Goal: Feedback & Contribution: Submit feedback/report problem

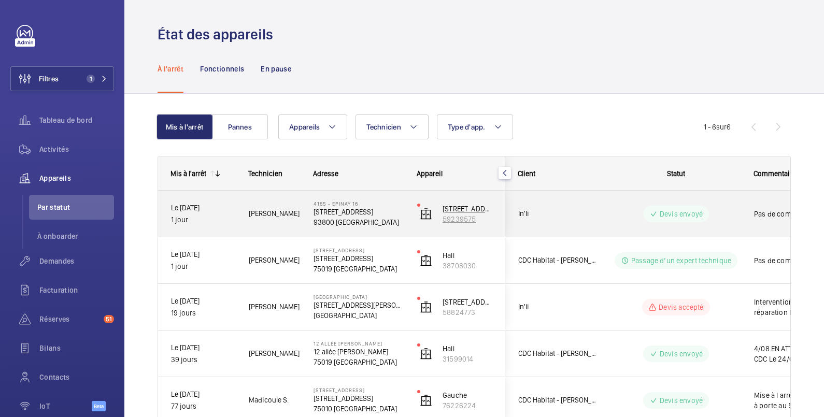
scroll to position [113, 0]
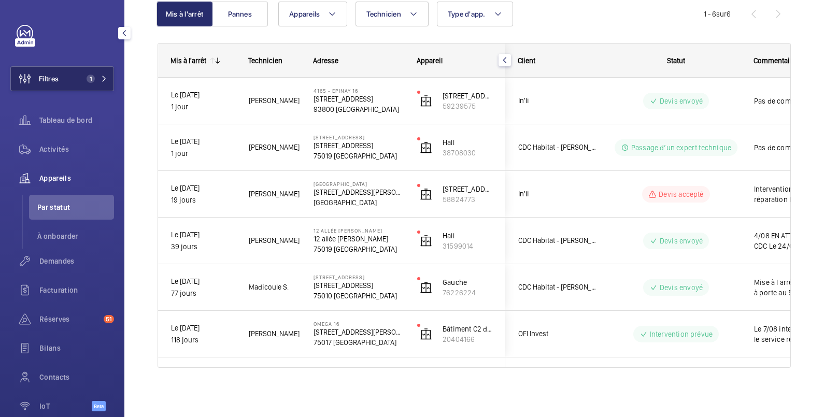
click at [74, 81] on button "Filtres 1" at bounding box center [62, 78] width 104 height 25
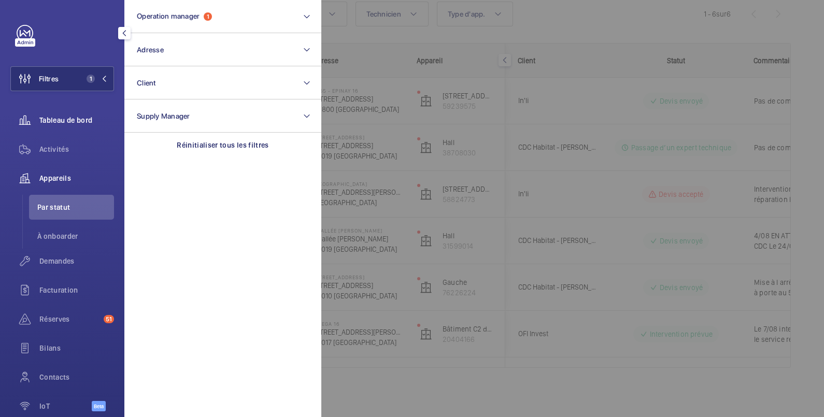
click at [77, 119] on span "Tableau de bord" at bounding box center [76, 120] width 75 height 10
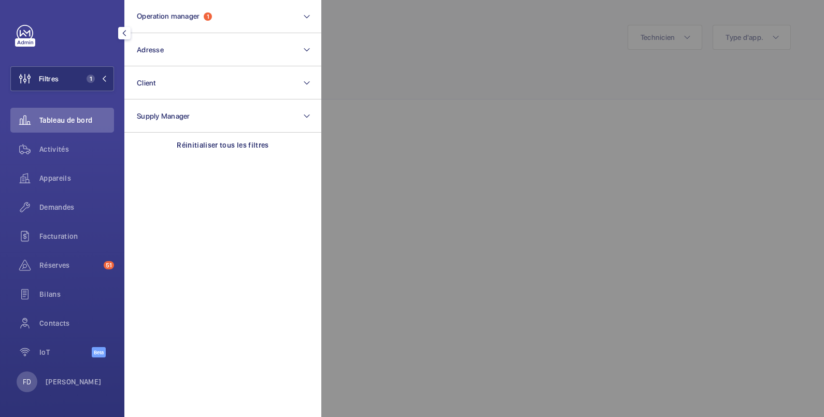
click at [412, 43] on div at bounding box center [733, 208] width 824 height 417
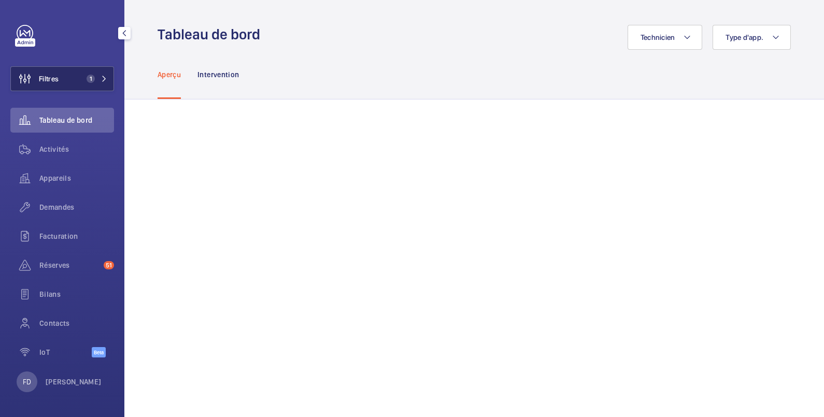
click at [62, 75] on button "Filtres 1" at bounding box center [62, 78] width 104 height 25
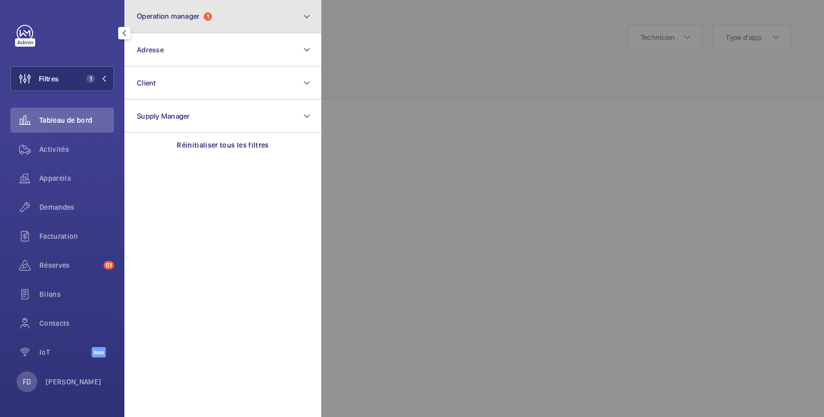
click at [161, 21] on button "Operation manager 1" at bounding box center [222, 16] width 197 height 33
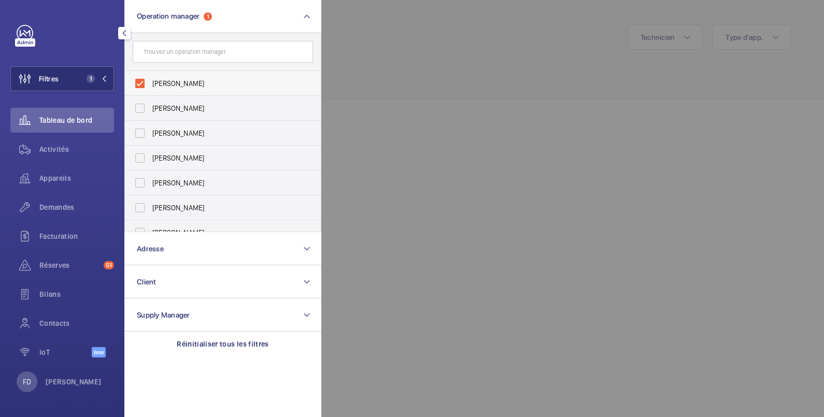
click at [146, 86] on label "[PERSON_NAME]" at bounding box center [215, 83] width 180 height 25
click at [146, 86] on input "[PERSON_NAME]" at bounding box center [139, 83] width 21 height 21
checkbox input "false"
click at [144, 134] on label "[PERSON_NAME]" at bounding box center [215, 133] width 180 height 25
click at [144, 134] on input "[PERSON_NAME]" at bounding box center [139, 133] width 21 height 21
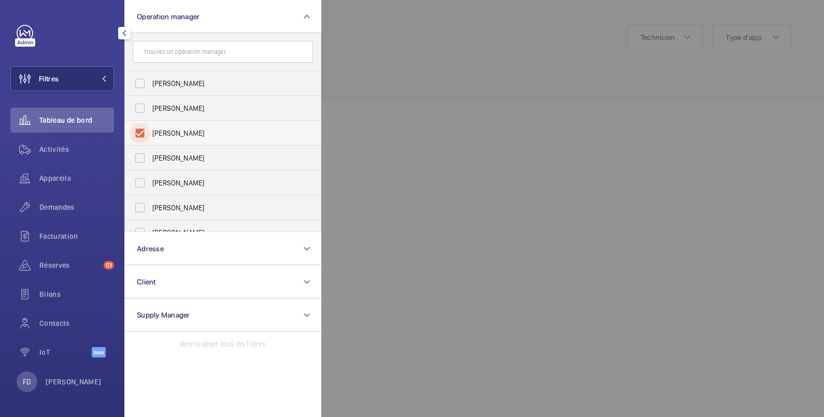
checkbox input "true"
click at [422, 53] on div at bounding box center [733, 208] width 824 height 417
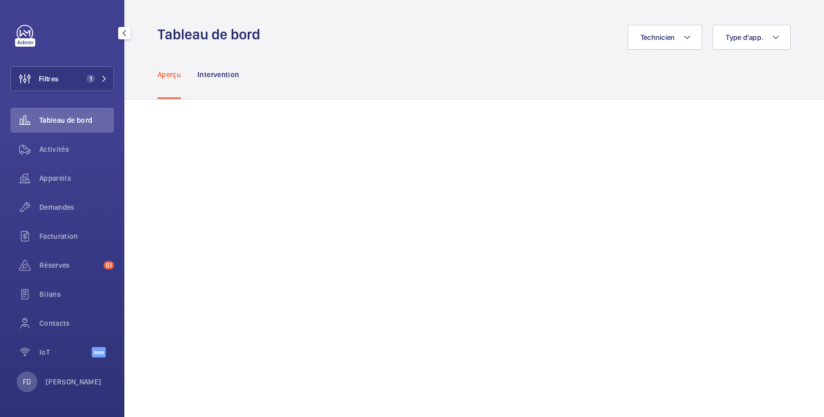
click at [262, 95] on div "Aperçu Intervention" at bounding box center [473, 74] width 633 height 49
click at [49, 179] on span "Appareils" at bounding box center [76, 178] width 75 height 10
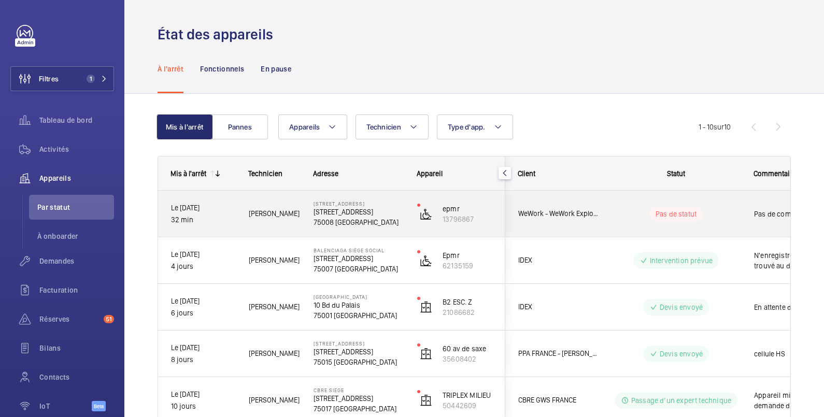
click at [742, 210] on div "Pas de commentaire" at bounding box center [801, 214] width 120 height 45
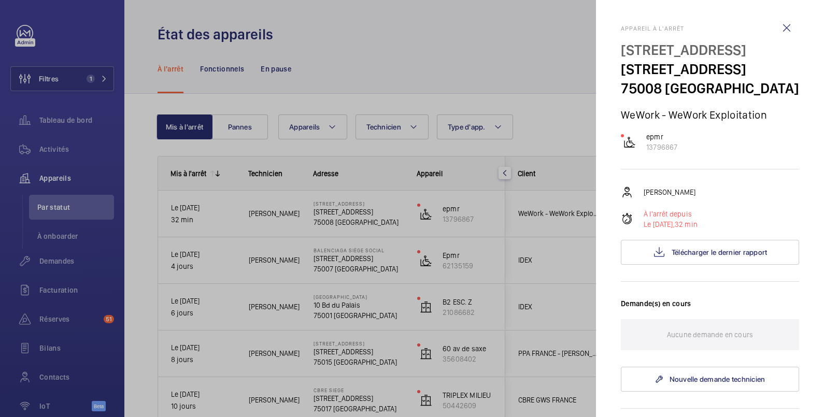
scroll to position [172, 0]
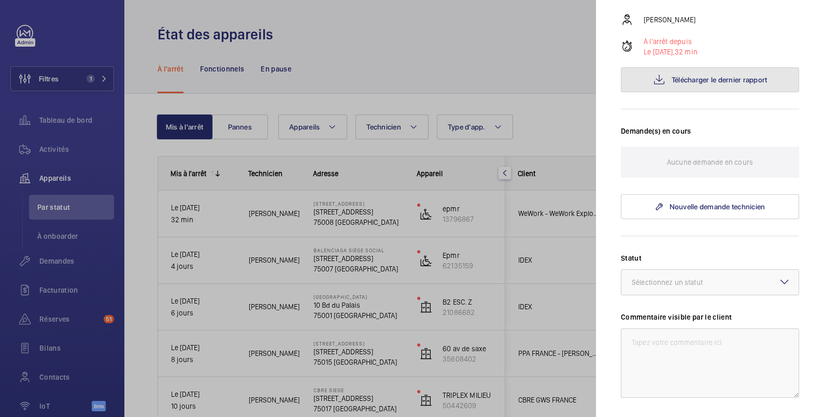
click at [699, 84] on span "Télécharger le dernier rapport" at bounding box center [719, 80] width 96 height 8
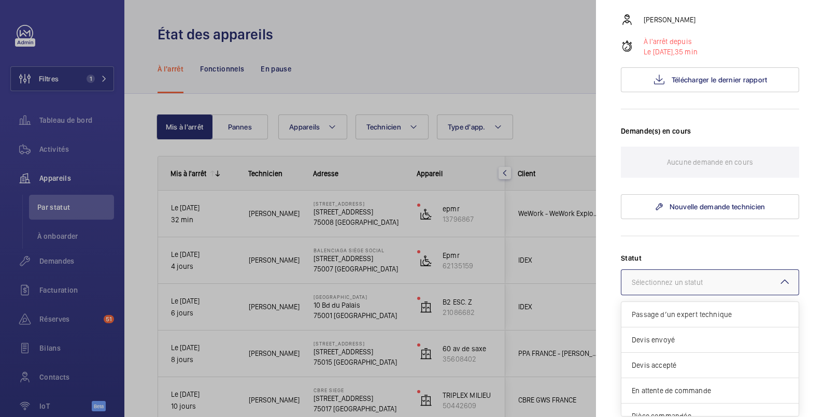
click at [729, 295] on div at bounding box center [709, 282] width 177 height 25
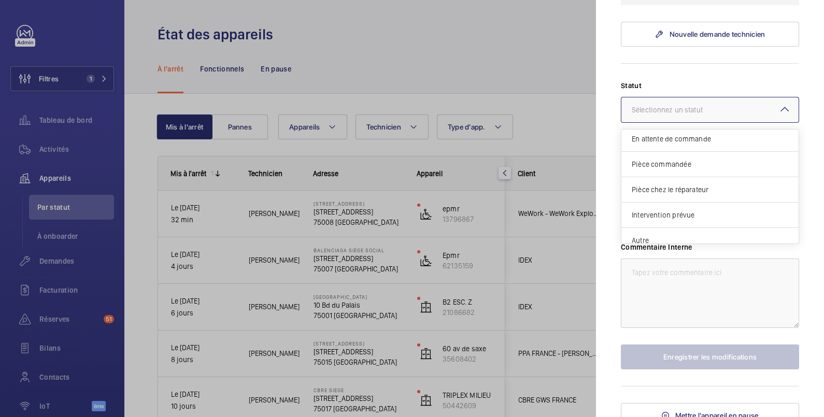
scroll to position [88, 0]
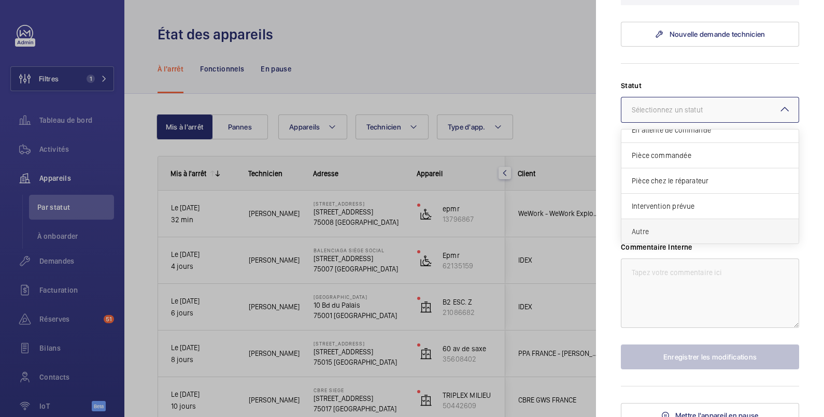
click at [647, 237] on span "Autre" at bounding box center [709, 231] width 156 height 10
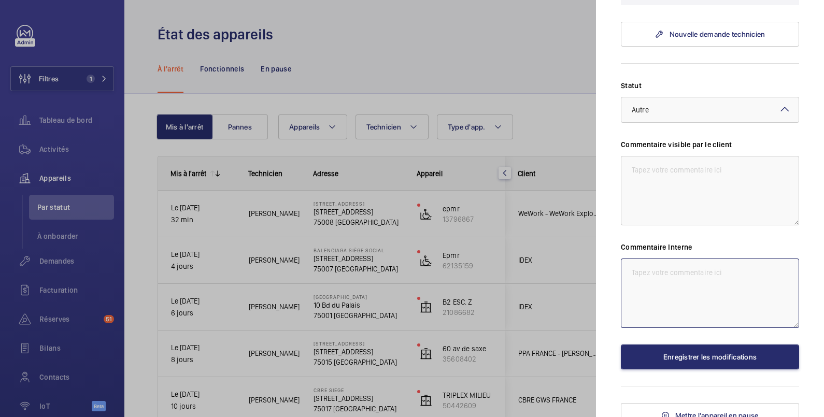
click at [655, 294] on textarea at bounding box center [710, 292] width 178 height 69
click at [646, 293] on textarea at bounding box center [710, 292] width 178 height 69
type textarea "q"
drag, startPoint x: 630, startPoint y: 289, endPoint x: 638, endPoint y: 285, distance: 9.3
click at [631, 288] on textarea "a été mis a l arrêt par on sais pas" at bounding box center [710, 292] width 178 height 69
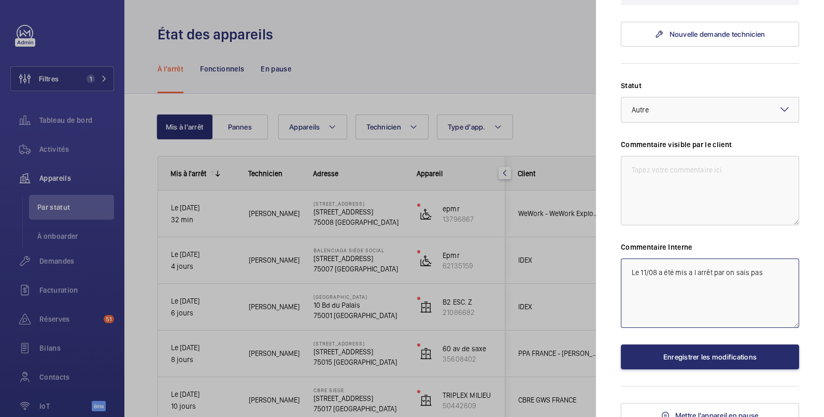
click at [769, 295] on textarea "Le 11/08 a été mis a l arrêt par on sais pas" at bounding box center [710, 292] width 178 height 69
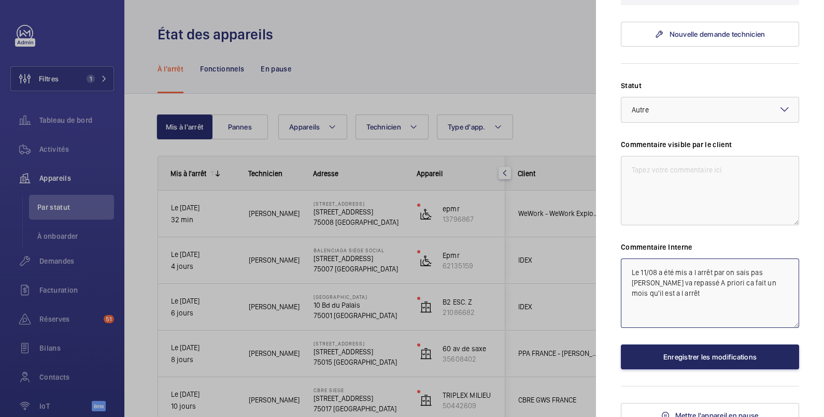
type textarea "Le 11/08 a été mis a l arrêt par on sais pas [PERSON_NAME] va repassé A priori …"
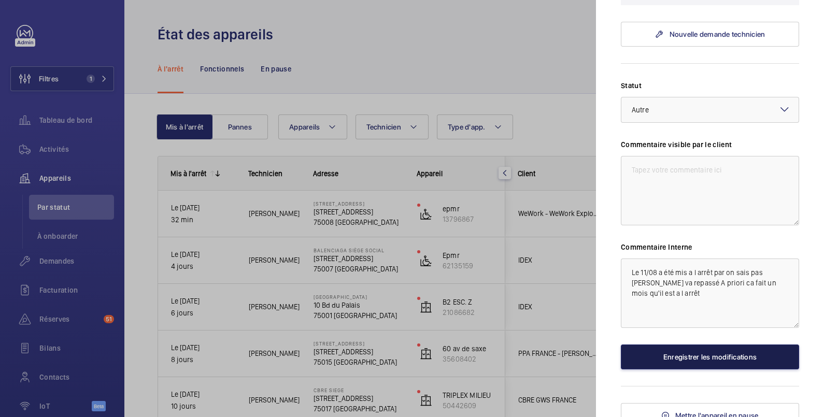
click at [707, 369] on button "Enregistrer les modifications" at bounding box center [710, 356] width 178 height 25
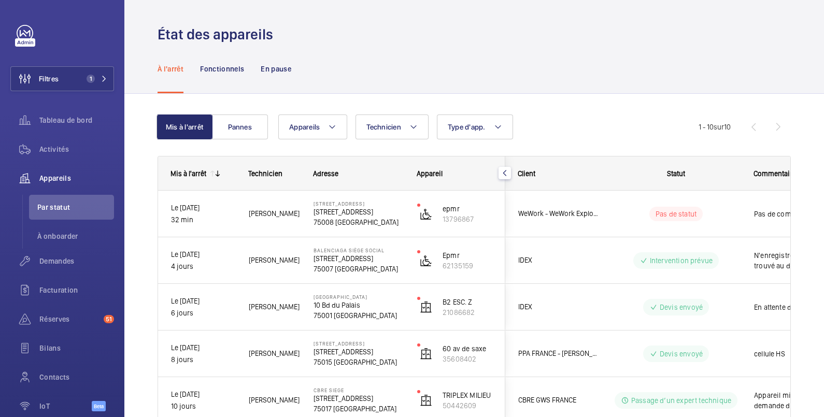
scroll to position [0, 0]
click at [67, 150] on span "Activités" at bounding box center [76, 149] width 75 height 10
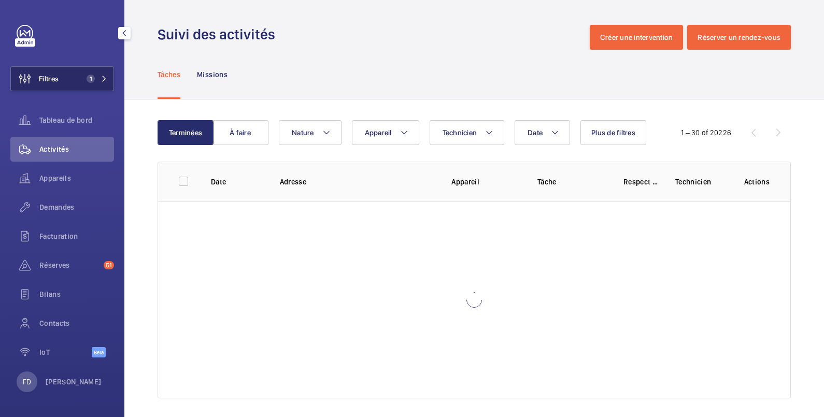
click at [74, 81] on button "Filtres 1" at bounding box center [62, 78] width 104 height 25
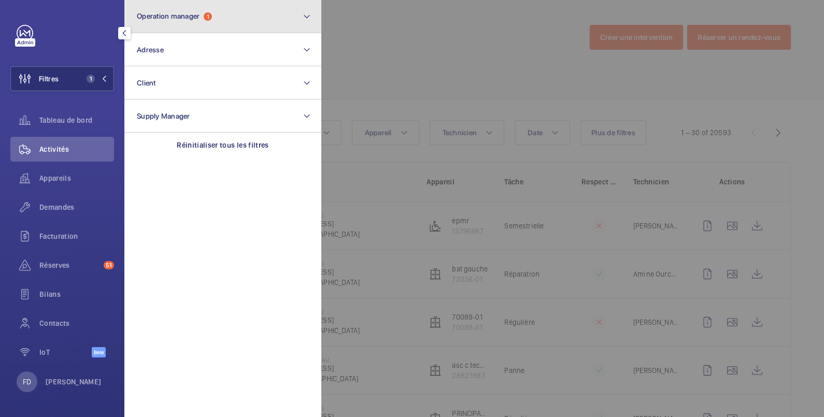
click at [164, 17] on span "Operation manager" at bounding box center [168, 16] width 63 height 8
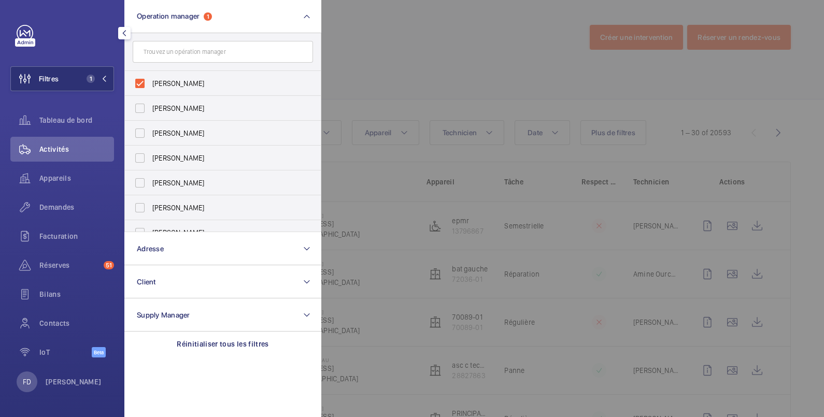
drag, startPoint x: 391, startPoint y: 20, endPoint x: 370, endPoint y: 28, distance: 22.5
click at [390, 20] on div at bounding box center [733, 208] width 824 height 417
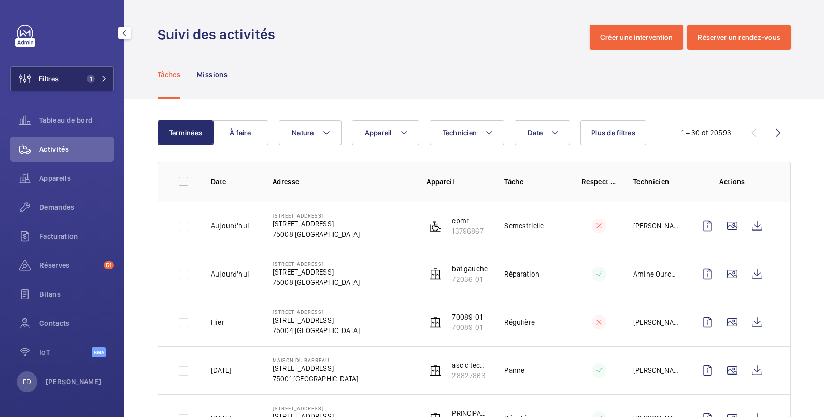
click at [79, 76] on button "Filtres 1" at bounding box center [62, 78] width 104 height 25
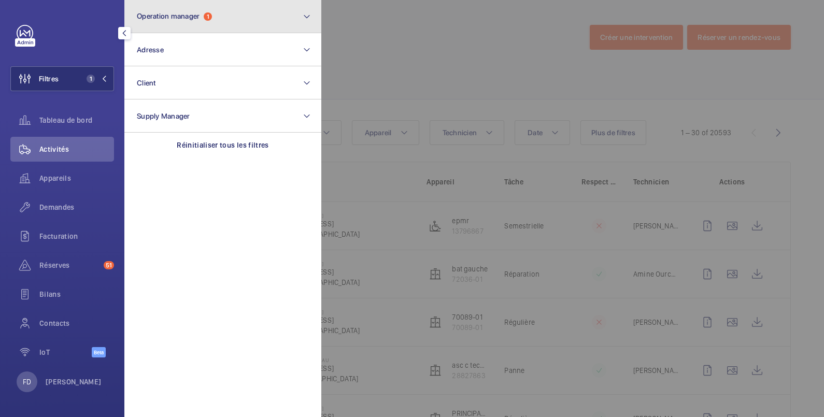
click at [159, 21] on button "Operation manager 1" at bounding box center [222, 16] width 197 height 33
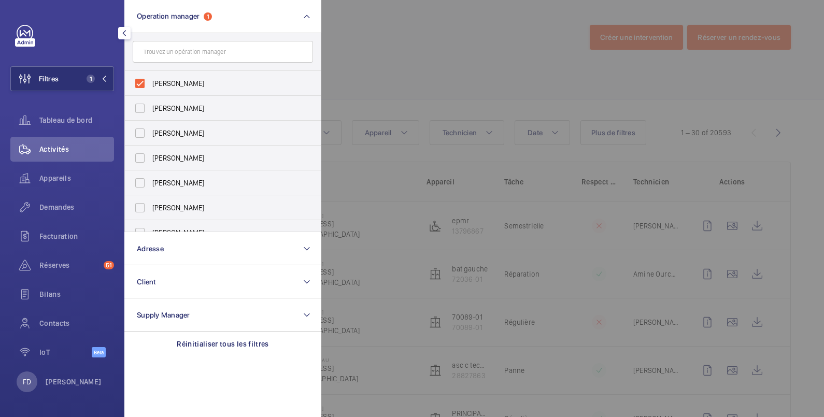
drag, startPoint x: 156, startPoint y: 82, endPoint x: 259, endPoint y: 56, distance: 105.8
click at [158, 81] on span "[PERSON_NAME]" at bounding box center [223, 83] width 142 height 10
click at [150, 81] on input "[PERSON_NAME]" at bounding box center [139, 83] width 21 height 21
checkbox input "false"
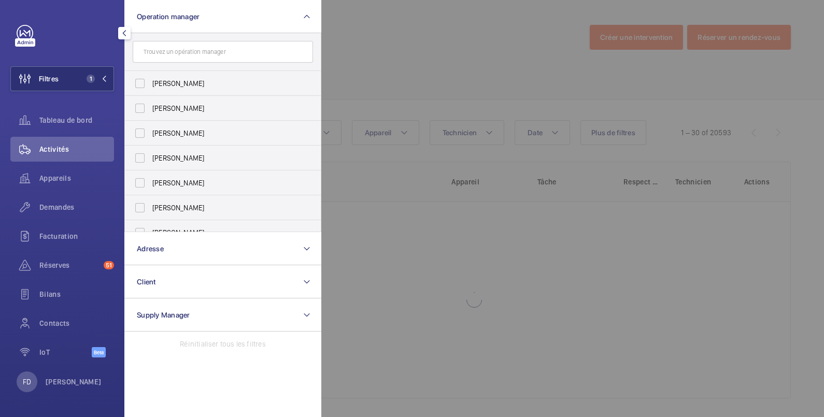
click at [377, 40] on div at bounding box center [733, 208] width 824 height 417
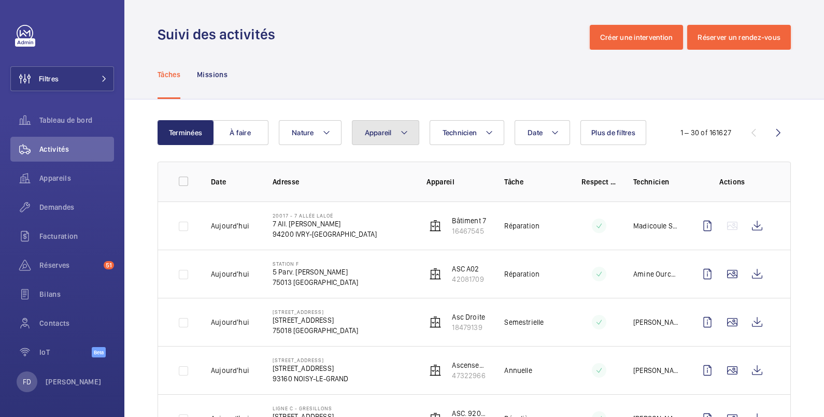
click at [388, 135] on span "Appareil" at bounding box center [378, 132] width 27 height 8
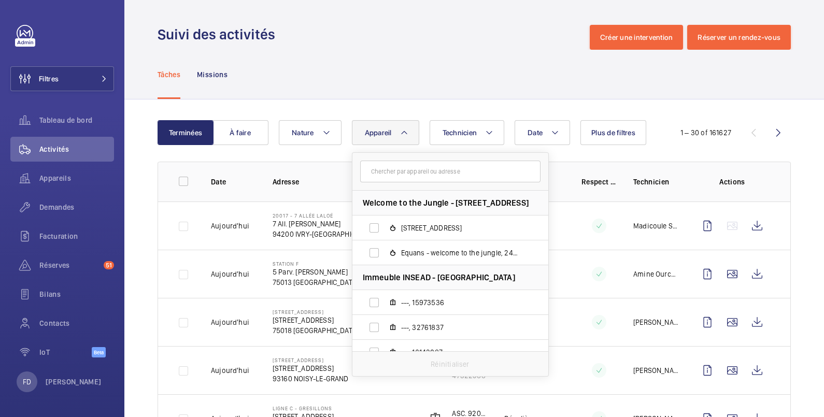
click at [385, 172] on input "text" at bounding box center [450, 172] width 180 height 22
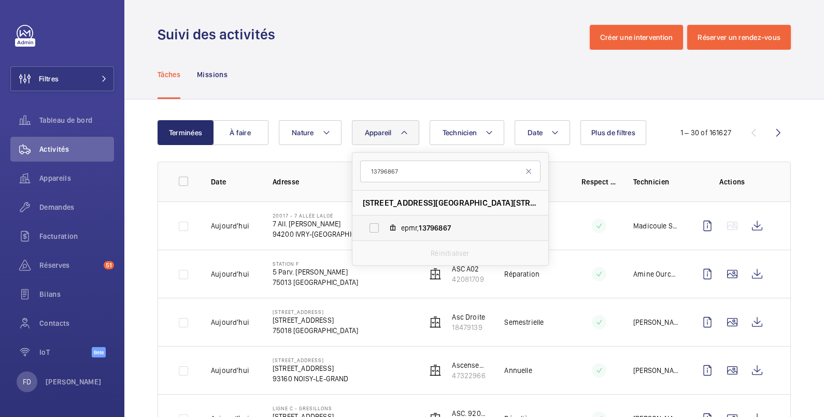
type input "13796867"
click at [380, 229] on label "epmr, 13796867" at bounding box center [441, 227] width 179 height 25
click at [380, 229] on input "epmr, 13796867" at bounding box center [374, 228] width 21 height 21
checkbox input "true"
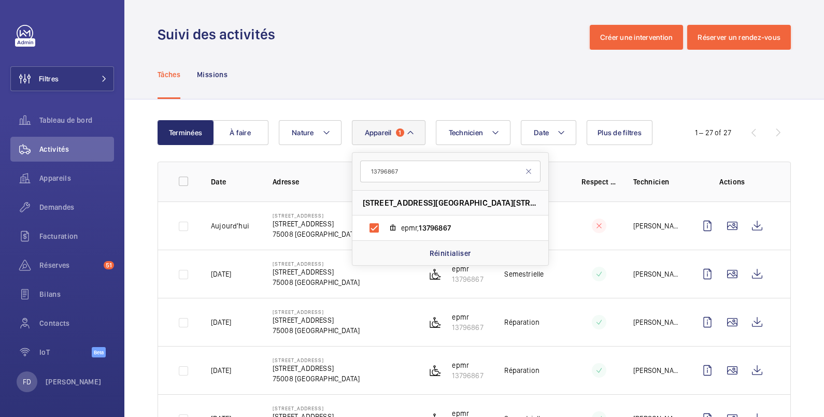
click at [433, 31] on div "Suivi des activités Créer une intervention Réserver un rendez-vous" at bounding box center [473, 37] width 633 height 25
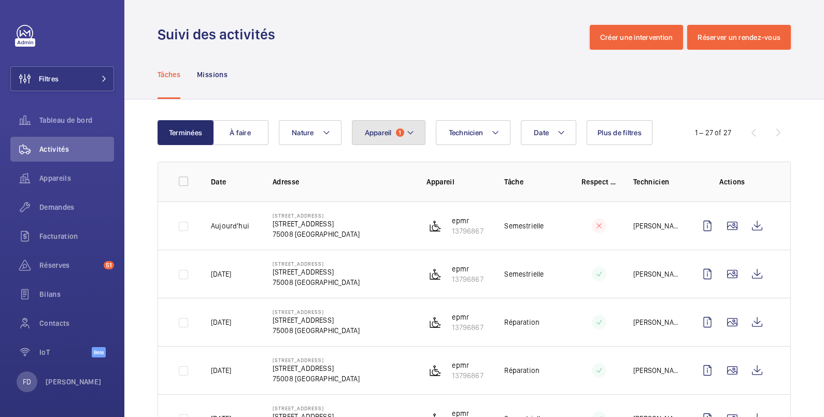
click at [387, 137] on button "Appareil 1" at bounding box center [389, 132] width 74 height 25
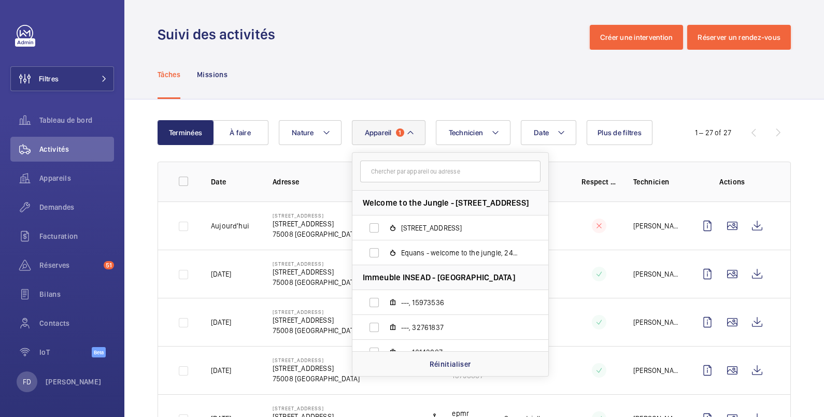
click at [379, 130] on span "Appareil" at bounding box center [378, 132] width 27 height 8
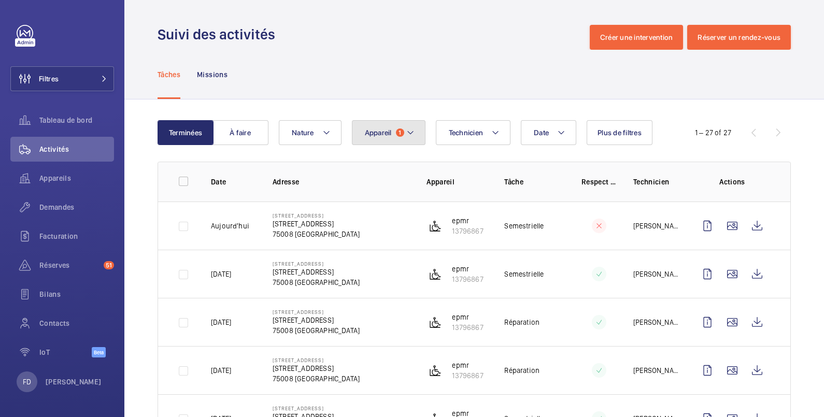
click at [381, 128] on span "Appareil" at bounding box center [378, 132] width 27 height 8
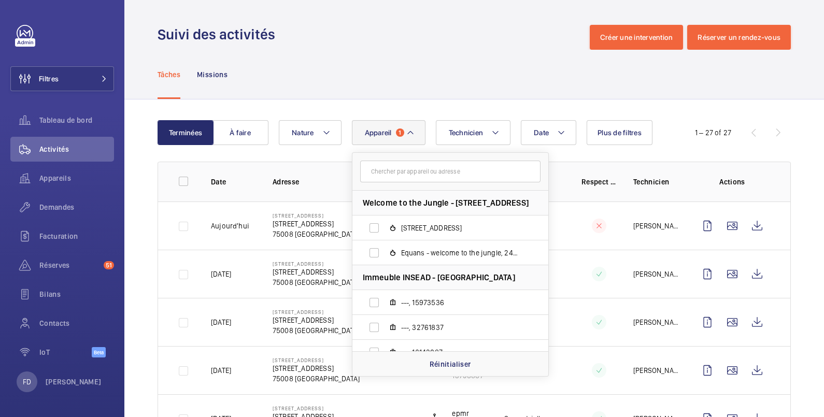
click at [407, 130] on mat-icon at bounding box center [410, 132] width 8 height 12
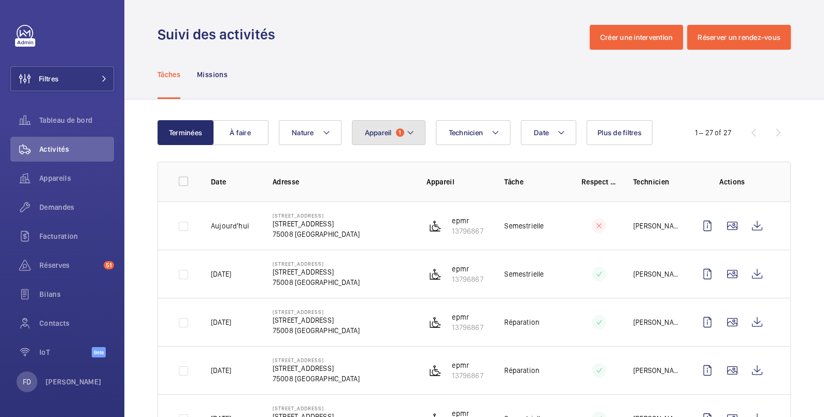
click at [392, 133] on button "Appareil 1" at bounding box center [389, 132] width 74 height 25
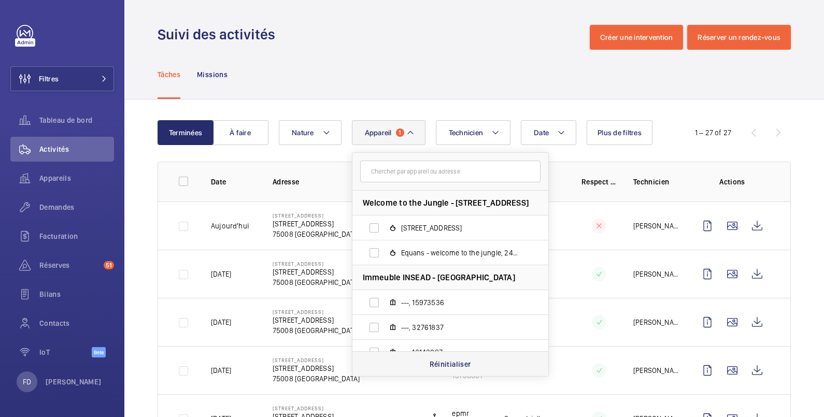
click at [455, 362] on p "Réinitialiser" at bounding box center [449, 364] width 41 height 10
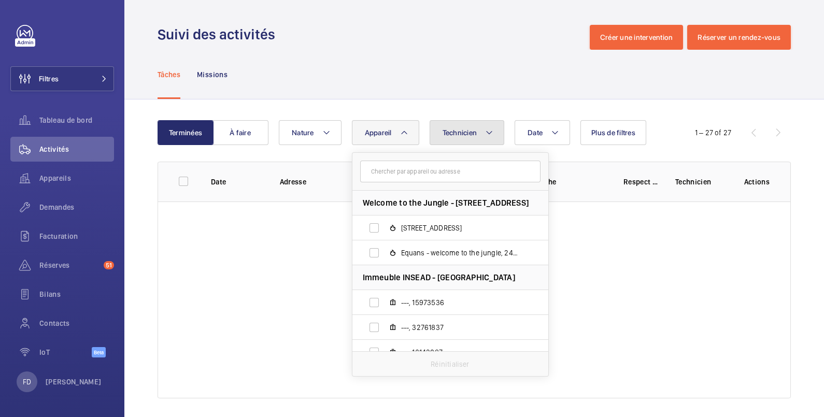
click at [470, 129] on span "Technicien" at bounding box center [459, 132] width 35 height 8
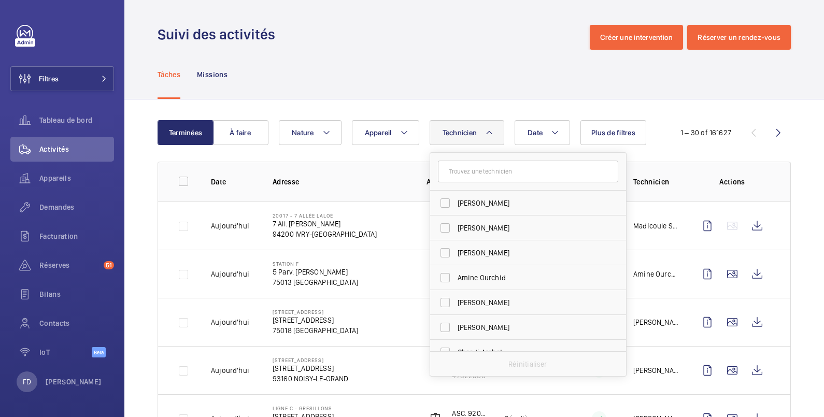
click at [456, 168] on input "text" at bounding box center [528, 172] width 180 height 22
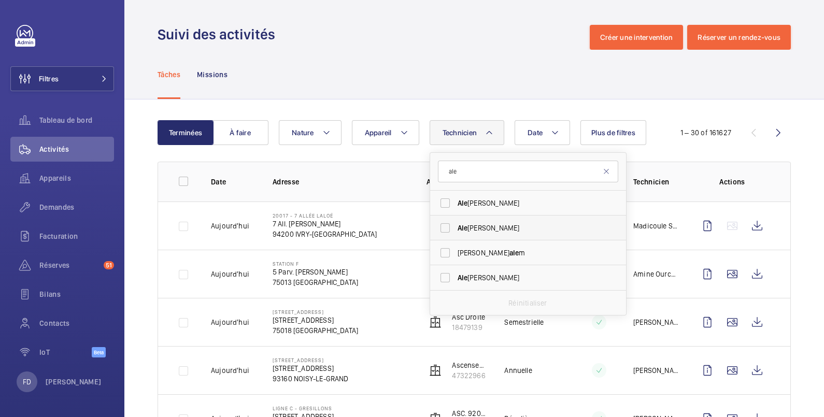
type input "ale"
click at [460, 228] on span "Ale" at bounding box center [462, 228] width 10 height 8
click at [455, 228] on input "[PERSON_NAME]" at bounding box center [445, 228] width 21 height 21
checkbox input "true"
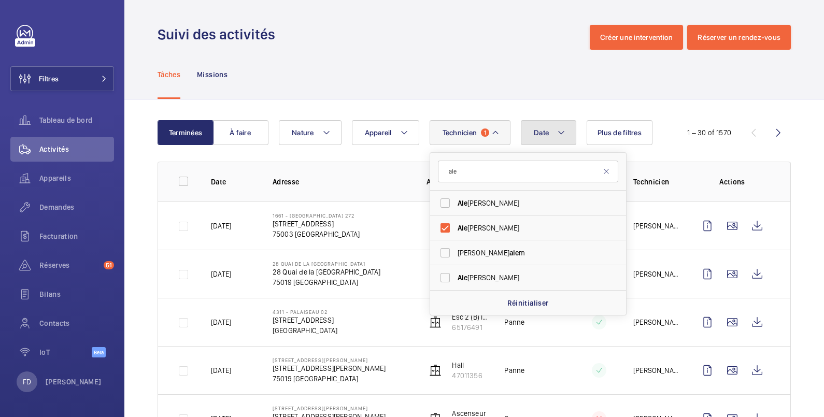
click at [540, 126] on button "Date" at bounding box center [548, 132] width 55 height 25
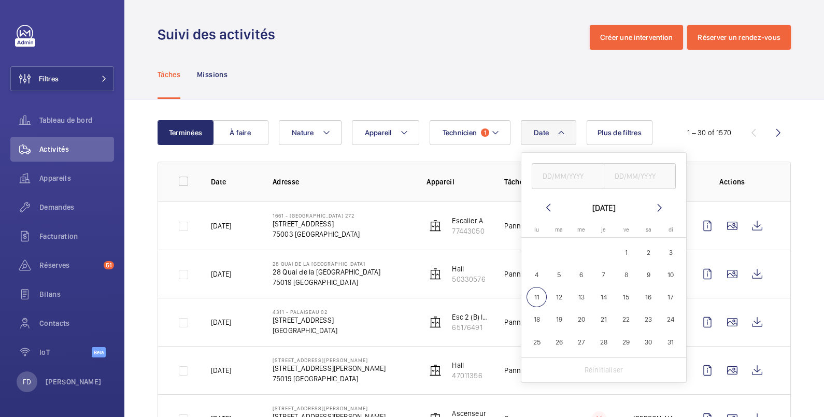
click at [549, 205] on mat-icon at bounding box center [548, 207] width 12 height 12
click at [601, 340] on span "26" at bounding box center [604, 342] width 20 height 20
type input "[DATE]"
click at [630, 175] on input "text" at bounding box center [639, 176] width 73 height 26
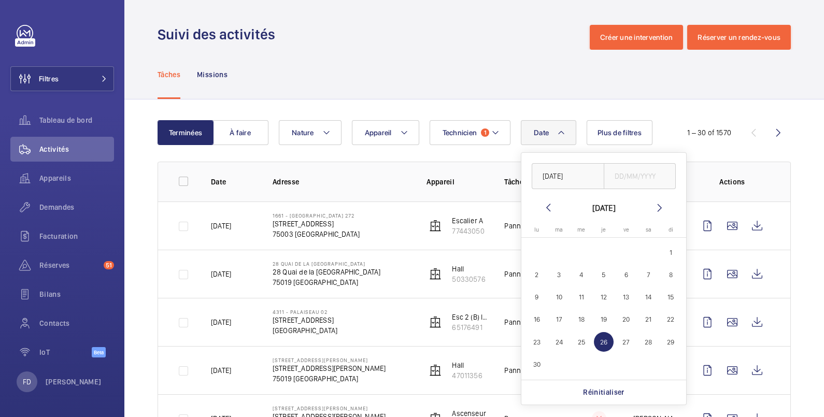
click at [602, 340] on span "26" at bounding box center [604, 342] width 20 height 20
type input "[DATE]"
click at [321, 65] on div "Tâches Missions" at bounding box center [473, 74] width 633 height 49
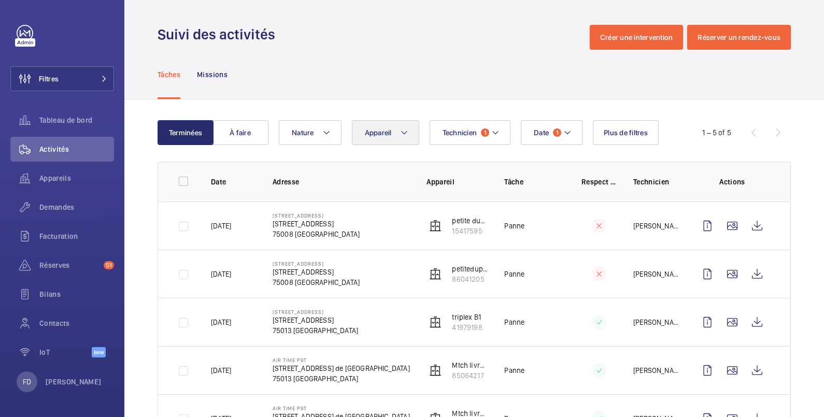
scroll to position [49, 0]
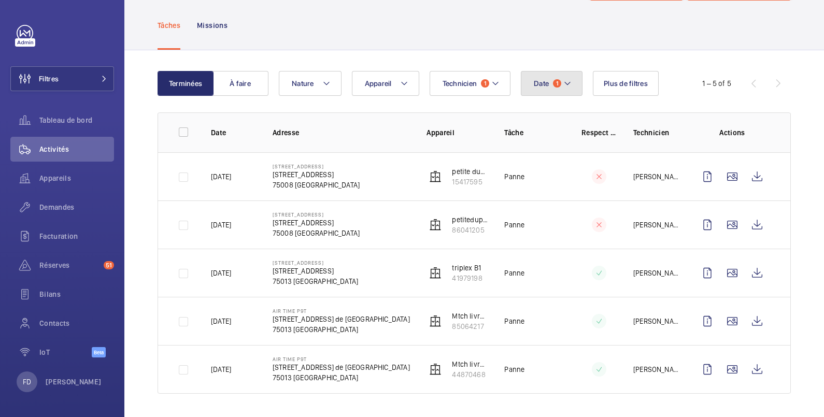
click at [544, 83] on span "Date" at bounding box center [541, 83] width 15 height 8
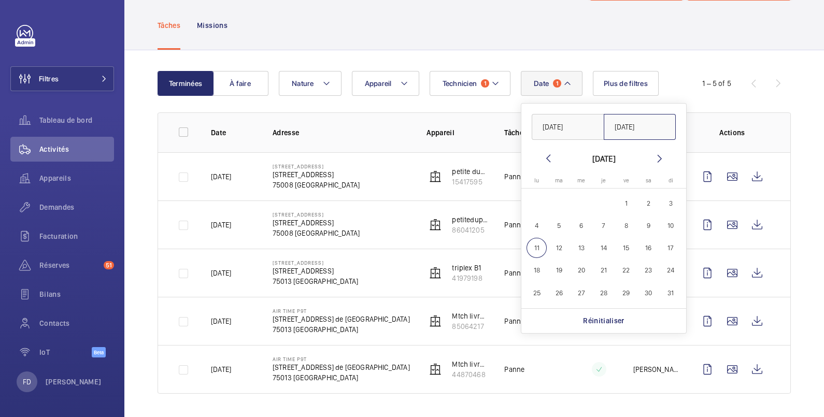
click at [622, 124] on input "[DATE]" at bounding box center [639, 127] width 73 height 26
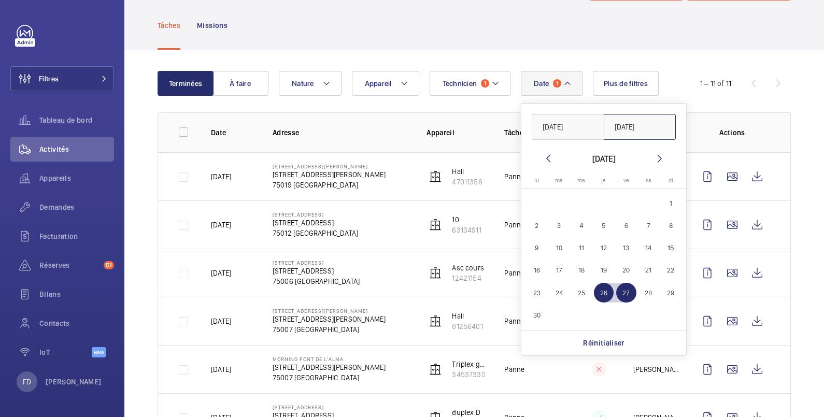
scroll to position [222, 0]
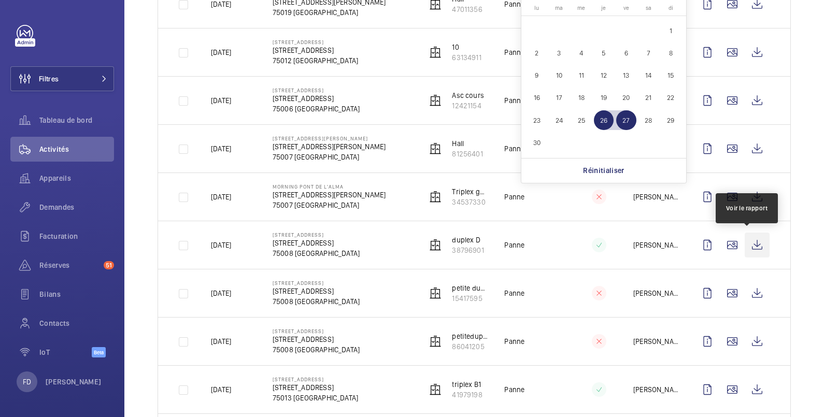
type input "[DATE]"
click at [748, 242] on wm-front-icon-button at bounding box center [756, 245] width 25 height 25
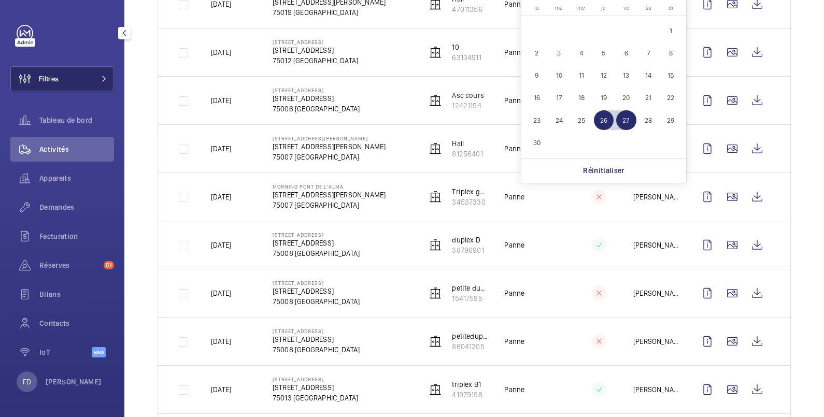
click at [53, 81] on span "Filtres" at bounding box center [49, 79] width 20 height 10
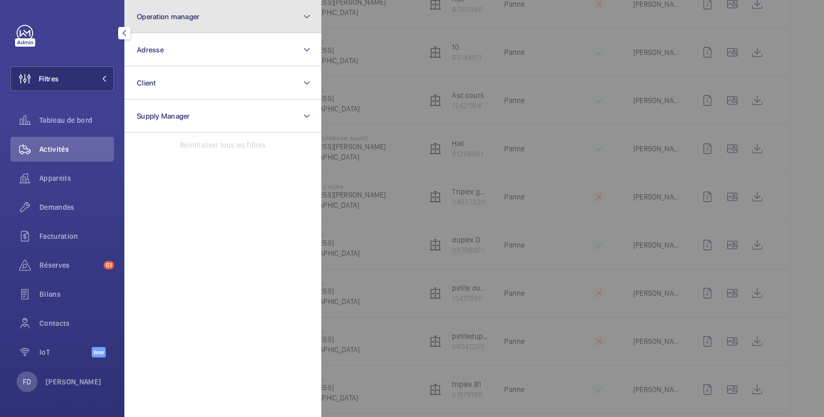
click at [184, 10] on button "Operation manager" at bounding box center [222, 16] width 197 height 33
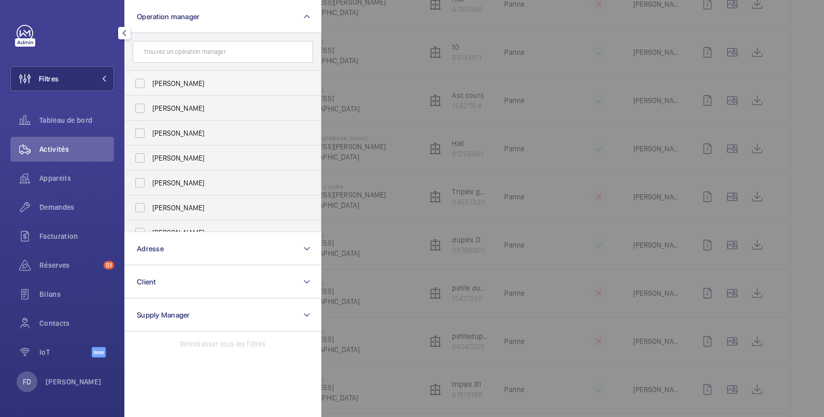
click at [168, 79] on span "[PERSON_NAME]" at bounding box center [223, 83] width 142 height 10
click at [150, 79] on input "[PERSON_NAME]" at bounding box center [139, 83] width 21 height 21
checkbox input "true"
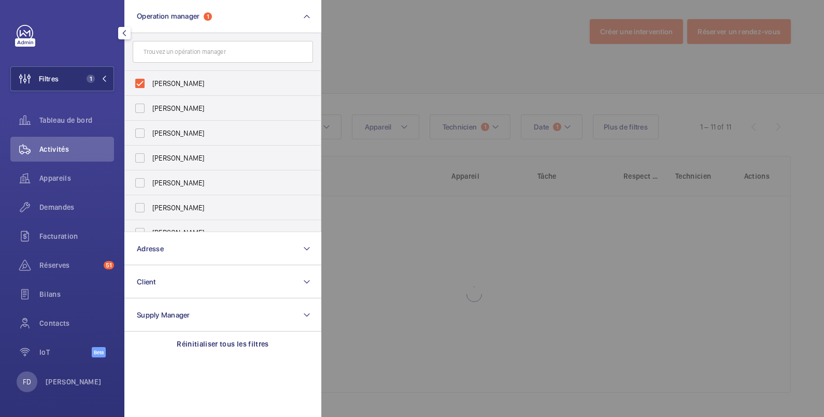
click at [380, 27] on div at bounding box center [733, 208] width 824 height 417
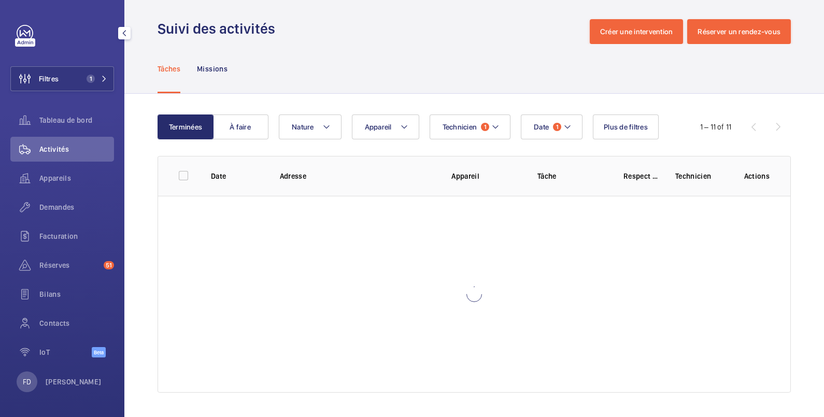
scroll to position [0, 0]
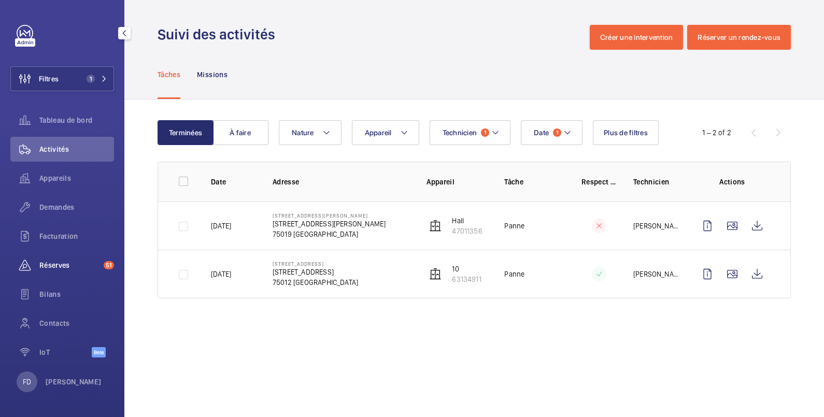
click at [41, 262] on span "Réserves" at bounding box center [69, 265] width 60 height 10
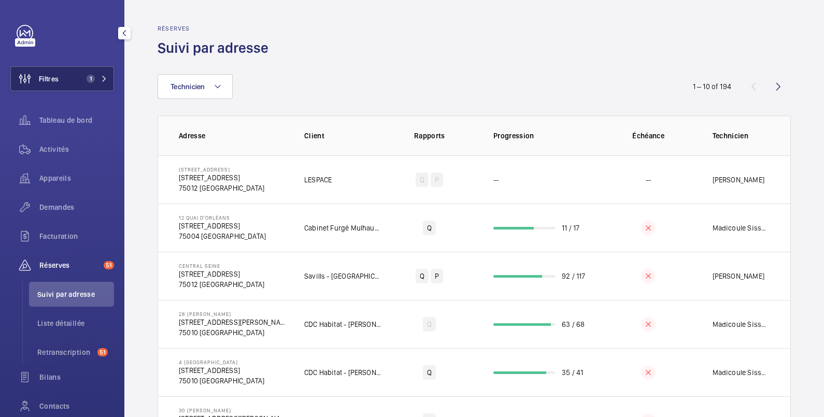
click at [66, 80] on button "Filtres 1" at bounding box center [62, 78] width 104 height 25
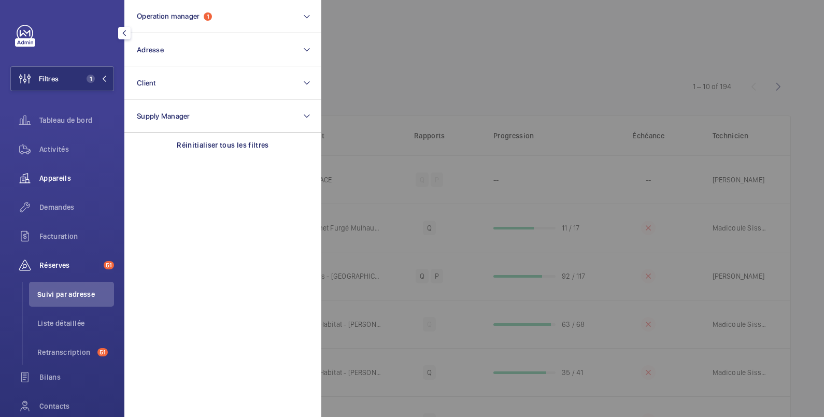
click at [55, 181] on span "Appareils" at bounding box center [76, 178] width 75 height 10
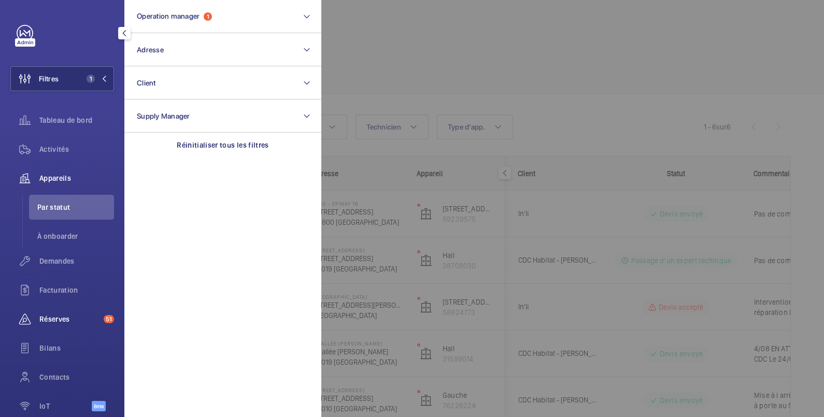
click at [57, 322] on span "Réserves" at bounding box center [69, 319] width 60 height 10
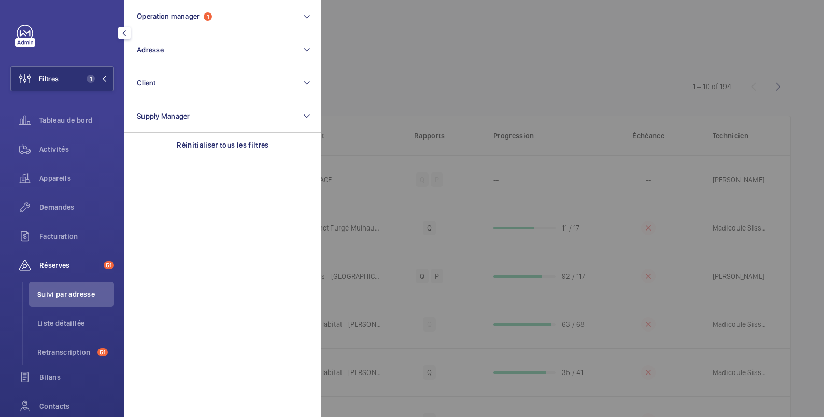
click at [386, 22] on div at bounding box center [733, 208] width 824 height 417
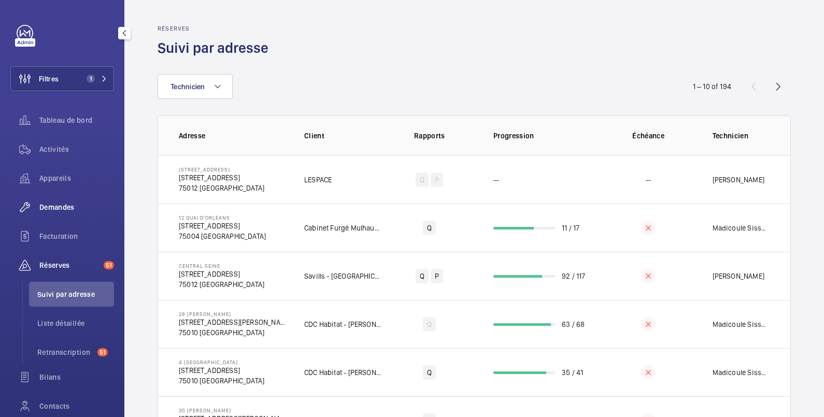
click at [50, 207] on span "Demandes" at bounding box center [76, 207] width 75 height 10
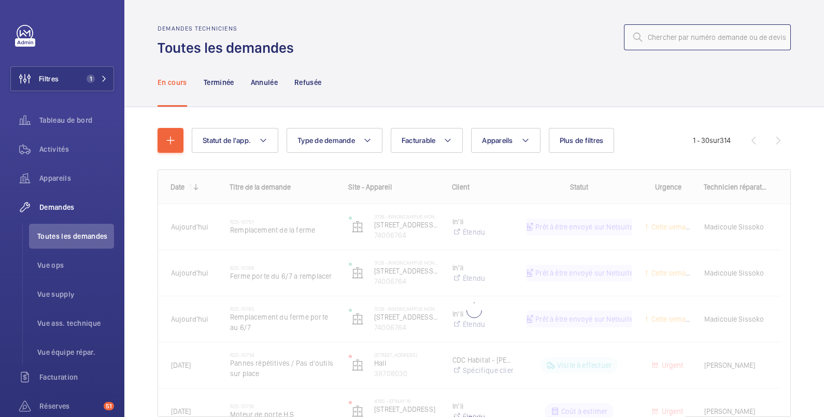
click at [653, 39] on input "text" at bounding box center [707, 37] width 167 height 26
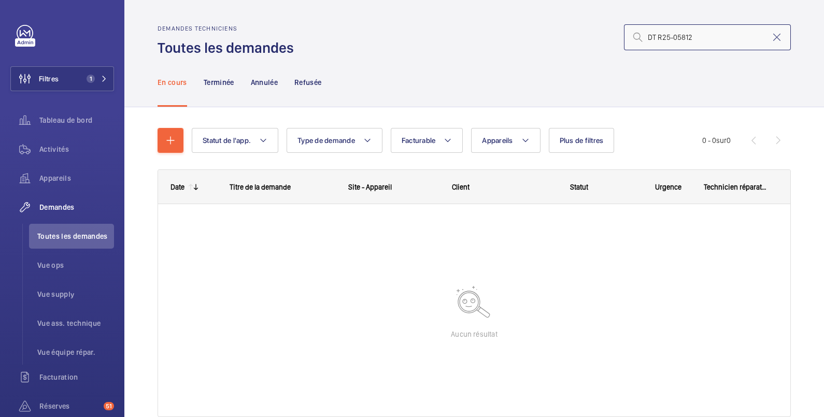
drag, startPoint x: 648, startPoint y: 32, endPoint x: 626, endPoint y: 39, distance: 23.9
click at [626, 39] on div "DT R25-05812" at bounding box center [707, 37] width 167 height 26
type input "R25-05812"
click at [67, 81] on button "Filtres 1" at bounding box center [62, 78] width 104 height 25
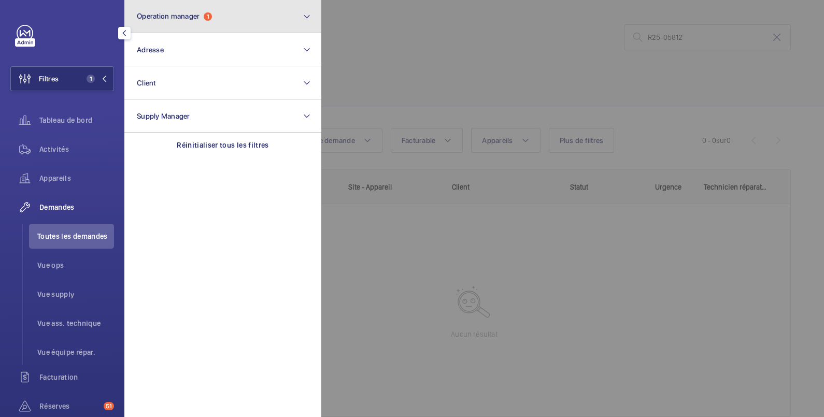
click at [172, 16] on span "Operation manager" at bounding box center [168, 16] width 63 height 8
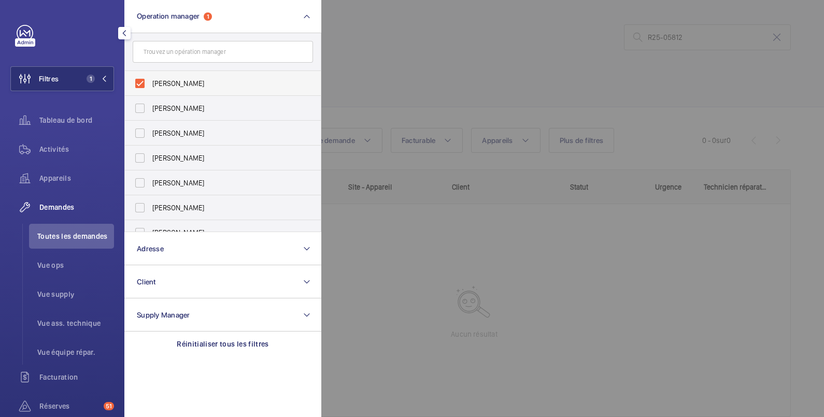
click at [155, 82] on span "[PERSON_NAME]" at bounding box center [223, 83] width 142 height 10
click at [150, 82] on input "[PERSON_NAME]" at bounding box center [139, 83] width 21 height 21
checkbox input "false"
click at [419, 33] on div at bounding box center [733, 208] width 824 height 417
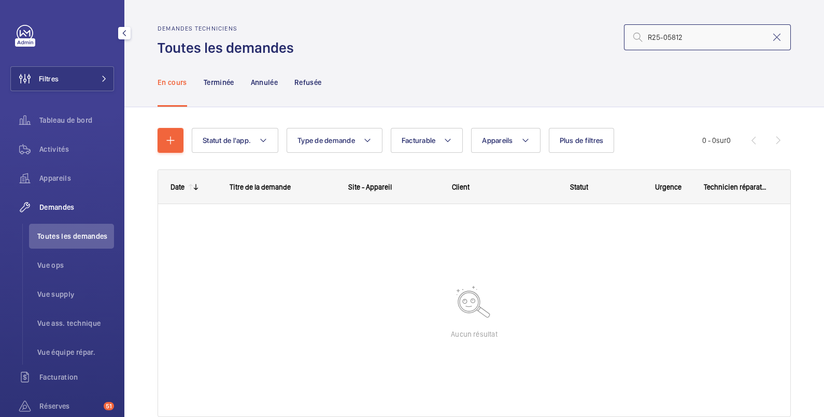
click at [714, 33] on input "R25-05812" at bounding box center [707, 37] width 167 height 26
click at [230, 81] on p "Terminée" at bounding box center [219, 82] width 31 height 10
click at [264, 81] on p "Annulée" at bounding box center [264, 82] width 27 height 10
click at [315, 81] on p "Refusée" at bounding box center [307, 82] width 27 height 10
drag, startPoint x: 654, startPoint y: 39, endPoint x: 626, endPoint y: 37, distance: 28.0
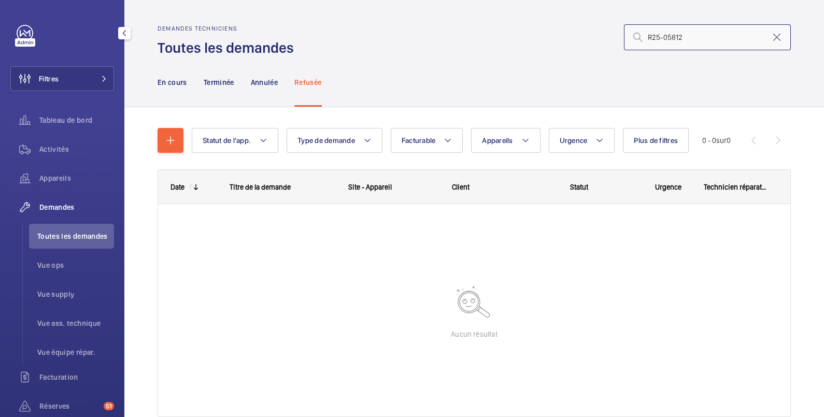
click at [626, 37] on div "R25-05812" at bounding box center [707, 37] width 167 height 26
type input "05812"
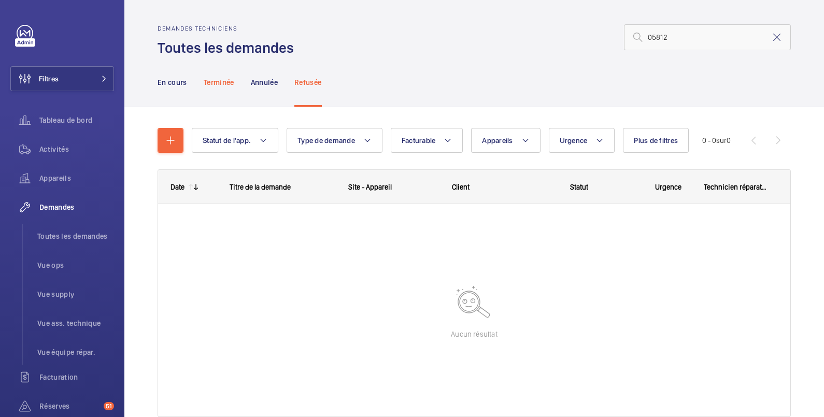
click at [224, 83] on p "Terminée" at bounding box center [219, 82] width 31 height 10
click at [171, 83] on p "En cours" at bounding box center [172, 82] width 30 height 10
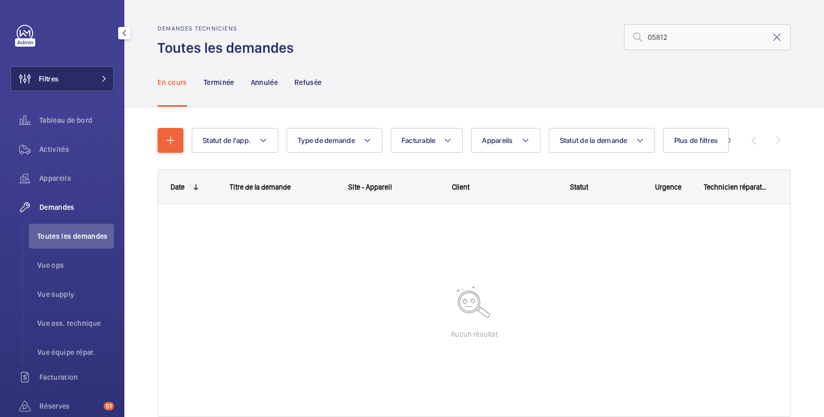
click at [57, 79] on span "Filtres" at bounding box center [49, 79] width 20 height 10
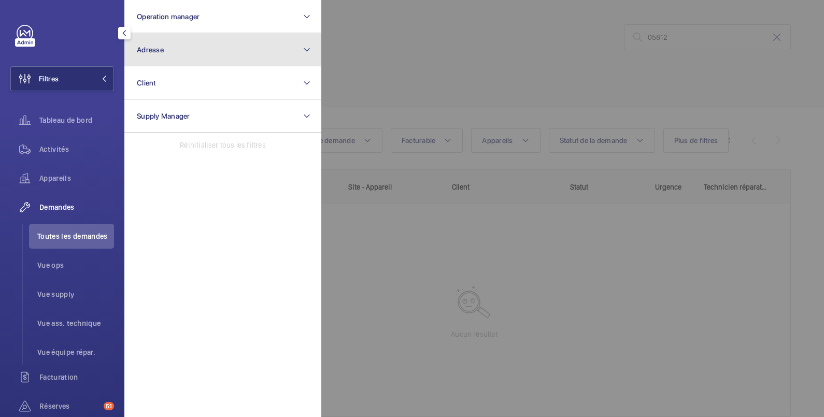
click at [174, 56] on button "Adresse" at bounding box center [222, 49] width 197 height 33
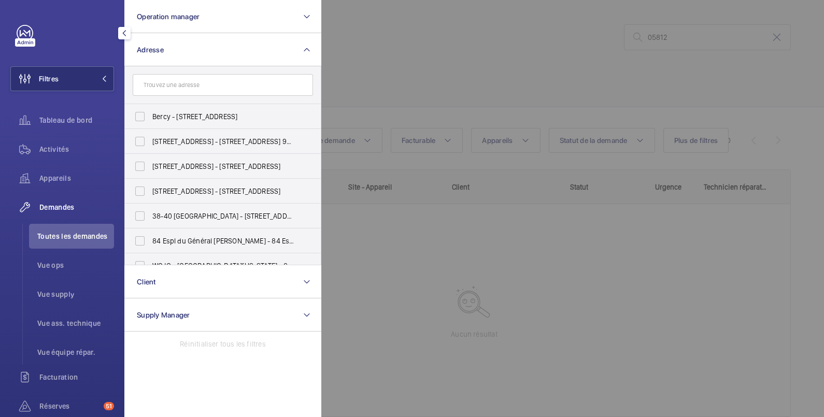
click at [160, 82] on input "text" at bounding box center [223, 85] width 180 height 22
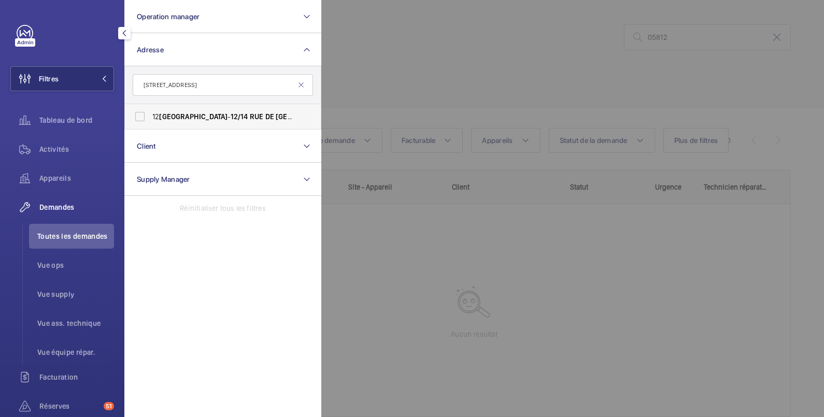
type input "[STREET_ADDRESS]"
click at [147, 118] on label "12 [GEOGRAPHIC_DATA] - [STREET_ADDRESS]" at bounding box center [215, 116] width 180 height 25
click at [147, 118] on input "12 [GEOGRAPHIC_DATA] - [STREET_ADDRESS]" at bounding box center [139, 116] width 21 height 21
checkbox input "true"
click at [465, 47] on div at bounding box center [733, 208] width 824 height 417
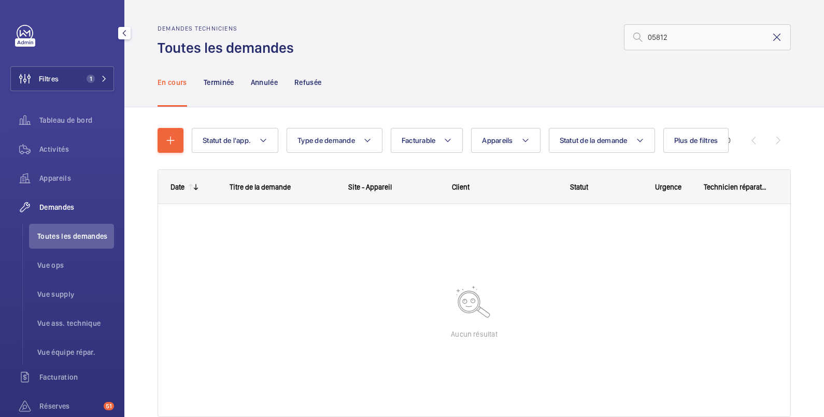
click at [770, 39] on mat-icon at bounding box center [776, 37] width 12 height 12
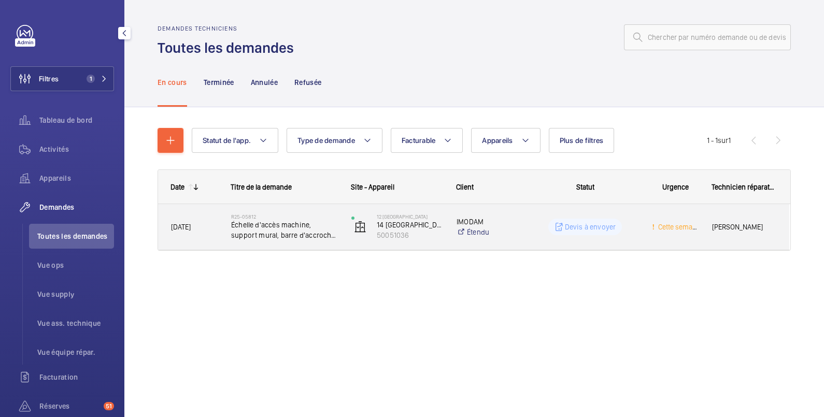
click at [544, 220] on wm-front-pills-cell "Devis à envoyer" at bounding box center [584, 227] width 107 height 17
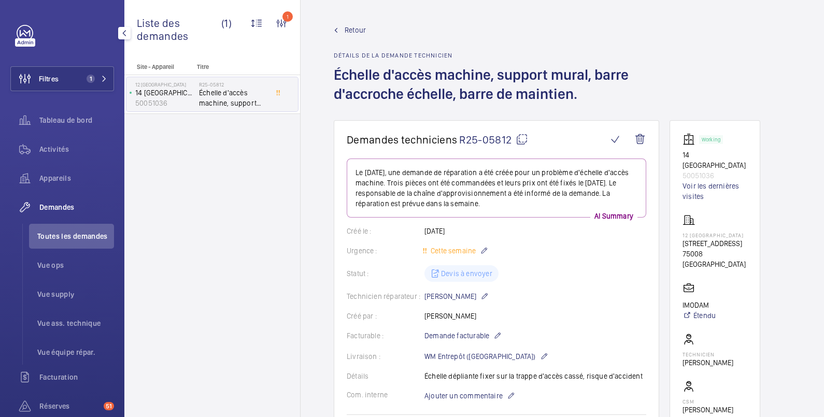
scroll to position [172, 0]
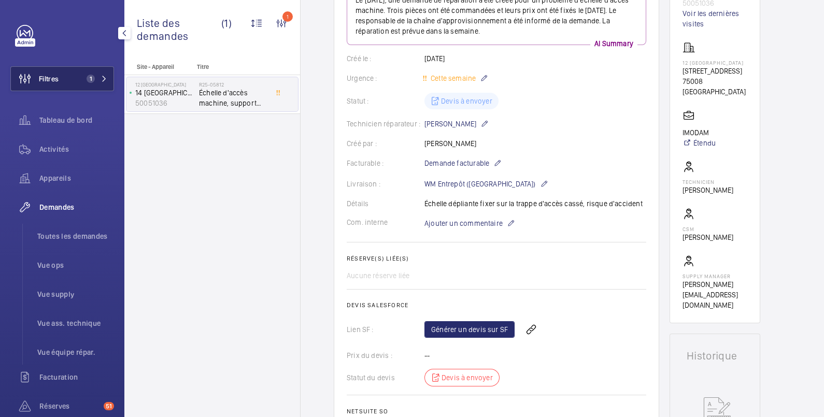
click at [59, 79] on span "Filtres" at bounding box center [49, 79] width 20 height 10
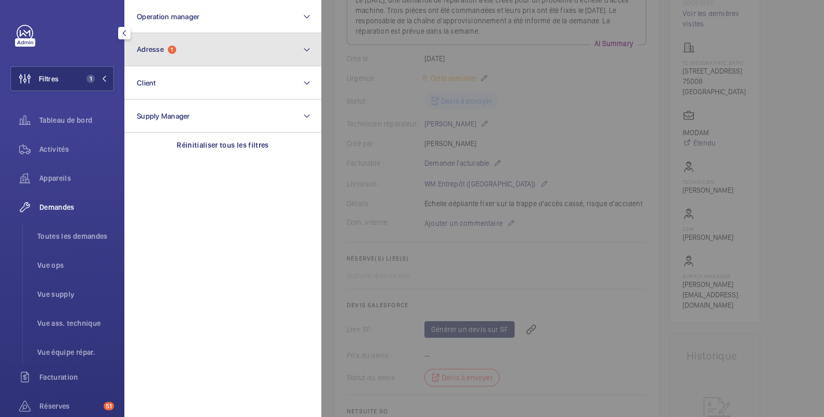
click at [179, 56] on button "Adresse 1" at bounding box center [222, 49] width 197 height 33
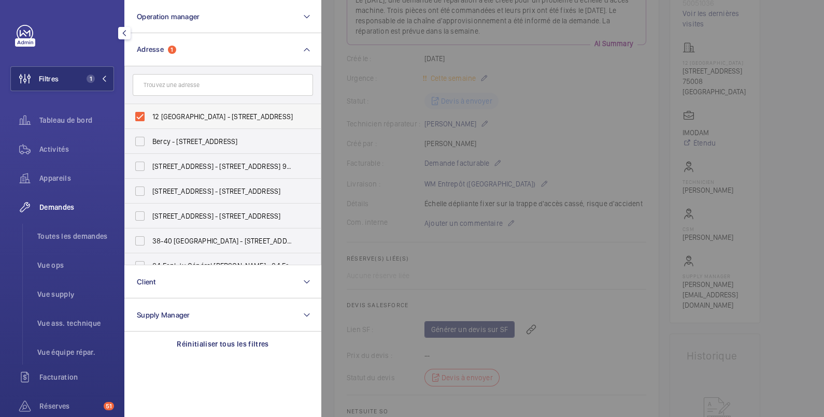
click at [160, 116] on span "12 [GEOGRAPHIC_DATA] - [STREET_ADDRESS]" at bounding box center [223, 116] width 142 height 10
click at [150, 116] on input "12 [GEOGRAPHIC_DATA] - [STREET_ADDRESS]" at bounding box center [139, 116] width 21 height 21
checkbox input "false"
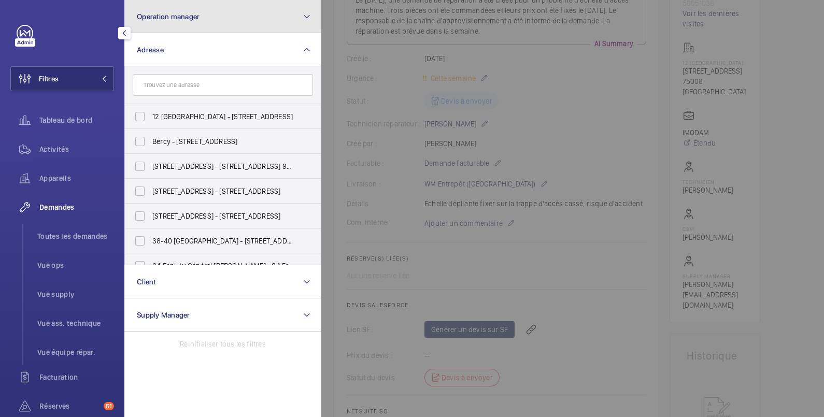
click at [215, 18] on button "Operation manager" at bounding box center [222, 16] width 197 height 33
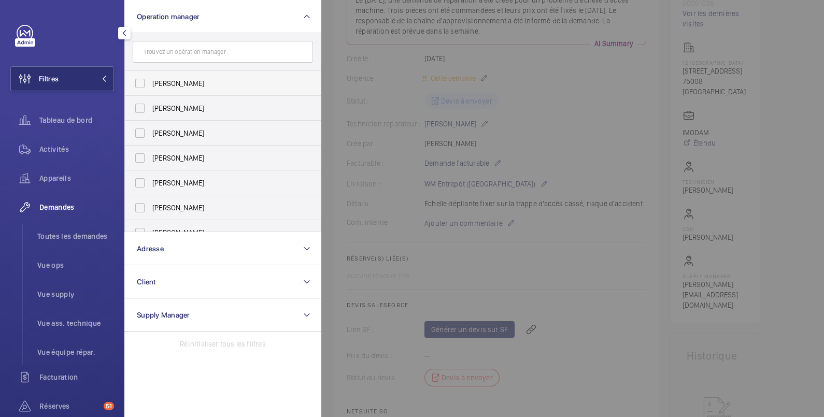
click at [171, 84] on span "[PERSON_NAME]" at bounding box center [223, 83] width 142 height 10
click at [150, 84] on input "[PERSON_NAME]" at bounding box center [139, 83] width 21 height 21
checkbox input "true"
click at [330, 23] on div at bounding box center [733, 208] width 824 height 417
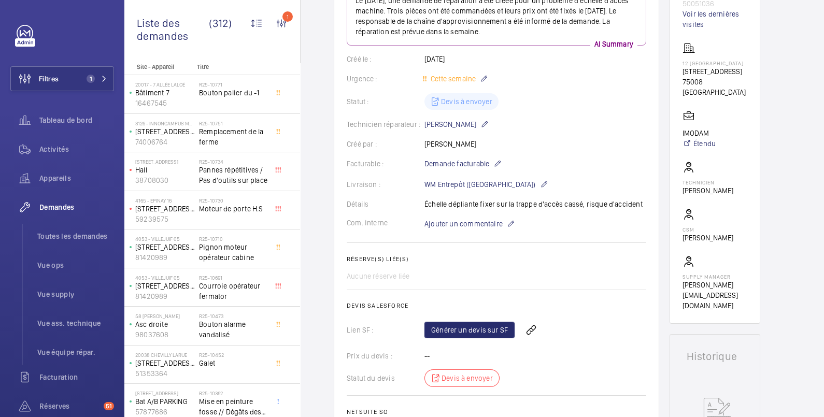
scroll to position [172, 0]
click at [493, 330] on link "Générer un devis sur SF" at bounding box center [469, 329] width 90 height 17
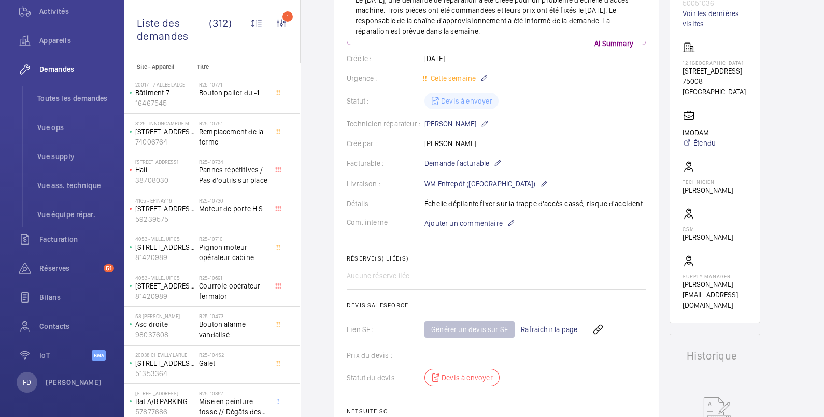
drag, startPoint x: 423, startPoint y: 204, endPoint x: 647, endPoint y: 200, distance: 224.3
click at [647, 200] on wm-front-card "Demandes techniciens R25-05812 Le [DATE], une demande de réparation a été créée…" at bounding box center [496, 200] width 325 height 505
copy div "Détails Échelle dépliante fixer sur la trappe d'accès cassé, risque d'accident"
click at [546, 247] on wm-front-card-body "Le [DATE], une demande de réparation a été créée pour un problème d'échelle d'a…" at bounding box center [496, 213] width 299 height 454
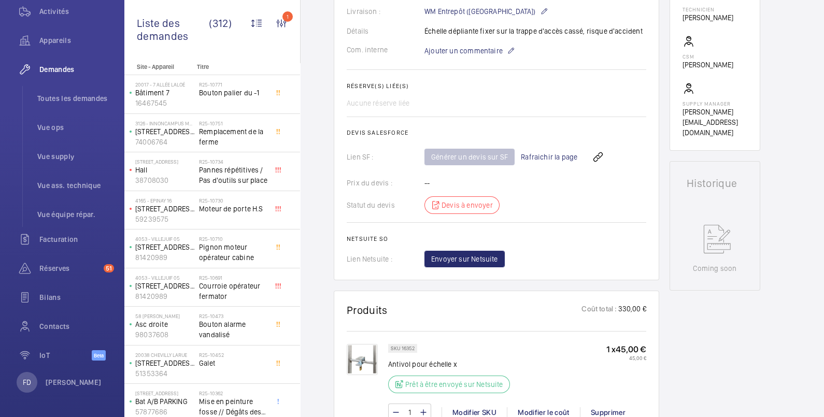
scroll to position [517, 0]
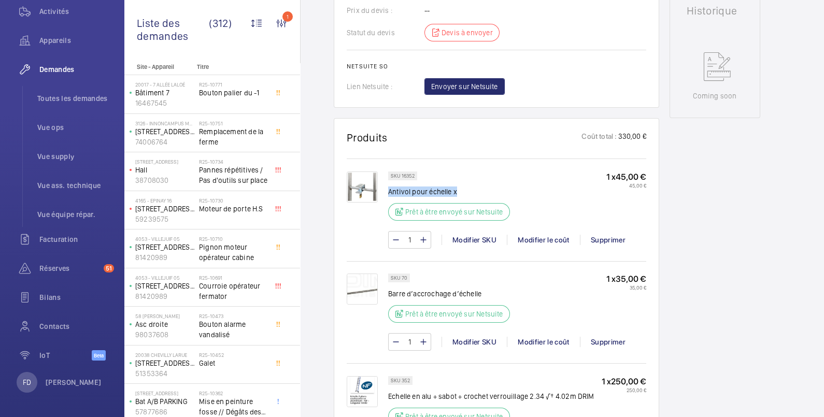
drag, startPoint x: 389, startPoint y: 190, endPoint x: 463, endPoint y: 188, distance: 74.1
click at [463, 188] on p "Antivol pour échelle x" at bounding box center [452, 191] width 128 height 10
copy p "Antivol pour échelle x"
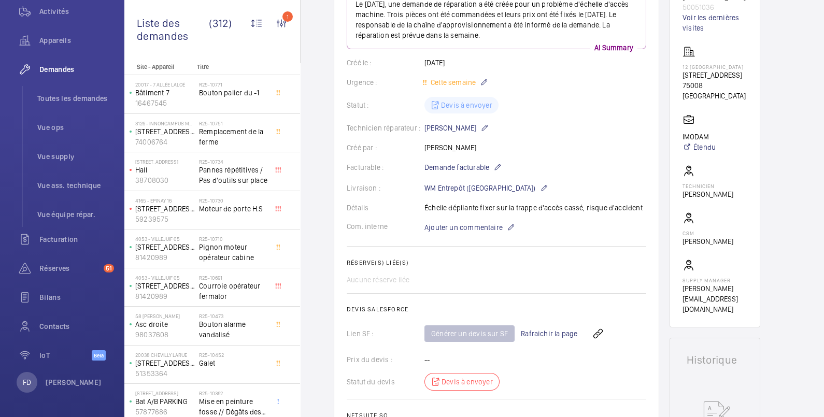
scroll to position [0, 0]
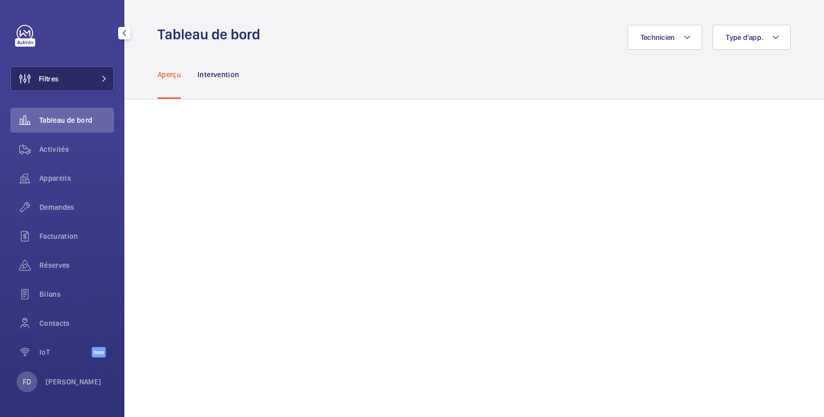
click at [55, 79] on span "Filtres" at bounding box center [49, 79] width 20 height 10
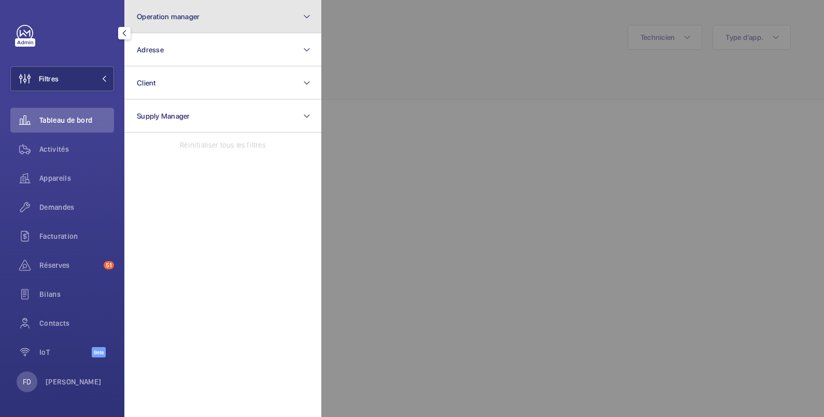
click at [157, 15] on span "Operation manager" at bounding box center [168, 16] width 63 height 8
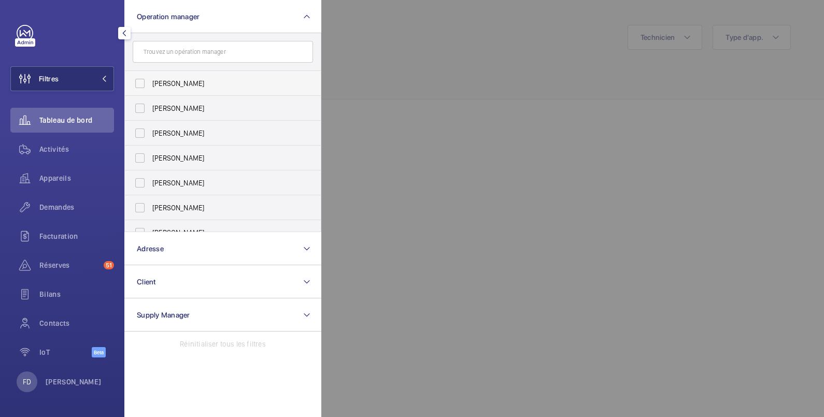
click at [157, 80] on span "[PERSON_NAME]" at bounding box center [223, 83] width 142 height 10
click at [150, 80] on input "[PERSON_NAME]" at bounding box center [139, 83] width 21 height 21
checkbox input "true"
click at [409, 20] on div at bounding box center [733, 208] width 824 height 417
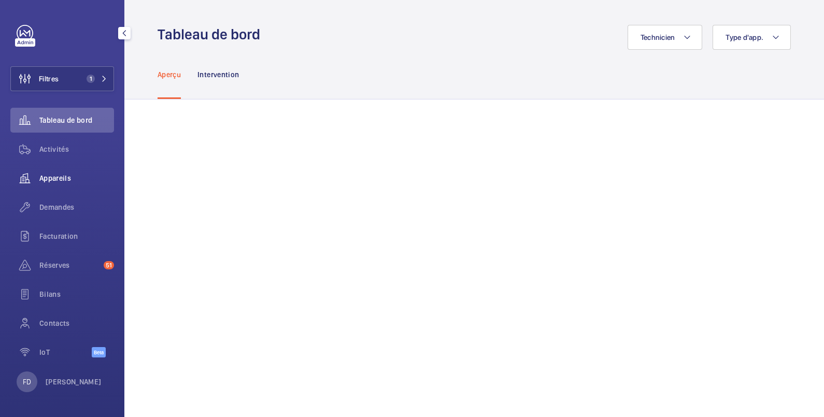
click at [52, 177] on span "Appareils" at bounding box center [76, 178] width 75 height 10
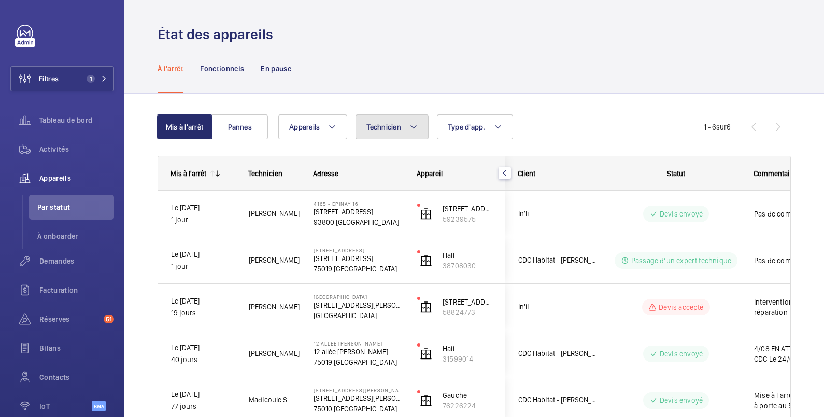
click at [383, 127] on span "Technicien" at bounding box center [383, 127] width 35 height 8
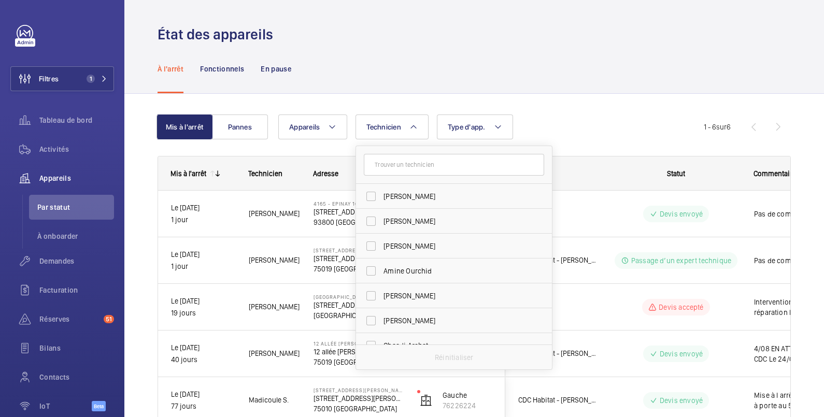
click at [387, 161] on input "text" at bounding box center [454, 165] width 180 height 22
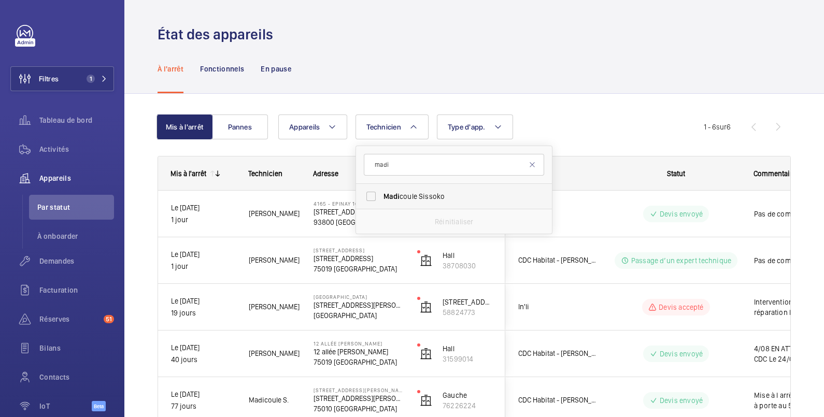
type input "madi"
click at [375, 198] on label "Madi coule Sissoko" at bounding box center [446, 196] width 180 height 25
click at [375, 198] on input "Madi coule Sissoko" at bounding box center [371, 196] width 21 height 21
checkbox input "true"
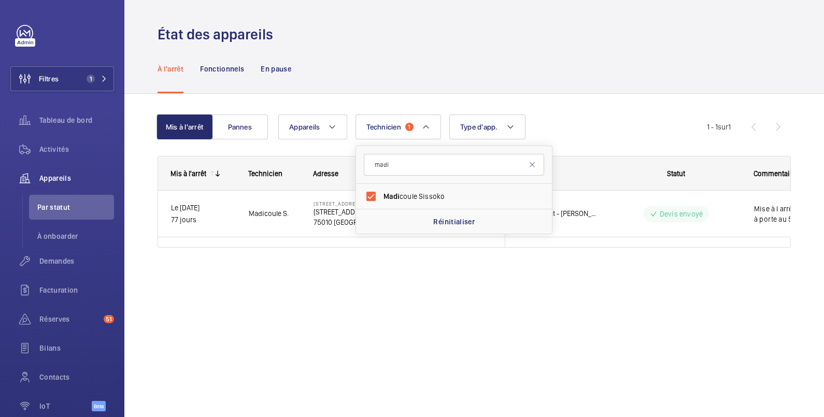
click at [484, 77] on div "À l'arrêt Fonctionnels En pause" at bounding box center [473, 68] width 633 height 49
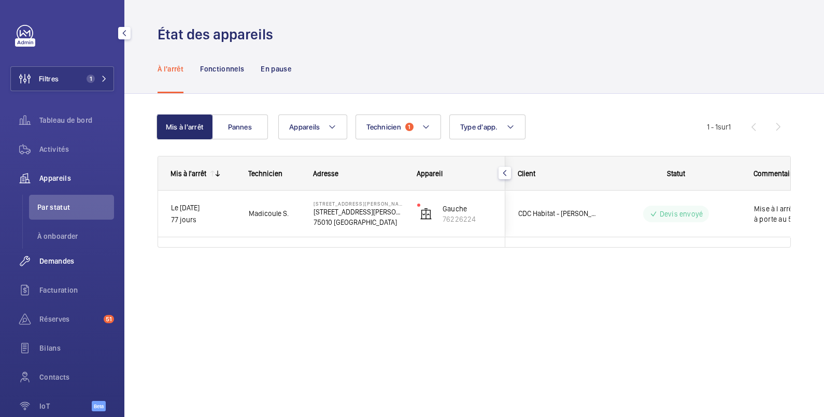
click at [54, 262] on span "Demandes" at bounding box center [76, 261] width 75 height 10
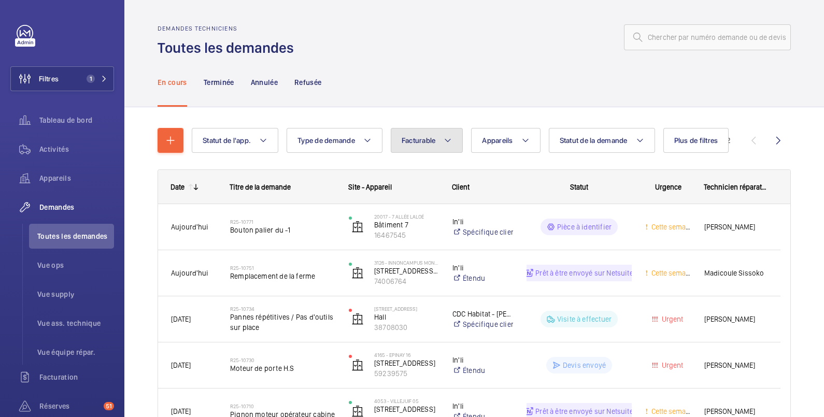
click at [423, 135] on button "Facturable" at bounding box center [427, 140] width 73 height 25
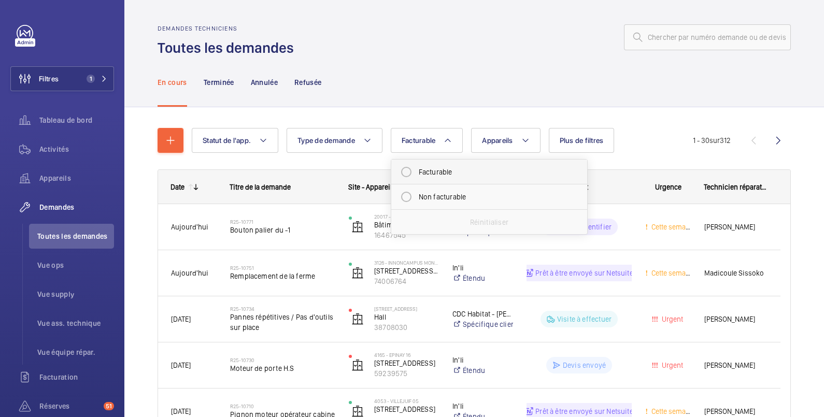
click at [425, 174] on mat-radio-button "Facturable" at bounding box center [489, 172] width 186 height 21
radio input "true"
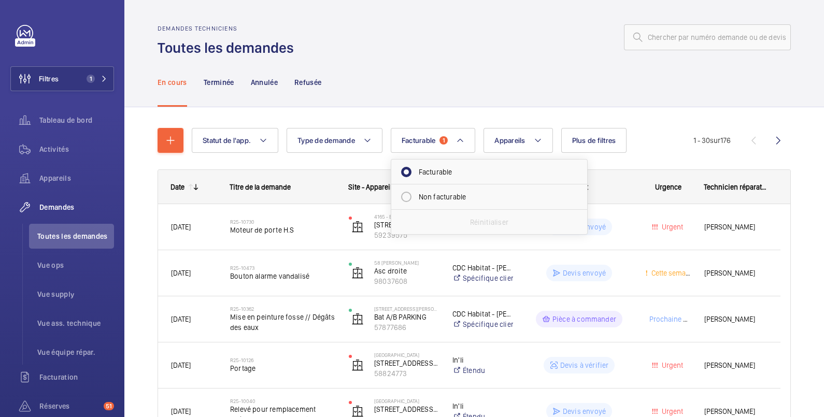
click at [426, 71] on div "En cours Terminée Annulée Refusée" at bounding box center [473, 81] width 633 height 49
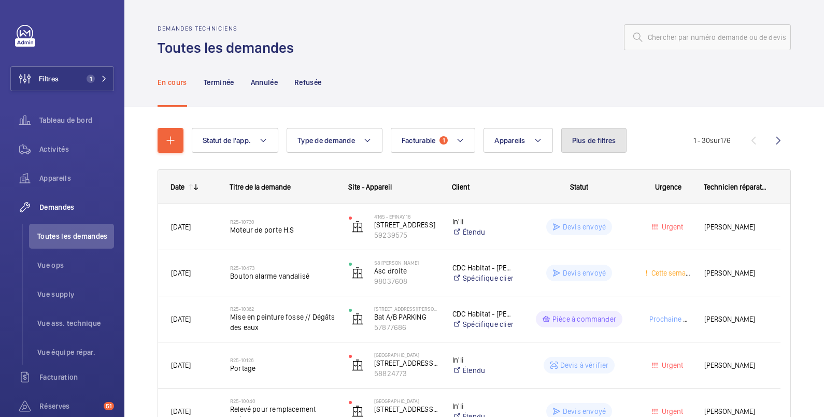
click at [581, 140] on span "Plus de filtres" at bounding box center [594, 140] width 44 height 8
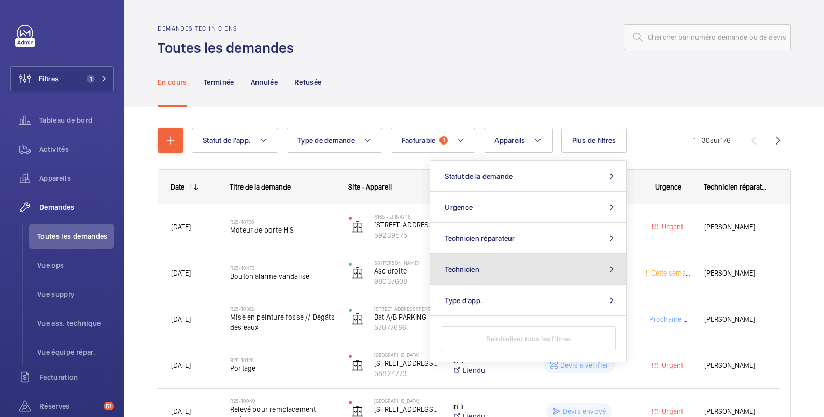
click at [473, 267] on span "Technicien" at bounding box center [461, 269] width 35 height 8
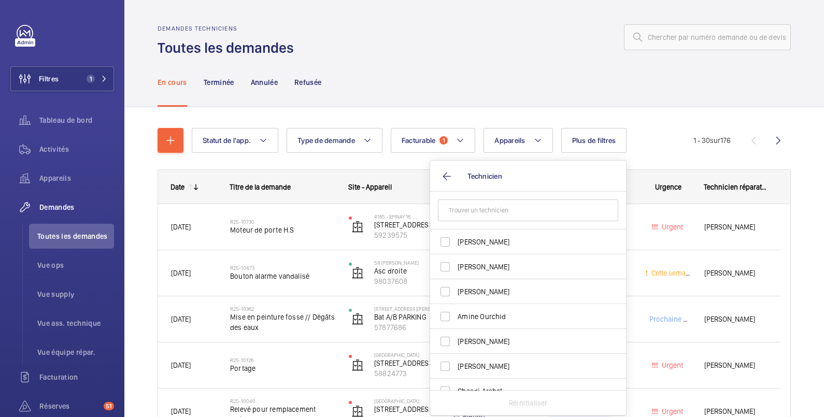
click at [474, 215] on input "text" at bounding box center [528, 210] width 180 height 22
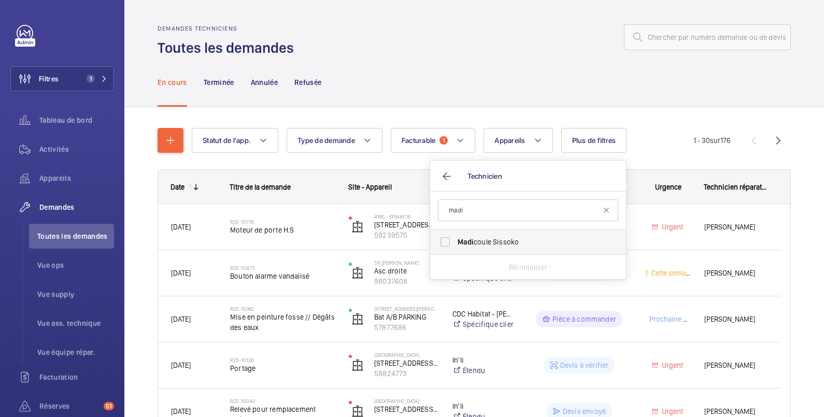
type input "madi"
click at [449, 246] on label "Madi coule Sissoko" at bounding box center [520, 241] width 180 height 25
click at [449, 246] on input "Madi coule Sissoko" at bounding box center [445, 242] width 21 height 21
checkbox input "true"
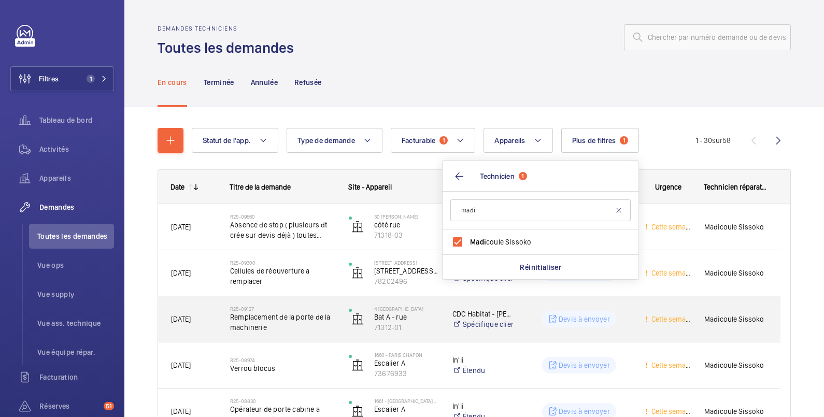
click at [538, 314] on wm-front-pills-cell "Devis à envoyer" at bounding box center [578, 319] width 105 height 17
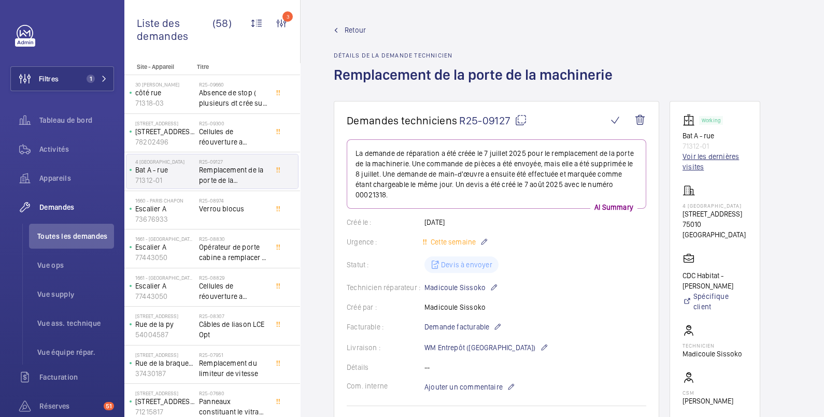
click at [722, 158] on link "Voir les dernières visites" at bounding box center [714, 161] width 65 height 21
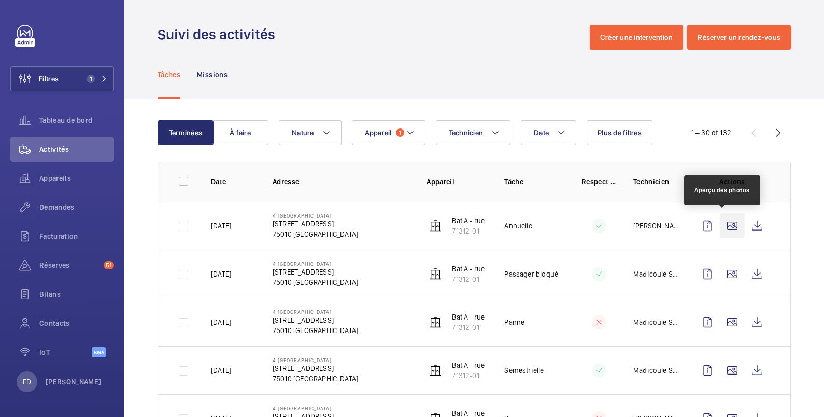
click at [723, 225] on wm-front-icon-button at bounding box center [731, 225] width 25 height 25
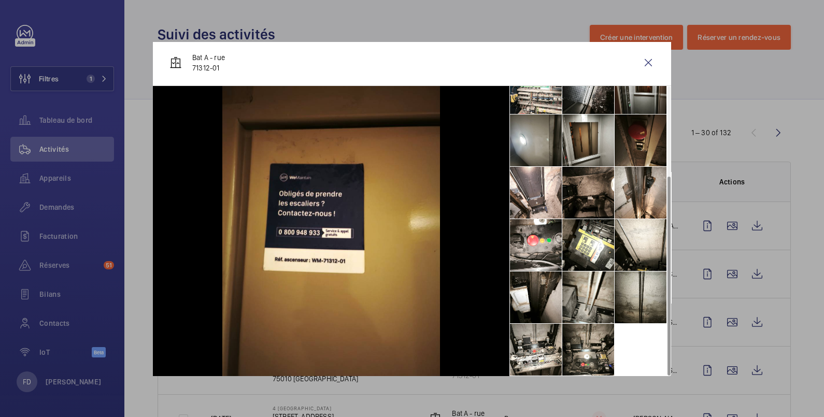
scroll to position [3, 0]
click at [743, 68] on div at bounding box center [412, 208] width 824 height 417
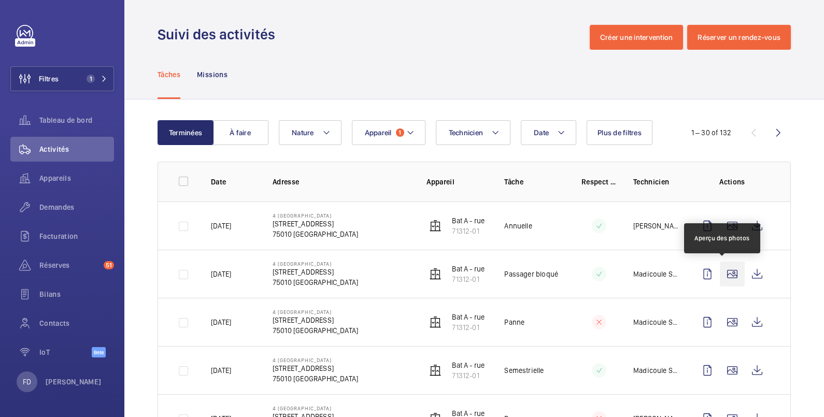
click at [725, 274] on wm-front-icon-button at bounding box center [731, 274] width 25 height 25
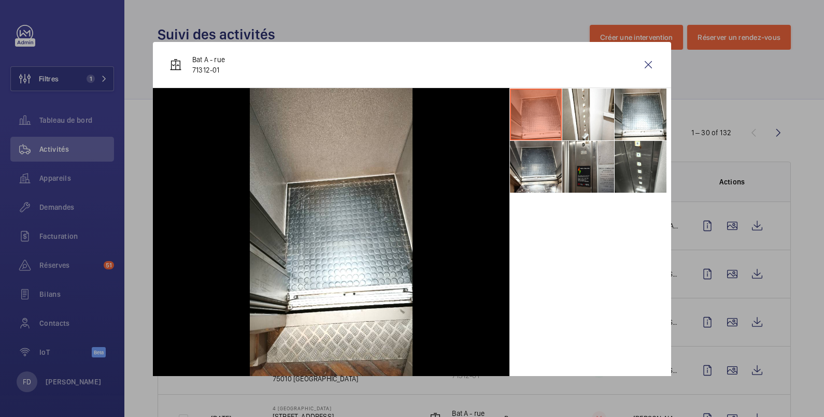
click at [721, 324] on div at bounding box center [412, 208] width 824 height 417
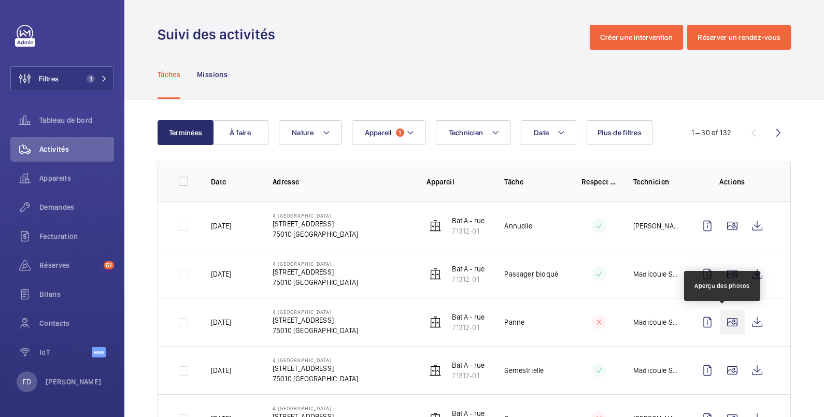
click at [721, 320] on wm-front-icon-button at bounding box center [731, 322] width 25 height 25
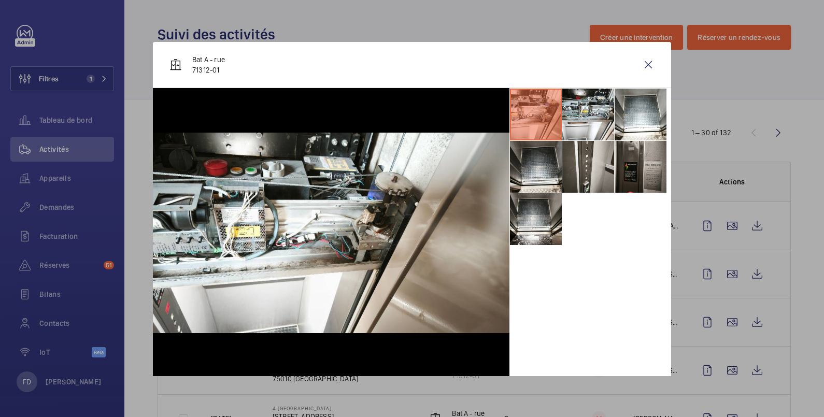
scroll to position [12, 0]
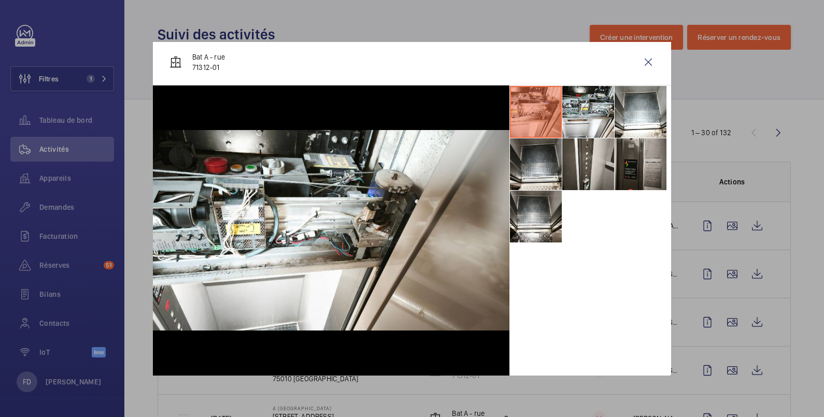
click at [725, 322] on div at bounding box center [412, 208] width 824 height 417
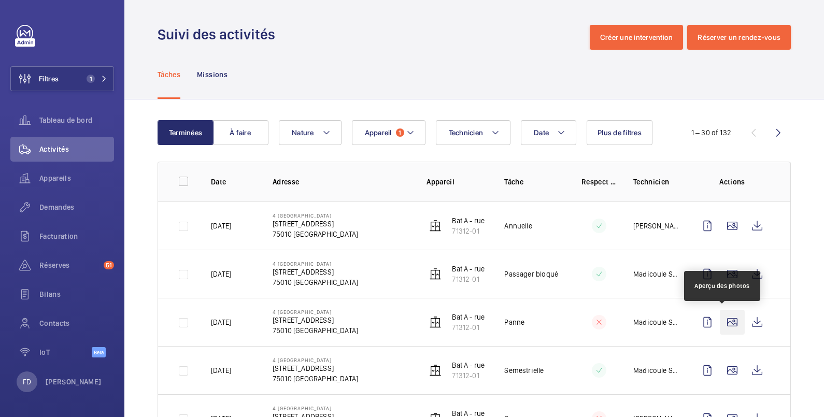
click at [721, 321] on wm-front-icon-button at bounding box center [731, 322] width 25 height 25
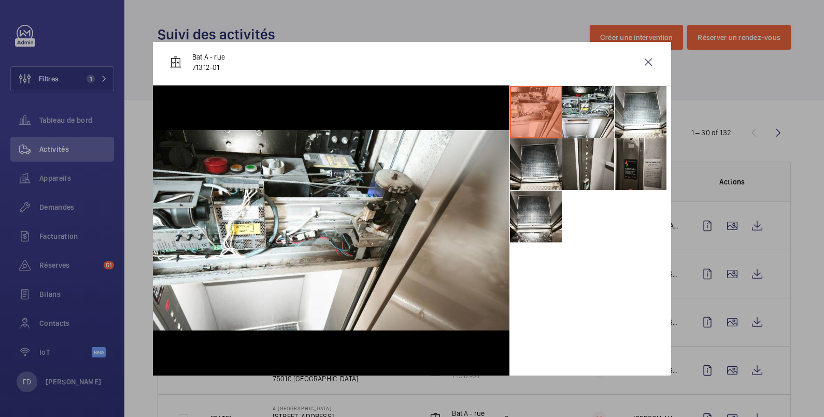
click at [723, 368] on div at bounding box center [412, 208] width 824 height 417
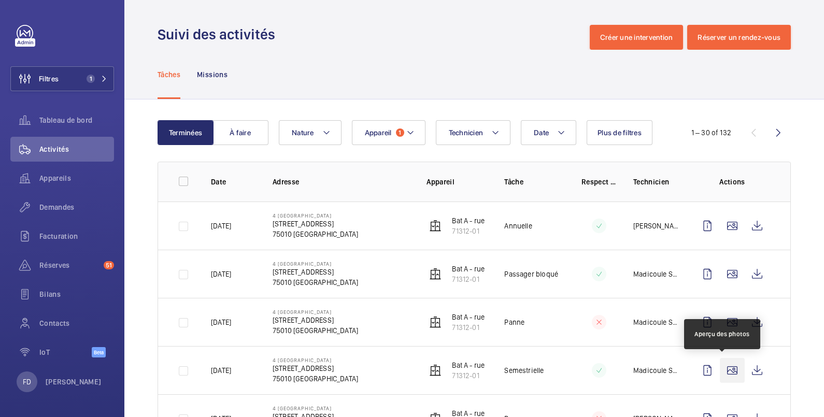
click at [722, 368] on wm-front-icon-button at bounding box center [731, 370] width 25 height 25
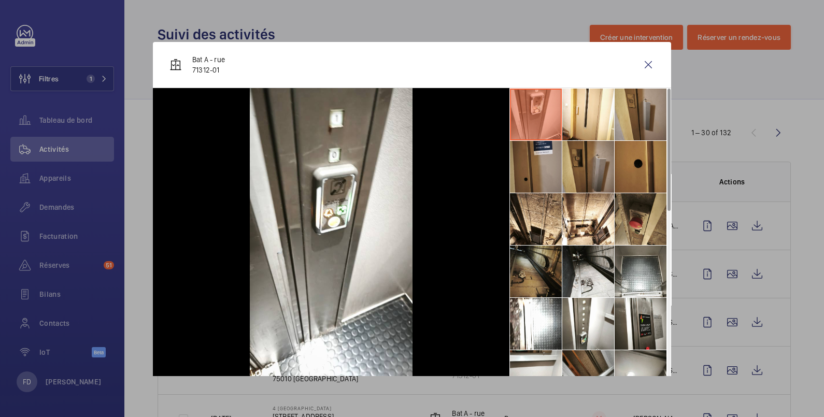
click at [523, 171] on li at bounding box center [536, 167] width 52 height 52
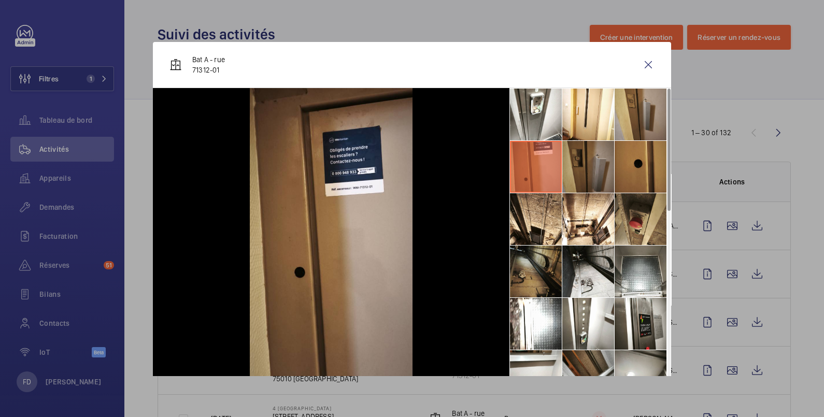
click at [588, 167] on li at bounding box center [588, 167] width 52 height 52
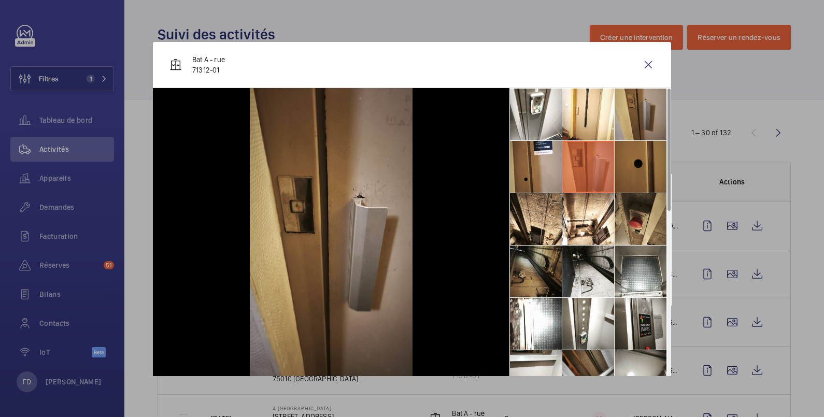
click at [629, 164] on li at bounding box center [640, 167] width 52 height 52
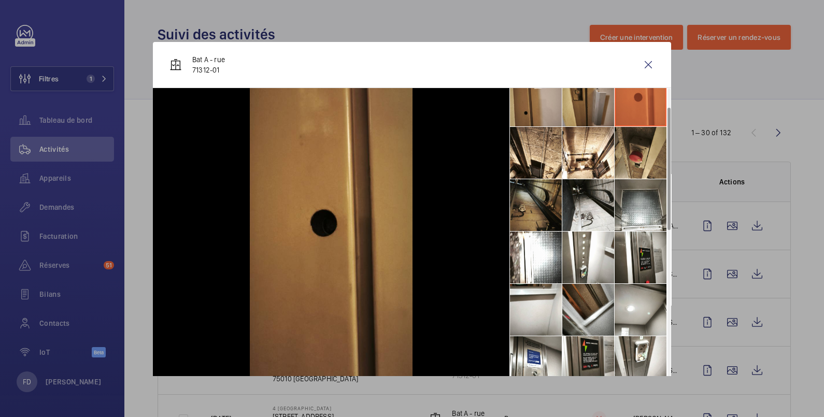
scroll to position [45, 0]
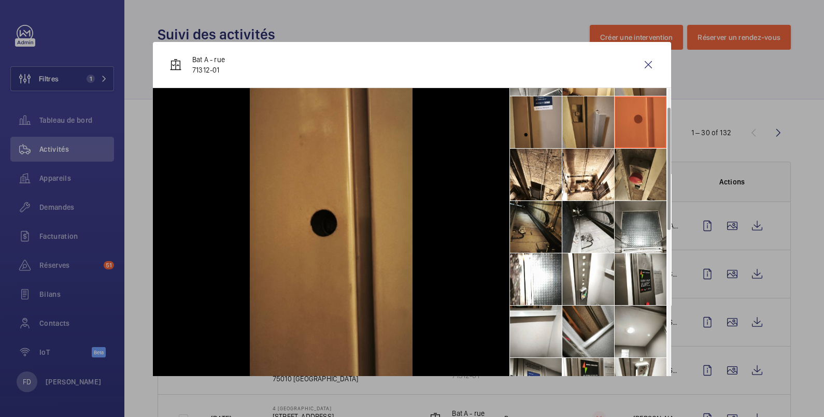
click at [536, 132] on li at bounding box center [536, 122] width 52 height 52
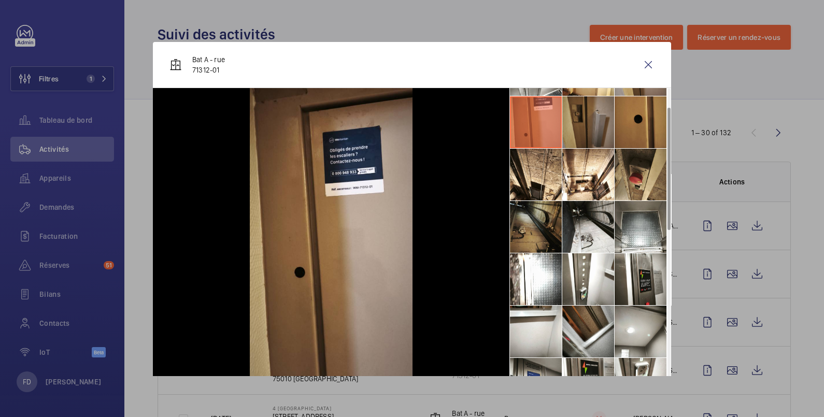
click at [576, 127] on li at bounding box center [588, 122] width 52 height 52
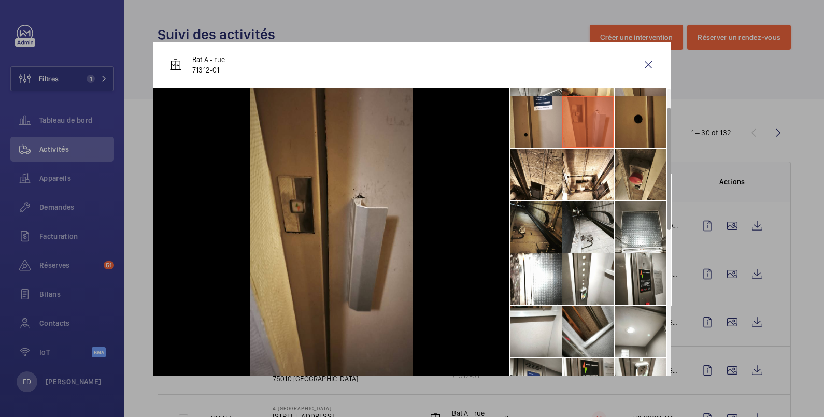
click at [632, 125] on li at bounding box center [640, 122] width 52 height 52
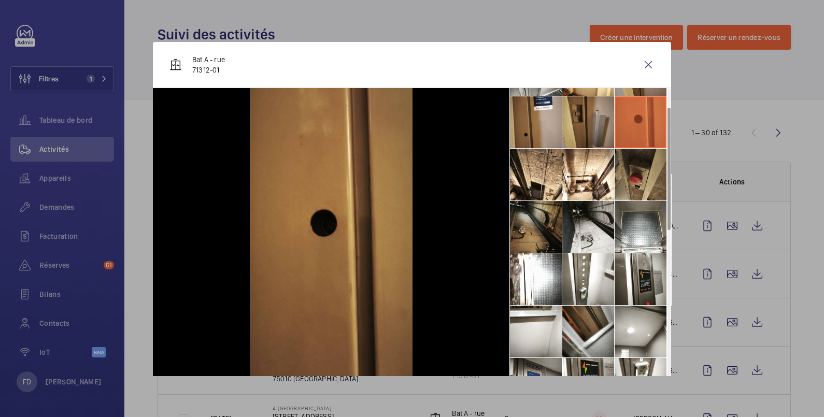
click at [630, 168] on li at bounding box center [640, 175] width 52 height 52
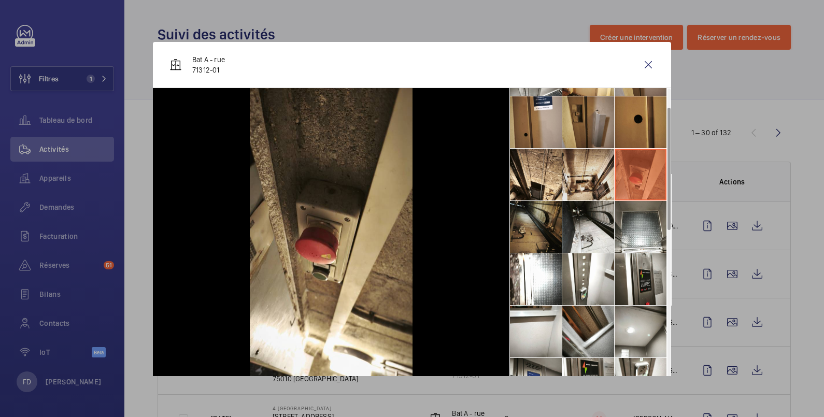
click at [578, 179] on li at bounding box center [588, 175] width 52 height 52
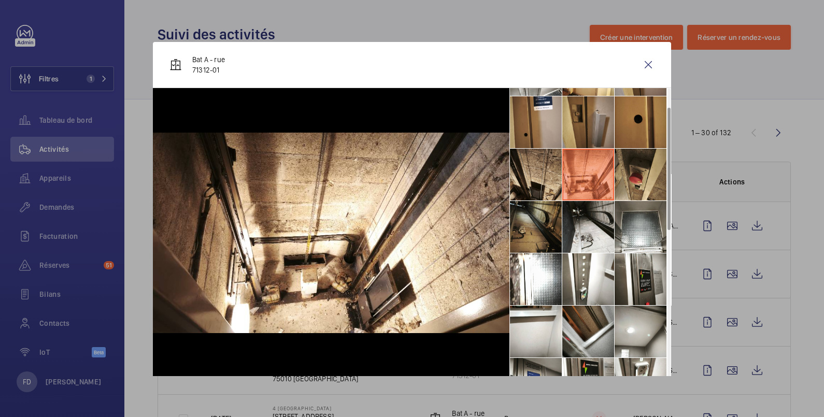
click at [539, 174] on li at bounding box center [536, 175] width 52 height 52
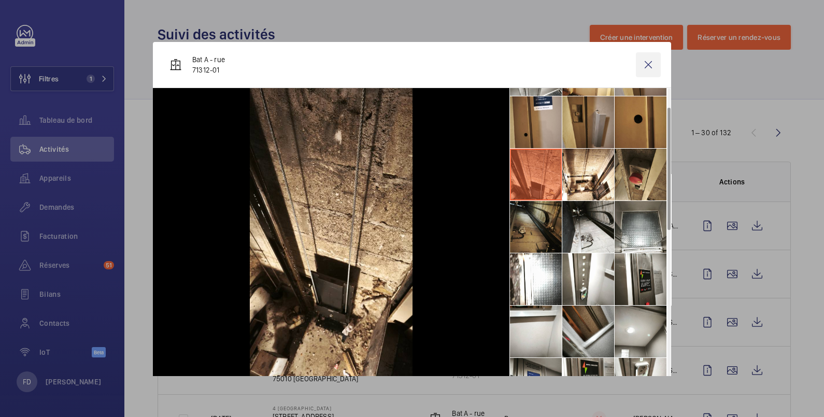
click at [637, 63] on wm-front-icon-button at bounding box center [648, 64] width 25 height 25
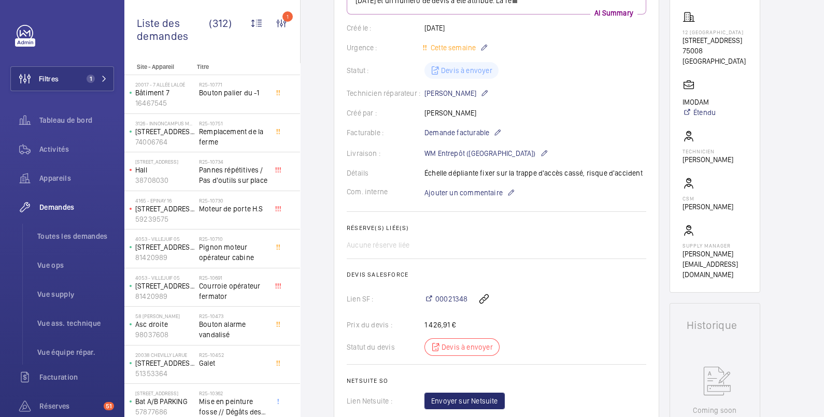
scroll to position [345, 0]
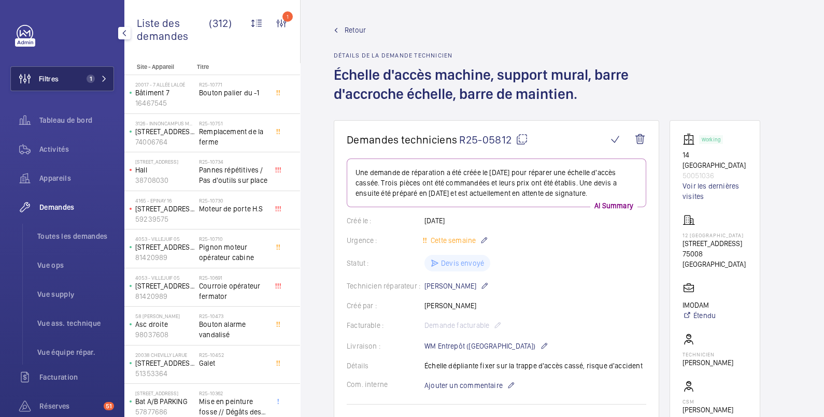
click at [65, 81] on button "Filtres 1" at bounding box center [62, 78] width 104 height 25
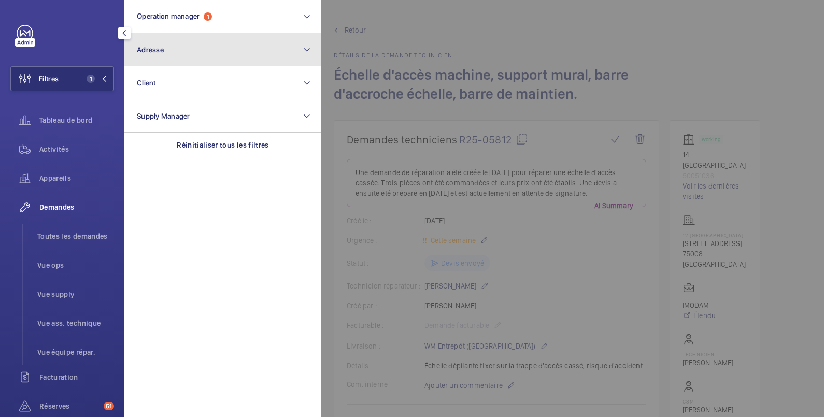
click at [169, 47] on button "Adresse" at bounding box center [222, 49] width 197 height 33
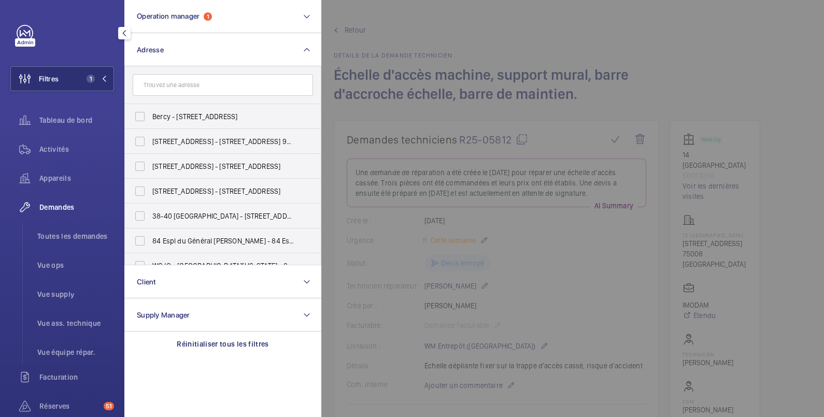
click at [163, 87] on input "text" at bounding box center [223, 85] width 180 height 22
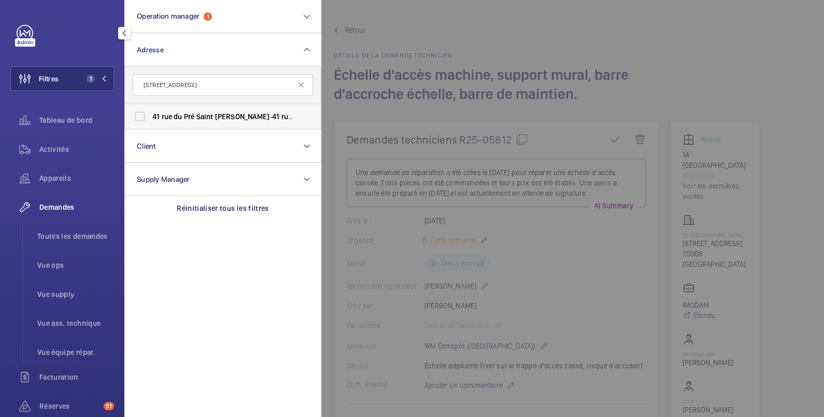
type input "41 rue du Pré Saint Gervais"
click at [162, 116] on span "rue" at bounding box center [167, 116] width 11 height 8
click at [150, 116] on input "41 rue du Pré Saint Gervais - 41 rue du Pré Saint Gervais , PARIS 75019" at bounding box center [139, 116] width 21 height 21
checkbox input "true"
click at [65, 405] on span "Réserves" at bounding box center [69, 406] width 60 height 10
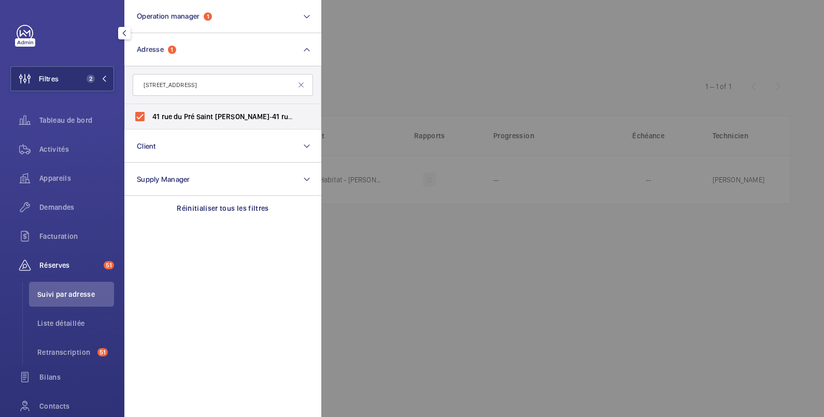
click at [395, 41] on div at bounding box center [733, 208] width 824 height 417
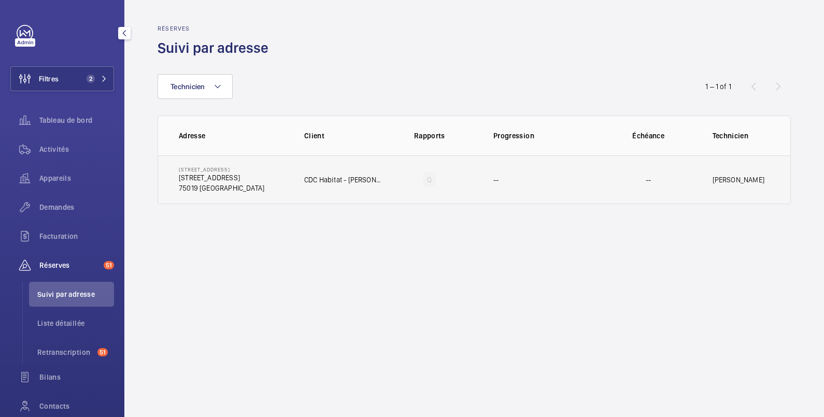
click at [488, 178] on td "--" at bounding box center [539, 179] width 124 height 49
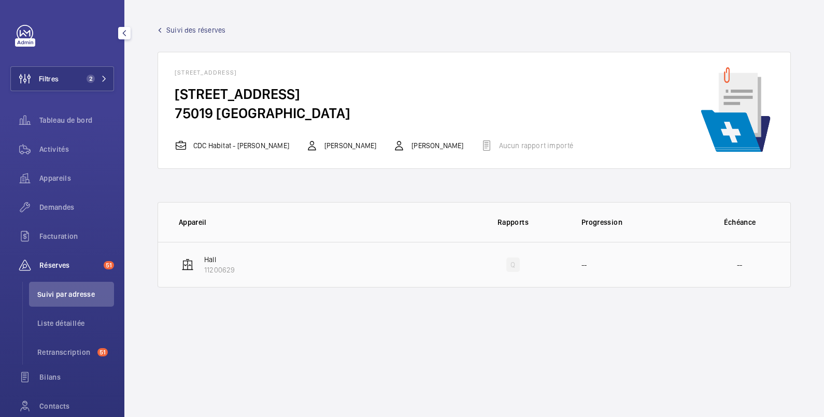
click at [261, 265] on td "Hall 11200629" at bounding box center [309, 265] width 303 height 46
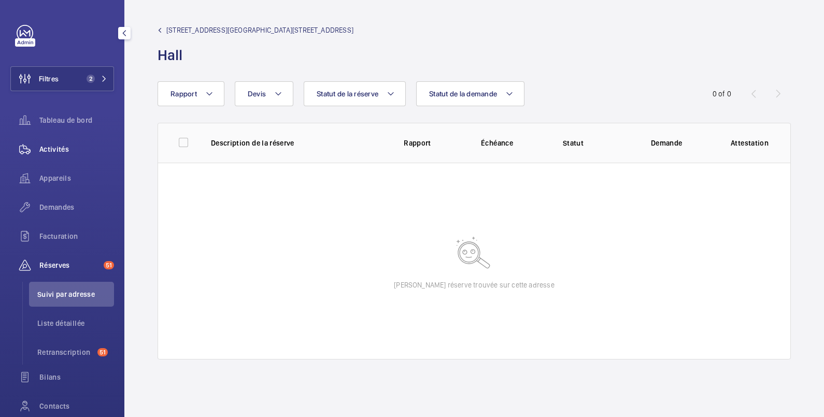
click at [57, 149] on span "Activités" at bounding box center [76, 149] width 75 height 10
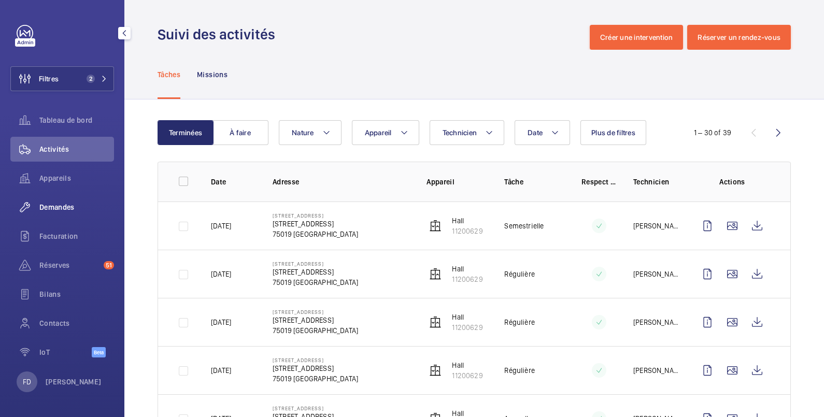
click at [64, 209] on span "Demandes" at bounding box center [76, 207] width 75 height 10
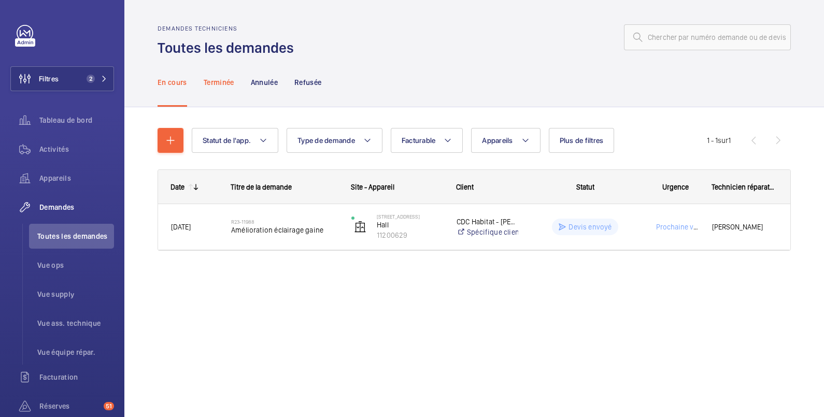
click at [228, 80] on p "Terminée" at bounding box center [219, 82] width 31 height 10
click at [264, 83] on p "Annulée" at bounding box center [264, 82] width 27 height 10
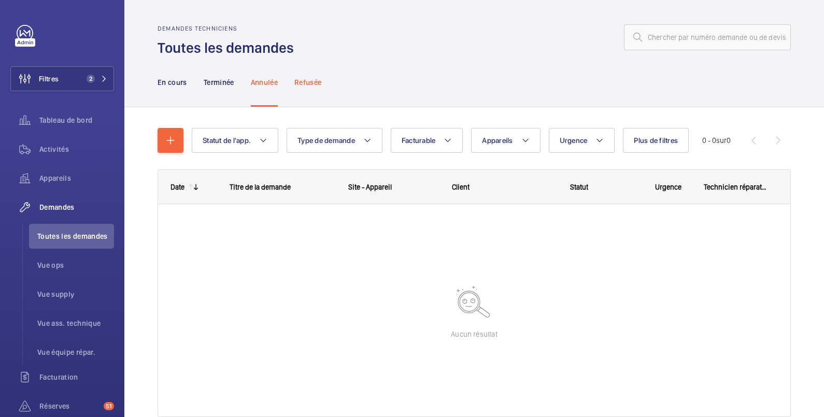
click at [321, 83] on p "Refusée" at bounding box center [307, 82] width 27 height 10
click at [173, 77] on p "En cours" at bounding box center [172, 82] width 30 height 10
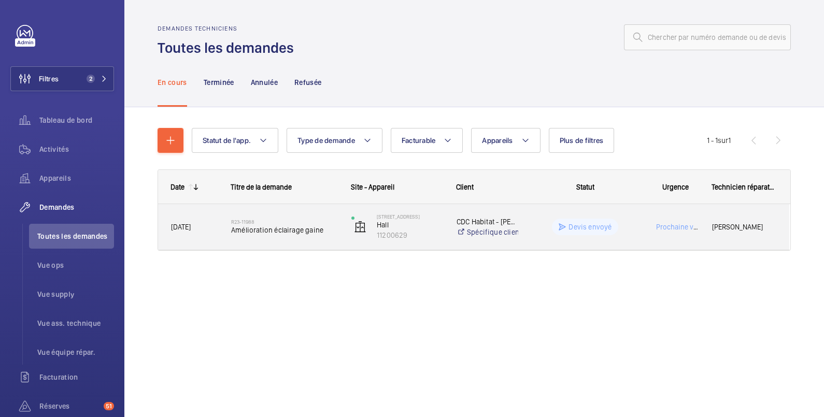
click at [542, 219] on wm-front-pills-cell "Devis envoyé" at bounding box center [584, 227] width 107 height 17
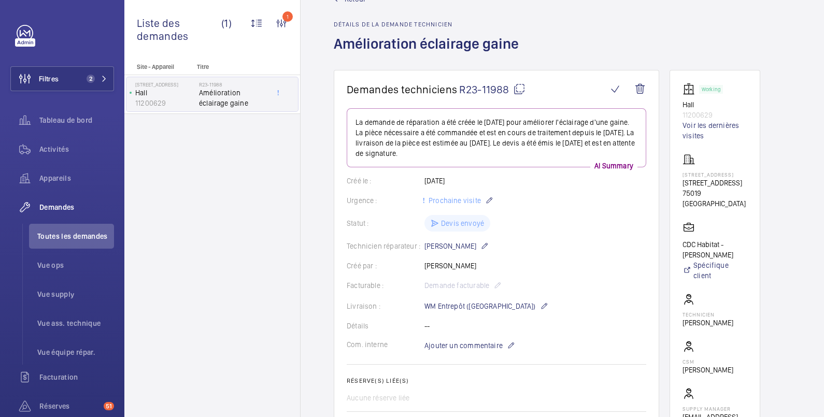
scroll to position [31, 0]
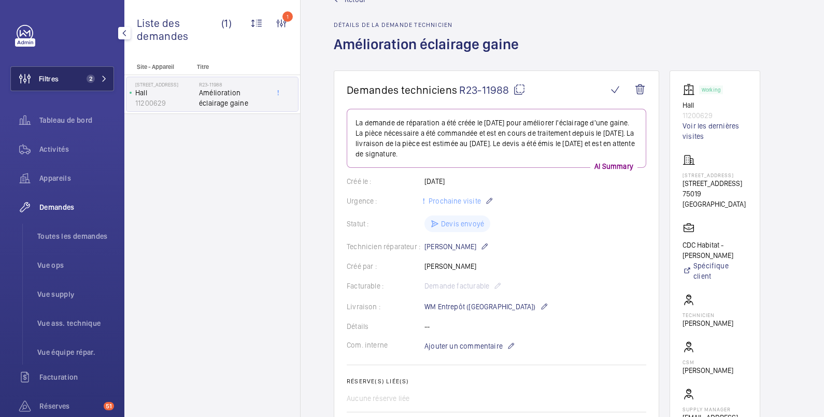
click at [70, 78] on button "Filtres 2" at bounding box center [62, 78] width 104 height 25
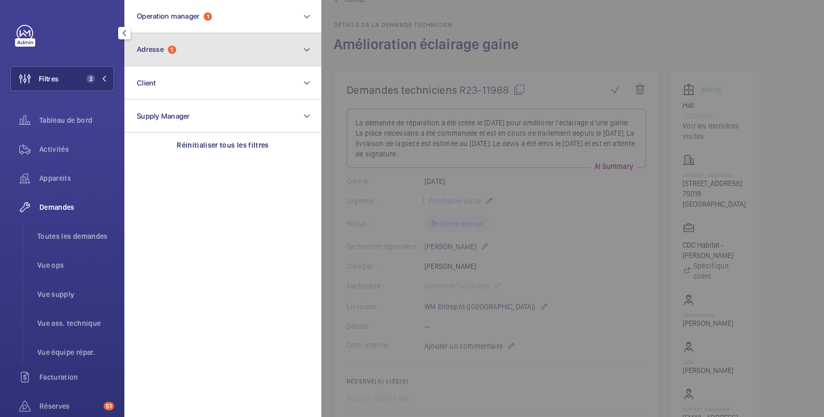
click at [196, 47] on button "Adresse 1" at bounding box center [222, 49] width 197 height 33
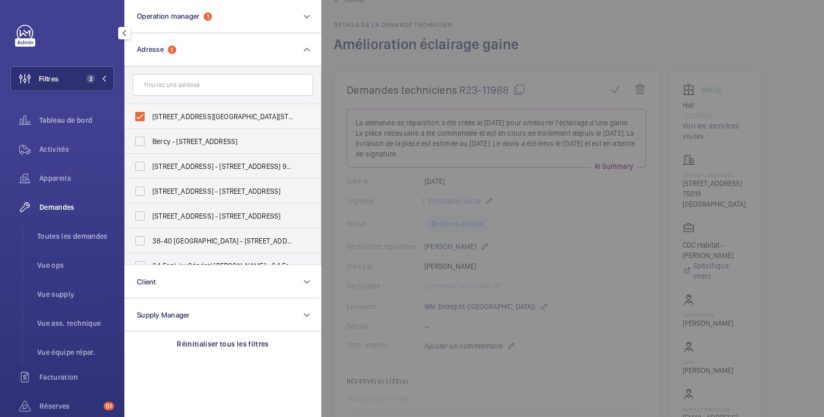
click at [153, 119] on span "41 rue du Pré Saint Gervais - 41 rue du Pré Saint Gervais, PARIS 75019" at bounding box center [223, 116] width 142 height 10
click at [150, 119] on input "41 rue du Pré Saint Gervais - 41 rue du Pré Saint Gervais, PARIS 75019" at bounding box center [139, 116] width 21 height 21
checkbox input "false"
click at [583, 23] on div at bounding box center [733, 208] width 824 height 417
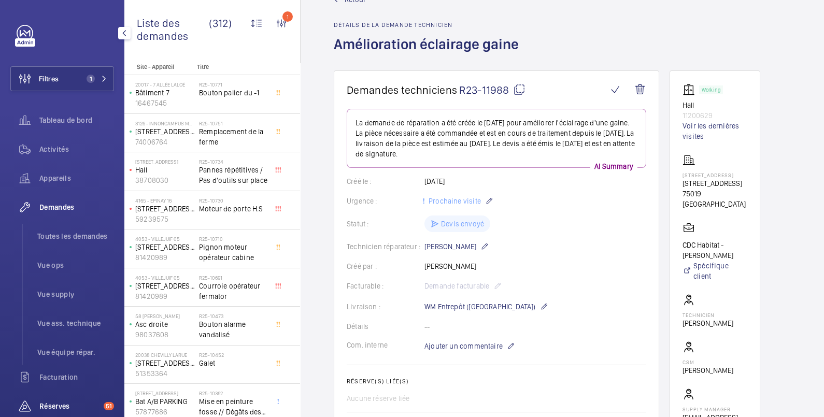
click at [56, 403] on span "Réserves" at bounding box center [69, 406] width 60 height 10
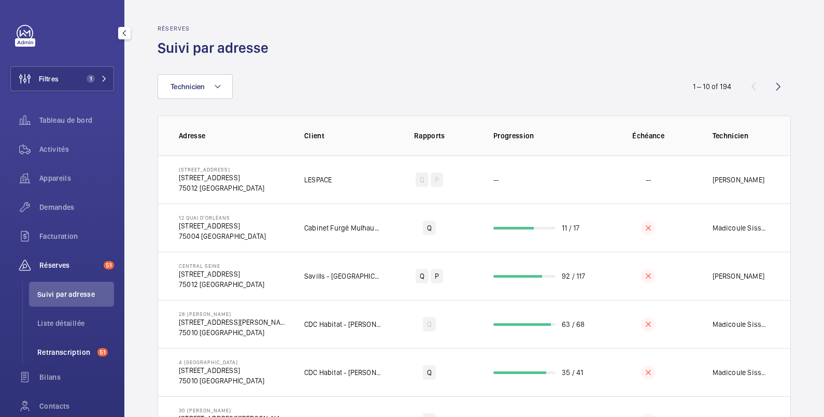
click at [80, 352] on span "Retranscription" at bounding box center [65, 352] width 56 height 10
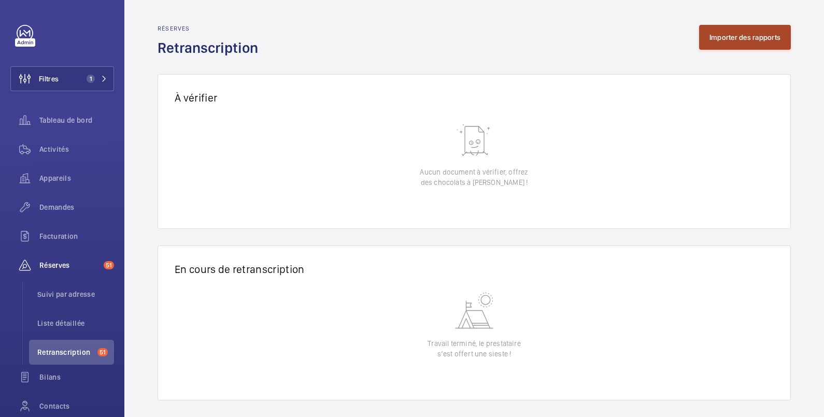
click at [736, 38] on button "Importer des rapports" at bounding box center [745, 37] width 92 height 25
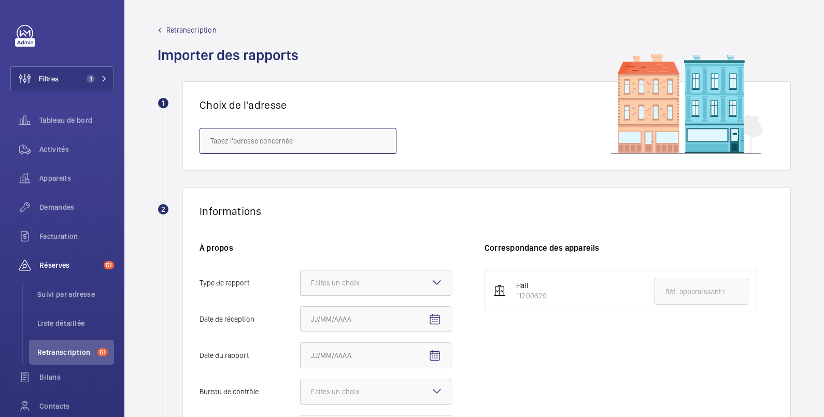
click at [290, 140] on input "text" at bounding box center [297, 141] width 197 height 26
paste input "41 rue du Pré Saint Gervais"
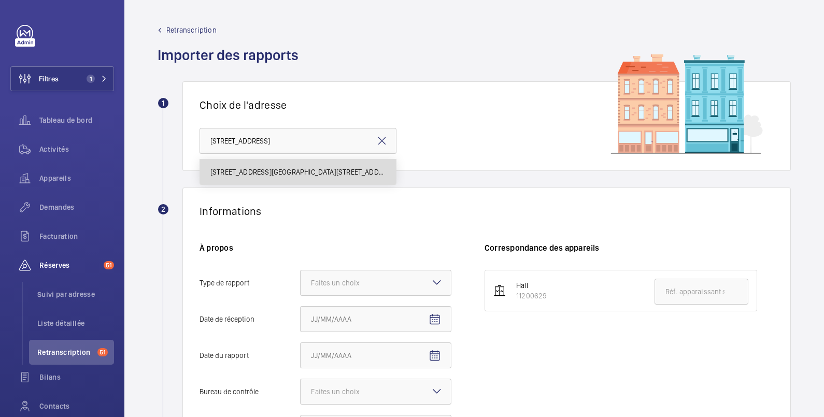
click at [277, 170] on span "41 rue du Pré Saint Gervais - 41 rue du Pré Saint Gervais, PARIS 75019" at bounding box center [297, 172] width 175 height 10
type input "41 rue du Pré Saint Gervais - 41 rue du Pré Saint Gervais, PARIS 75019"
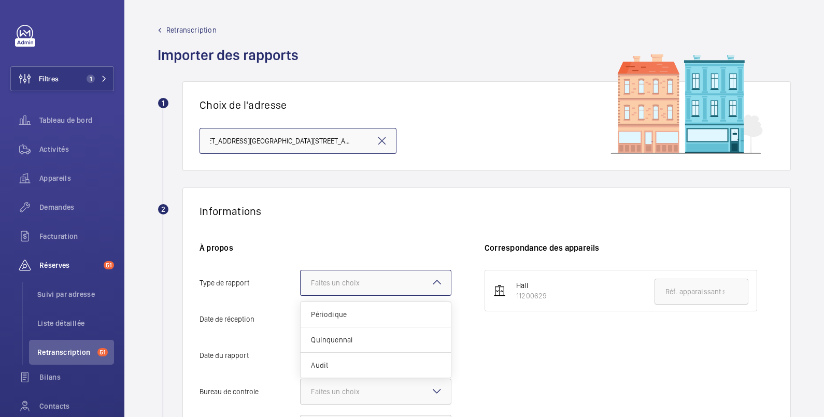
click at [340, 286] on div "Faites un choix" at bounding box center [348, 283] width 75 height 10
click at [300, 286] on input "Type de rapport Faites un choix Périodique Quinquennal Audit" at bounding box center [300, 282] width 0 height 25
click at [335, 338] on span "Quinquennal" at bounding box center [375, 340] width 129 height 10
click at [300, 295] on input "Type de rapport Faites un choix Périodique Quinquennal Audit" at bounding box center [300, 282] width 0 height 25
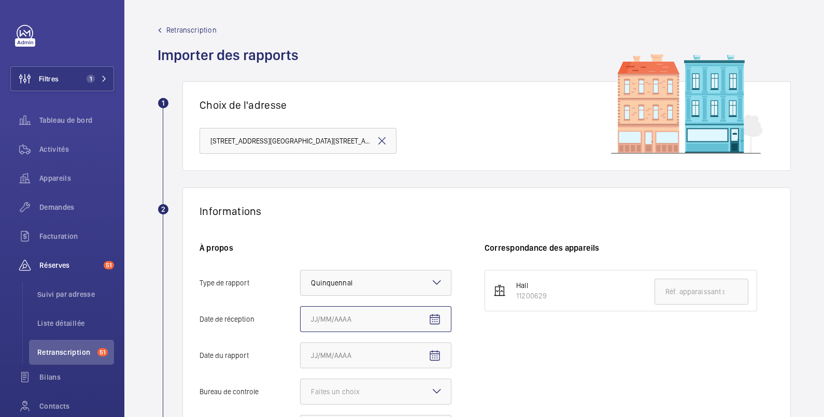
click at [360, 316] on input "Date de réception" at bounding box center [375, 319] width 151 height 26
click at [405, 313] on input "Date de réception" at bounding box center [375, 319] width 151 height 26
click at [435, 314] on mat-icon "Open calendar" at bounding box center [434, 319] width 12 height 12
click at [313, 243] on span "11" at bounding box center [315, 249] width 19 height 19
type input "11/08/2025"
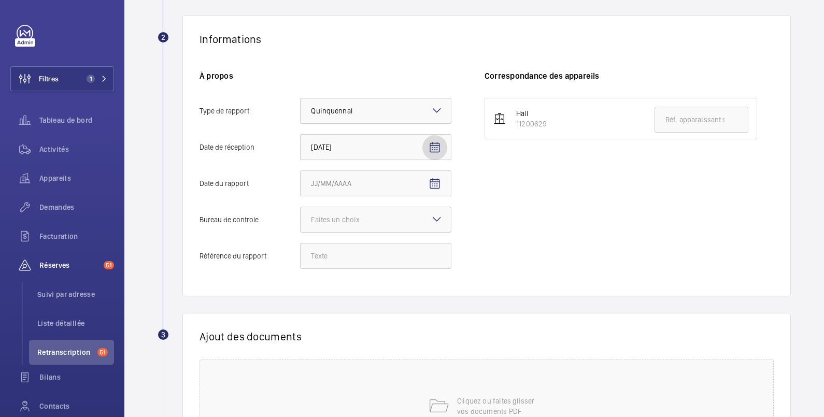
scroll to position [172, 0]
click at [398, 182] on input "Date du rapport" at bounding box center [375, 183] width 151 height 26
click at [438, 180] on mat-icon "Open calendar" at bounding box center [434, 183] width 12 height 12
click at [339, 222] on span "AOÛT 2025" at bounding box center [324, 224] width 27 height 8
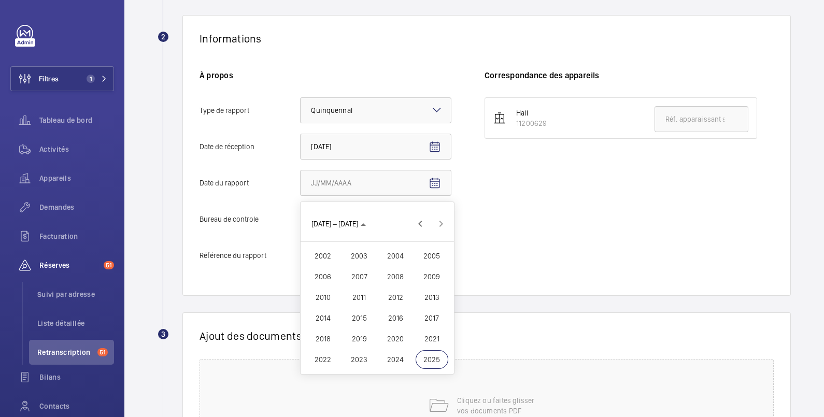
click at [326, 359] on span "2022" at bounding box center [323, 359] width 33 height 19
click at [360, 256] on span "FÉVR." at bounding box center [359, 256] width 33 height 19
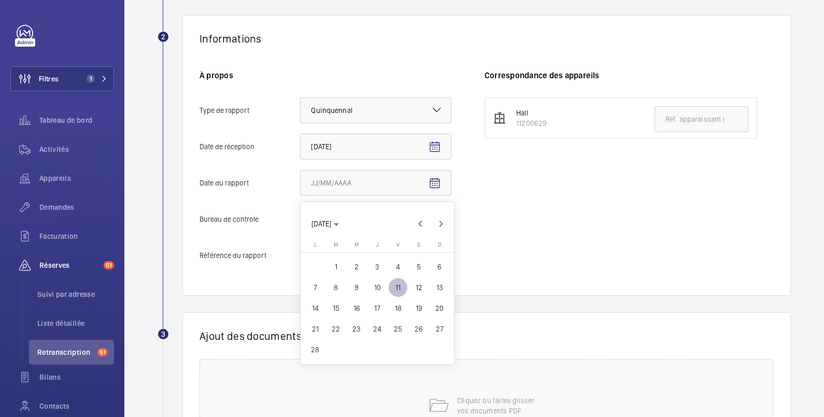
click at [359, 287] on span "9" at bounding box center [356, 287] width 19 height 19
type input "09/02/2022"
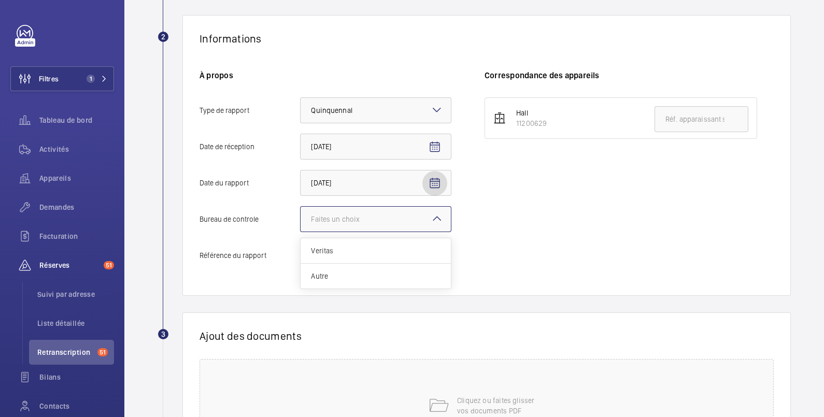
click at [351, 221] on div "Faites un choix" at bounding box center [348, 219] width 75 height 10
click at [300, 221] on input "Bureau de controle Faites un choix Veritas Autre" at bounding box center [300, 219] width 0 height 25
click at [332, 274] on span "Autre" at bounding box center [375, 276] width 129 height 10
click at [300, 232] on input "Bureau de controle Faites un choix Veritas Autre" at bounding box center [300, 219] width 0 height 25
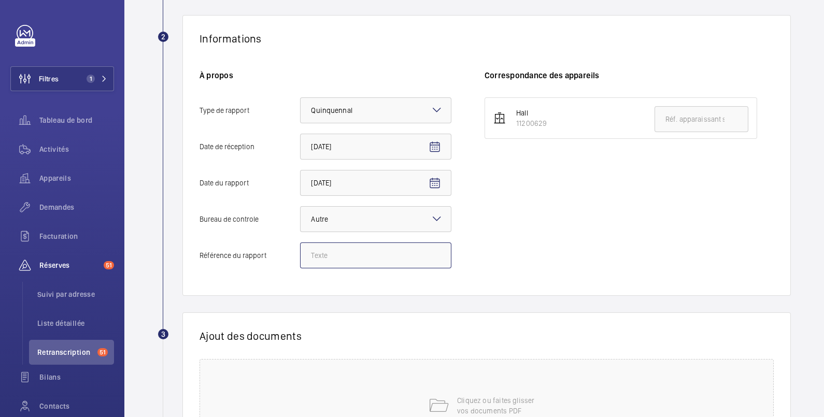
click at [316, 253] on input "Référence du rapport" at bounding box center [375, 255] width 151 height 26
paste input "DTG221ETE000033518"
type input "DTG221ETE000033518"
drag, startPoint x: 562, startPoint y: 124, endPoint x: 513, endPoint y: 127, distance: 49.3
click at [513, 127] on li "Hall 11200629" at bounding box center [620, 117] width 272 height 41
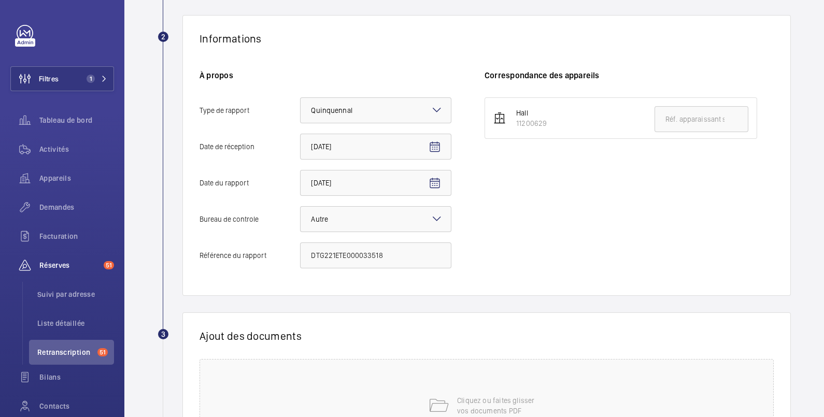
copy div "11200629"
click at [678, 119] on input "text" at bounding box center [701, 119] width 94 height 26
paste input "11200629"
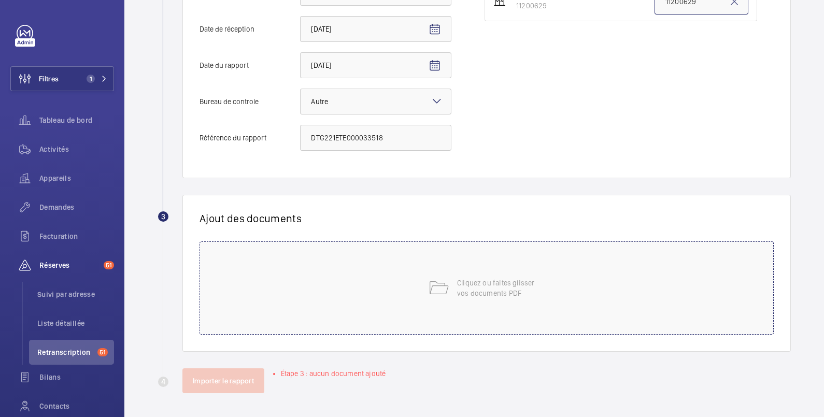
type input "11200629"
click at [457, 285] on p "Cliquez ou faites glisser vos documents PDF" at bounding box center [501, 288] width 88 height 21
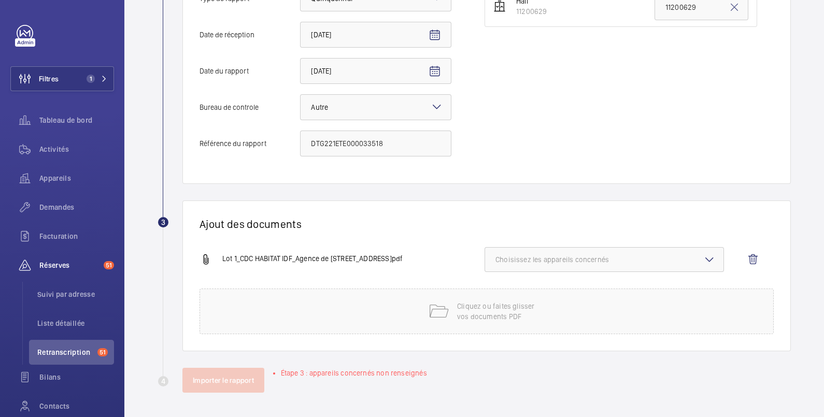
click at [507, 256] on span "Choisissez les appareils concernés" at bounding box center [604, 259] width 218 height 10
click at [502, 288] on label "11200629" at bounding box center [596, 292] width 223 height 25
click at [502, 288] on input "11200629" at bounding box center [499, 292] width 21 height 21
checkbox input "true"
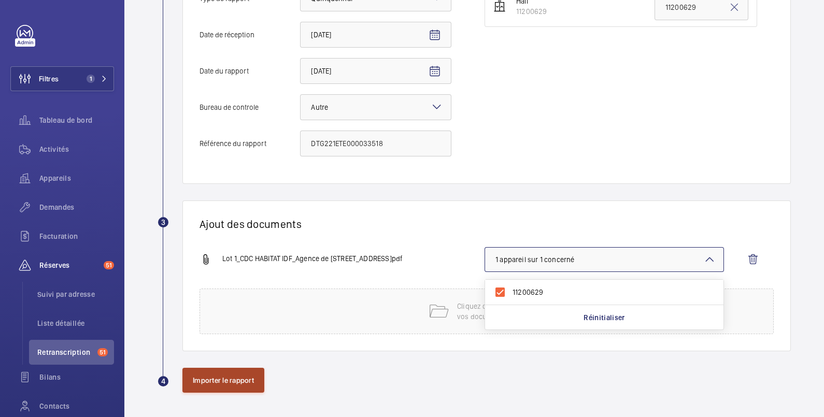
click at [230, 381] on button "Importer le rapport" at bounding box center [223, 380] width 82 height 25
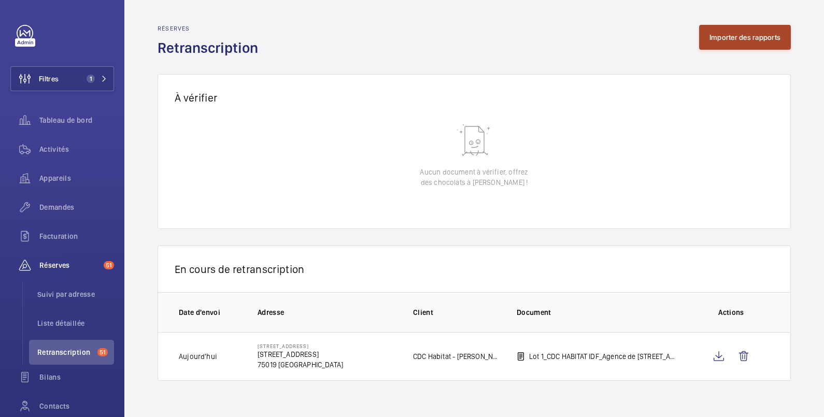
click at [748, 36] on button "Importer des rapports" at bounding box center [745, 37] width 92 height 25
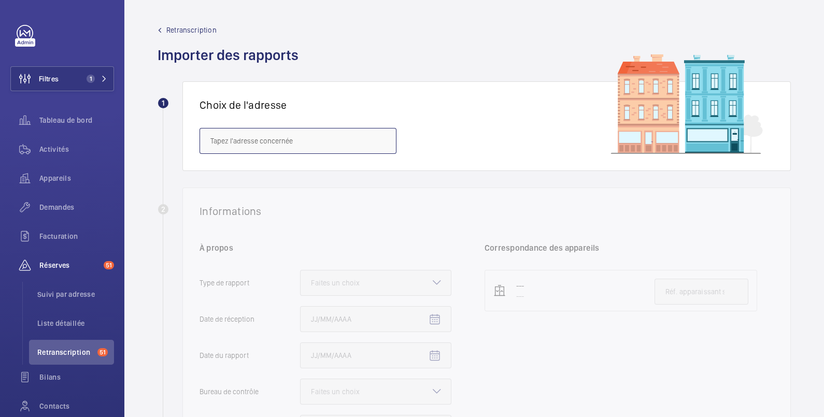
click at [221, 138] on input "text" at bounding box center [297, 141] width 197 height 26
paste input "43 rue du Pré Saint Gervais"
click at [222, 168] on span "43 rue du Pré Saint Gervais - 43 rue du Pré Saint Gervais, PARIS 75019" at bounding box center [297, 172] width 175 height 10
type input "43 rue du Pré Saint Gervais - 43 rue du Pré Saint Gervais, PARIS 75019"
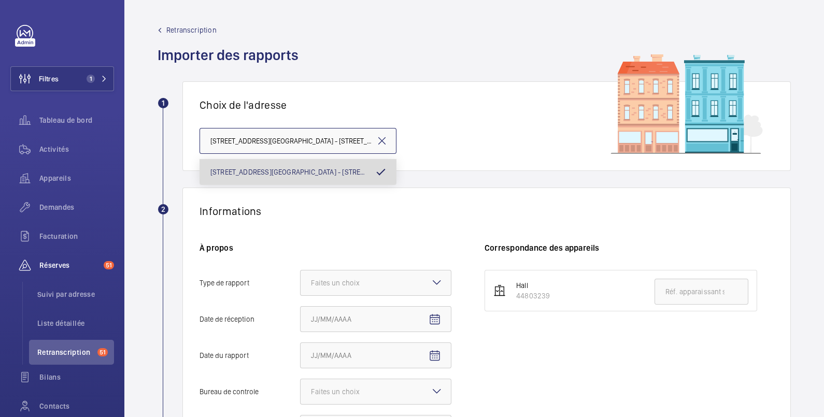
scroll to position [0, 50]
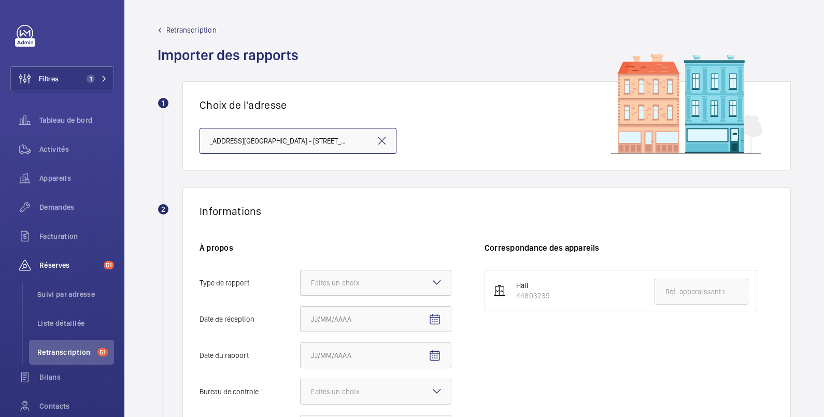
click at [349, 279] on div "Faites un choix" at bounding box center [348, 283] width 75 height 10
click at [300, 279] on input "Type de rapport Faites un choix" at bounding box center [300, 282] width 0 height 25
drag, startPoint x: 348, startPoint y: 299, endPoint x: 342, endPoint y: 321, distance: 22.5
click at [343, 321] on div "À propos Type de rapport Faites un choix Périodique Quinquennal Audit Date de r…" at bounding box center [341, 346] width 285 height 209
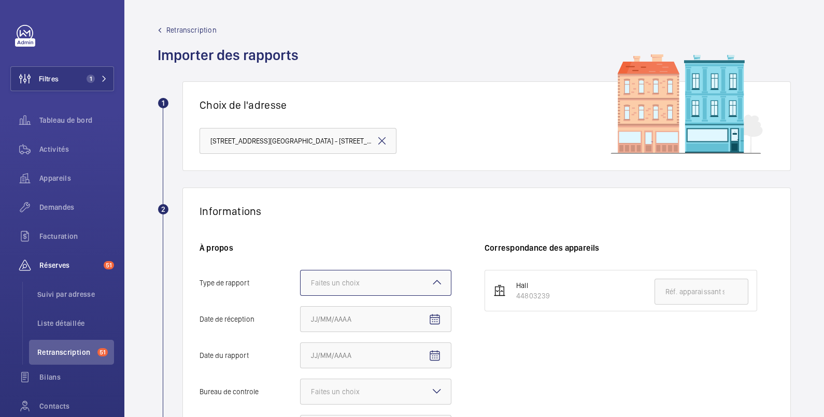
click at [349, 282] on div "Faites un choix" at bounding box center [348, 283] width 75 height 10
click at [300, 282] on input "Type de rapport Faites un choix" at bounding box center [300, 282] width 0 height 25
click at [341, 339] on span "Quinquennal" at bounding box center [375, 340] width 129 height 10
click at [300, 295] on input "Type de rapport Faites un choix Périodique Quinquennal Audit" at bounding box center [300, 282] width 0 height 25
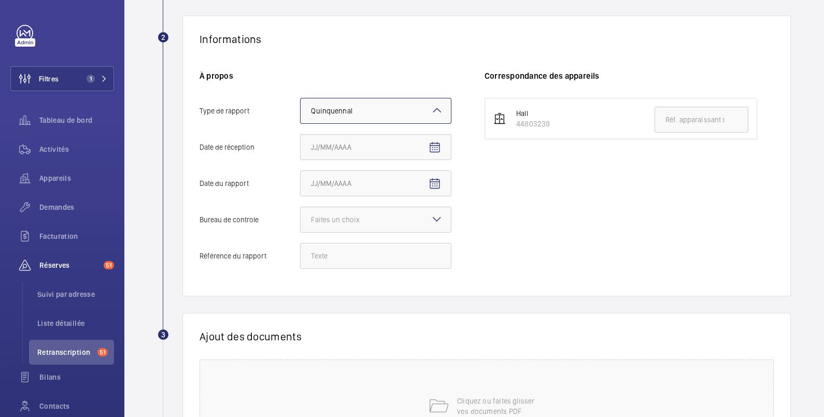
scroll to position [172, 0]
click at [386, 107] on div at bounding box center [375, 110] width 150 height 25
click at [300, 107] on input "Type de rapport Faites un choix × Quinquennal ×" at bounding box center [300, 110] width 0 height 25
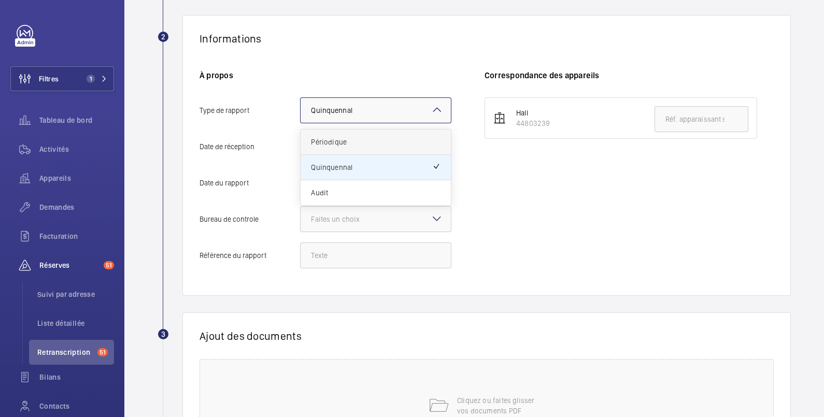
click at [358, 137] on span "Périodique" at bounding box center [375, 142] width 129 height 10
click at [300, 123] on input "Type de rapport Faites un choix × Quinquennal × Périodique Quinquennal Audit" at bounding box center [300, 110] width 0 height 25
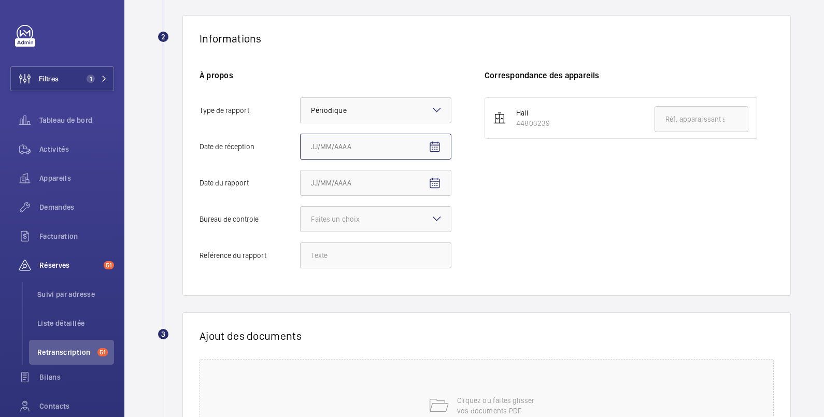
click at [359, 148] on input "Date de réception" at bounding box center [375, 147] width 151 height 26
click at [436, 142] on mat-icon "Open calendar" at bounding box center [434, 147] width 12 height 12
click at [314, 274] on span "11" at bounding box center [315, 272] width 19 height 19
type input "11/08/2025"
click at [434, 180] on mat-icon "Open calendar" at bounding box center [434, 183] width 12 height 12
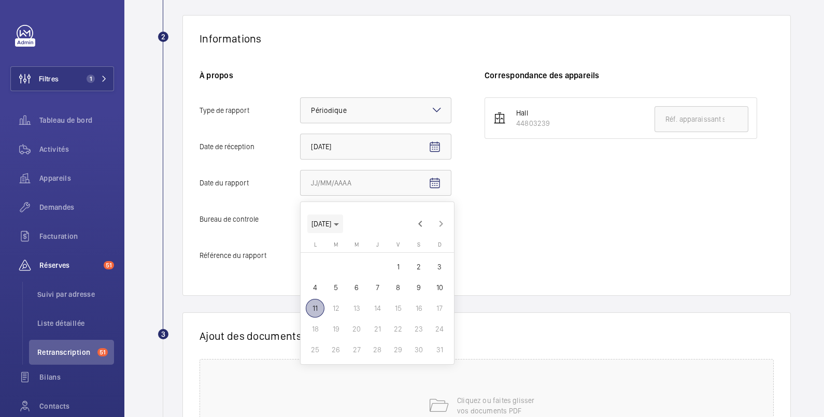
click at [339, 223] on span "AOÛT 2025" at bounding box center [324, 224] width 27 height 8
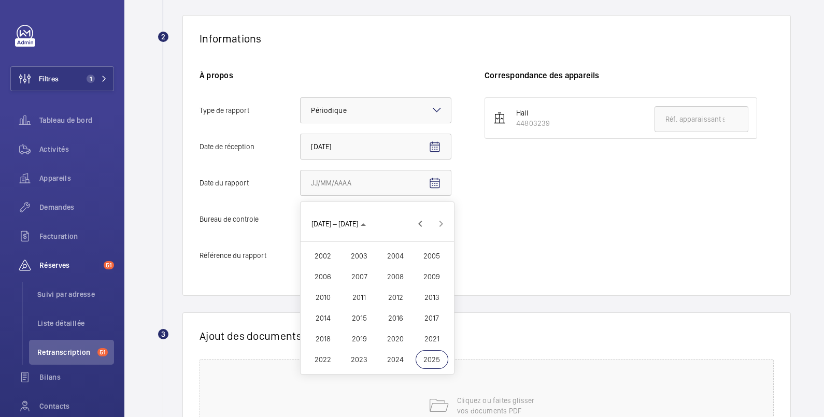
click at [326, 356] on span "2022" at bounding box center [323, 359] width 33 height 19
click at [363, 256] on span "FÉVR." at bounding box center [359, 256] width 33 height 19
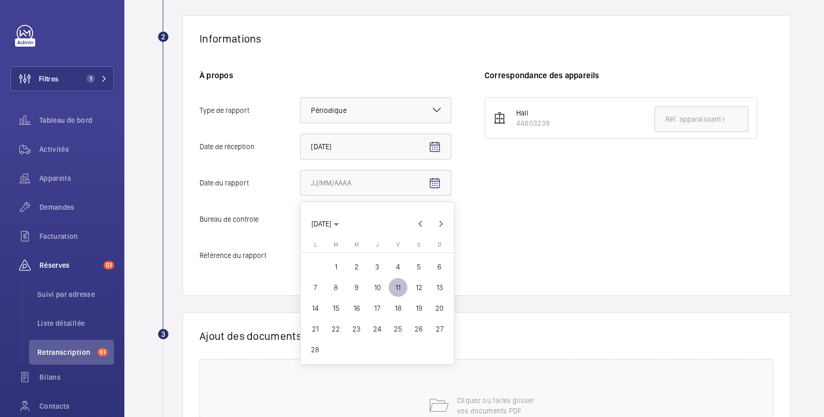
click at [353, 285] on span "9" at bounding box center [356, 287] width 19 height 19
type input "09/02/2022"
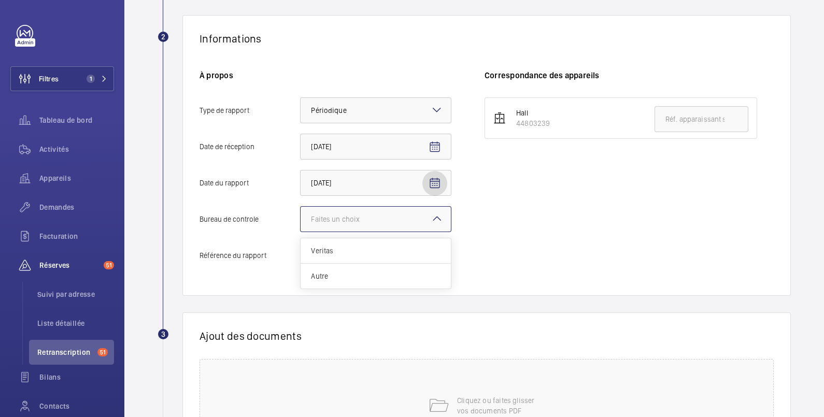
click at [356, 219] on div "Faites un choix" at bounding box center [348, 219] width 75 height 10
click at [300, 219] on input "Bureau de controle Faites un choix Veritas Autre" at bounding box center [300, 219] width 0 height 25
click at [356, 279] on span "Autre" at bounding box center [375, 276] width 129 height 10
click at [300, 232] on input "Bureau de controle Faites un choix Veritas Autre" at bounding box center [300, 219] width 0 height 25
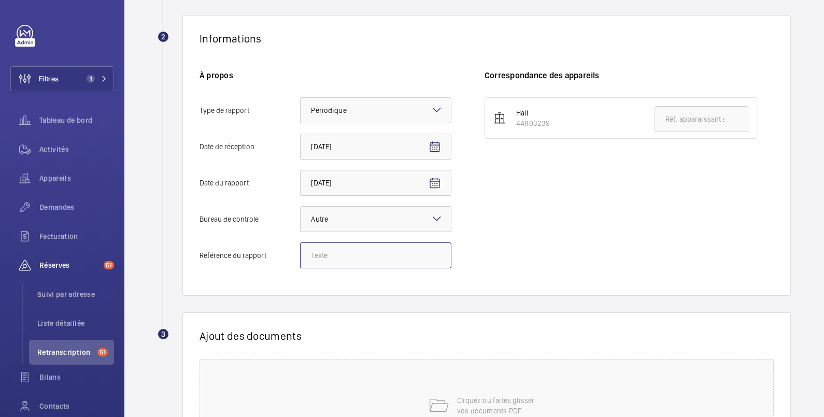
click at [335, 257] on input "Référence du rapport" at bounding box center [375, 255] width 151 height 26
paste input "DTG221ETE000033519"
type input "DTG221ETE000033519"
drag, startPoint x: 568, startPoint y: 122, endPoint x: 505, endPoint y: 124, distance: 62.7
click at [505, 124] on li "Hall 44803239" at bounding box center [620, 117] width 272 height 41
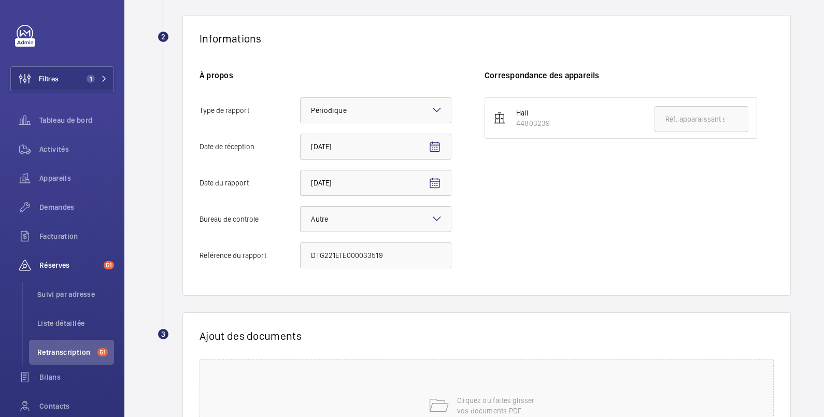
copy div "44803239"
click at [686, 121] on input "text" at bounding box center [701, 119] width 94 height 26
paste input "44803239"
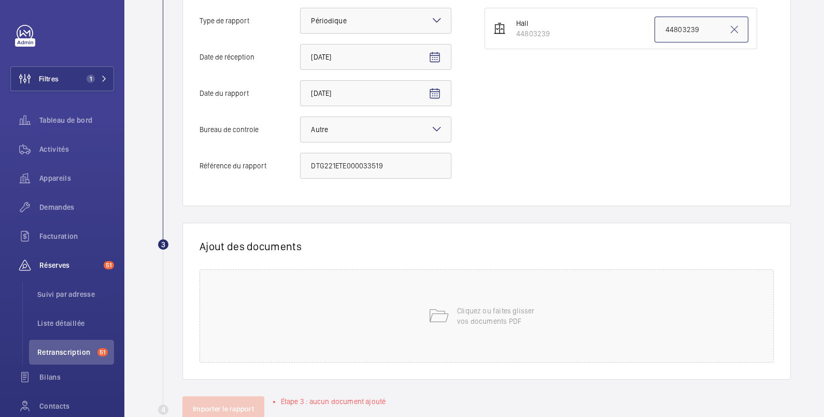
scroll to position [290, 0]
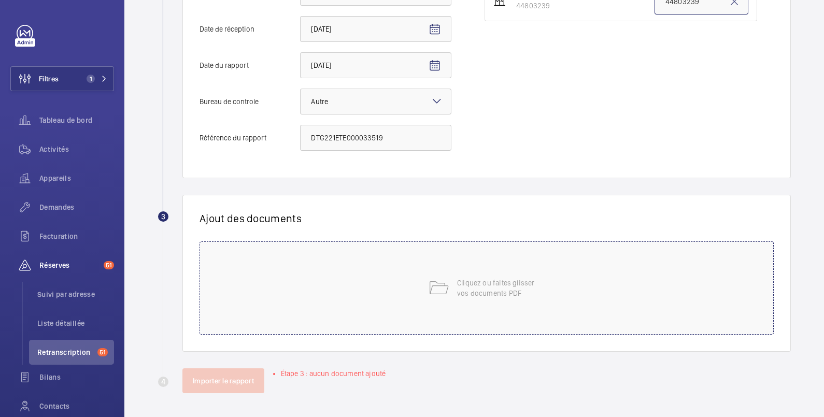
type input "44803239"
click at [451, 270] on div "Cliquez ou faites glisser vos documents PDF" at bounding box center [486, 287] width 574 height 93
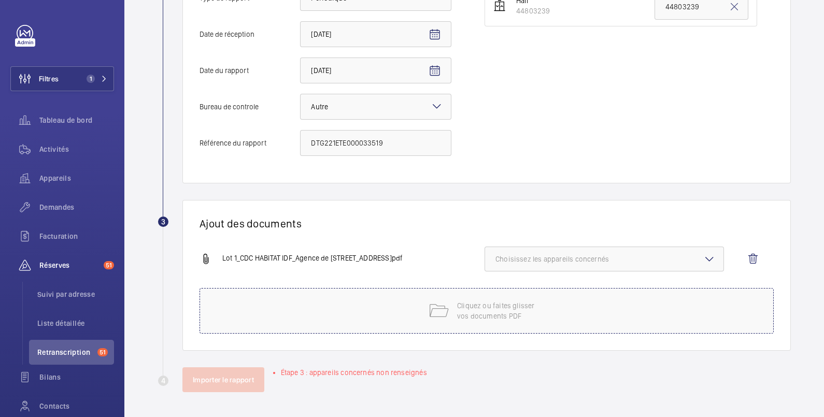
scroll to position [284, 0]
click at [518, 262] on span "Choisissez les appareils concernés" at bounding box center [604, 259] width 218 height 10
click at [519, 290] on span "44803239" at bounding box center [604, 292] width 185 height 10
click at [510, 290] on input "44803239" at bounding box center [499, 292] width 21 height 21
checkbox input "true"
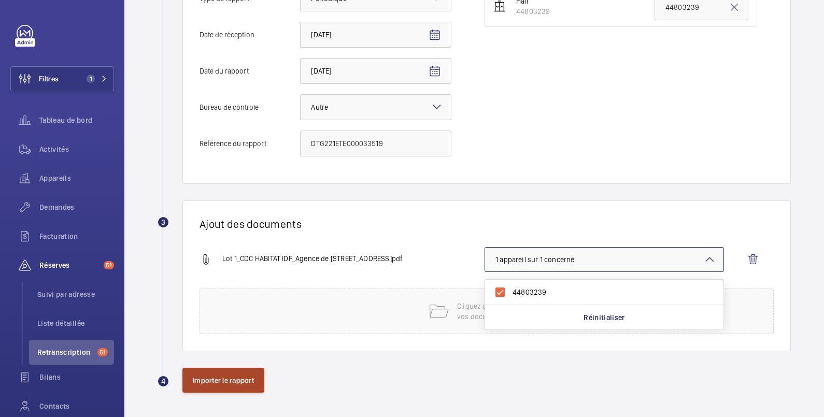
click at [200, 381] on button "Importer le rapport" at bounding box center [223, 380] width 82 height 25
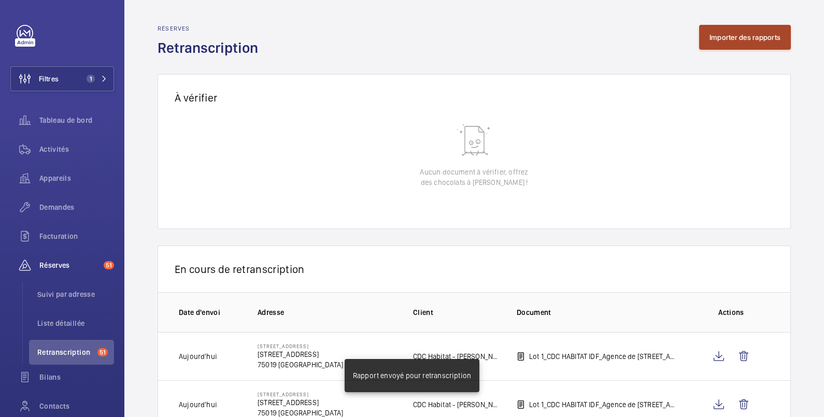
click at [742, 36] on button "Importer des rapports" at bounding box center [745, 37] width 92 height 25
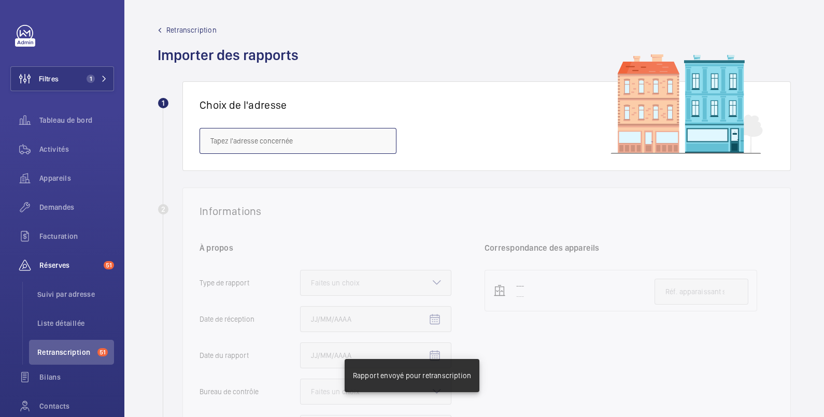
click at [228, 139] on input "text" at bounding box center [297, 141] width 197 height 26
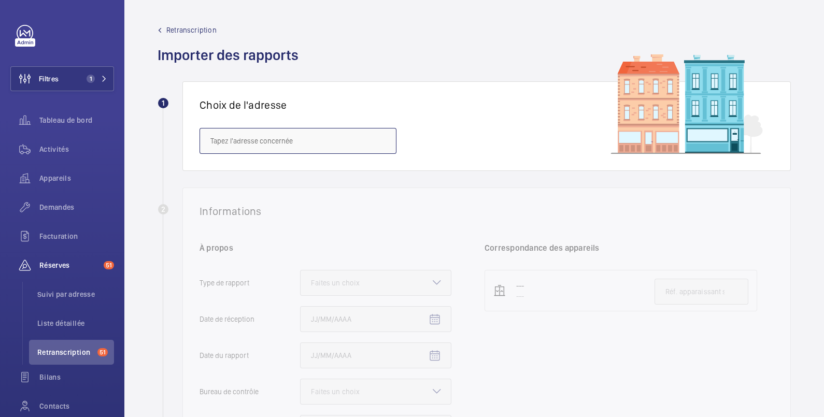
paste input "39 rue du Pré Saint Gervais"
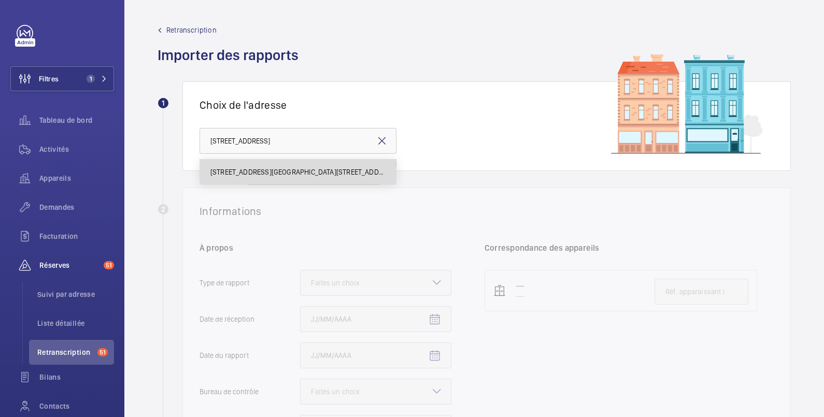
click at [256, 176] on span "39 rue du Pré Saint Gervais - 39 rue du Pré Saint Gervais, PARIS 75019" at bounding box center [297, 172] width 175 height 10
type input "39 rue du Pré Saint Gervais - 39 rue du Pré Saint Gervais, PARIS 75019"
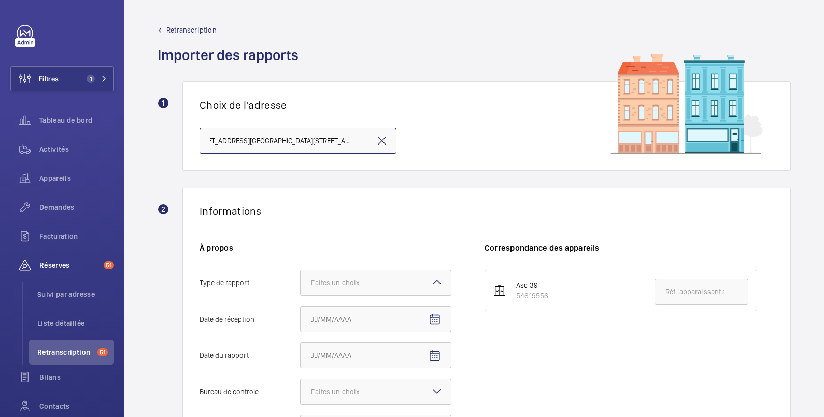
click at [357, 278] on div "Faites un choix" at bounding box center [348, 283] width 75 height 10
click at [300, 278] on input "Type de rapport Faites un choix" at bounding box center [300, 282] width 0 height 25
click at [357, 281] on div "Faites un choix" at bounding box center [348, 283] width 75 height 10
click at [300, 281] on input "Type de rapport Faites un choix Périodique Quinquennal Audit" at bounding box center [300, 282] width 0 height 25
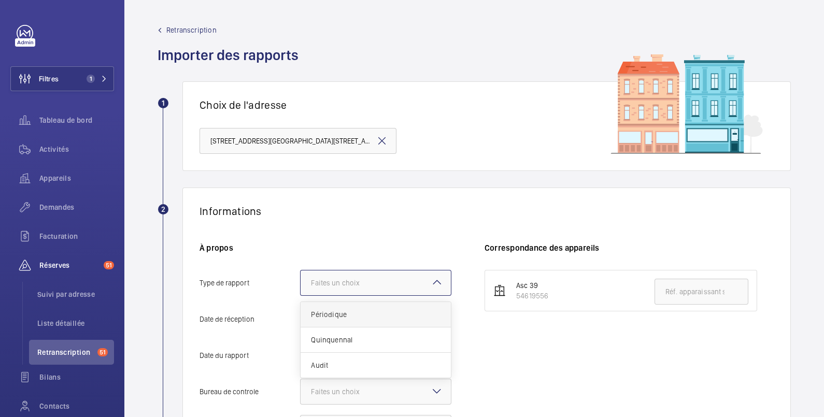
click at [342, 314] on span "Périodique" at bounding box center [375, 314] width 129 height 10
click at [300, 295] on input "Type de rapport Faites un choix Périodique Quinquennal Audit" at bounding box center [300, 282] width 0 height 25
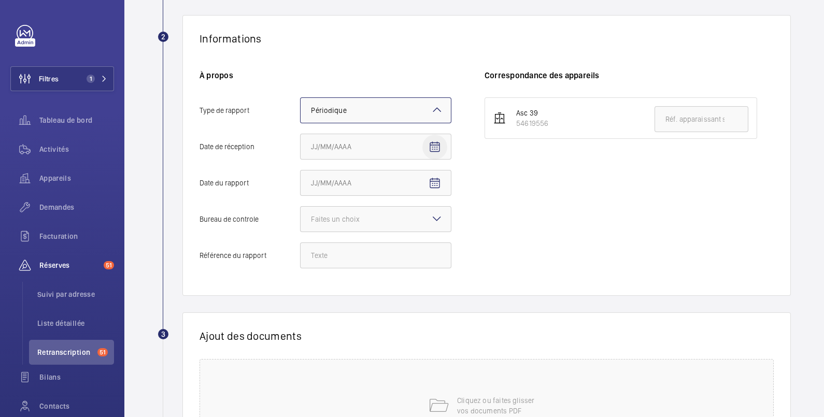
click at [430, 142] on mat-icon "Open calendar" at bounding box center [434, 147] width 12 height 12
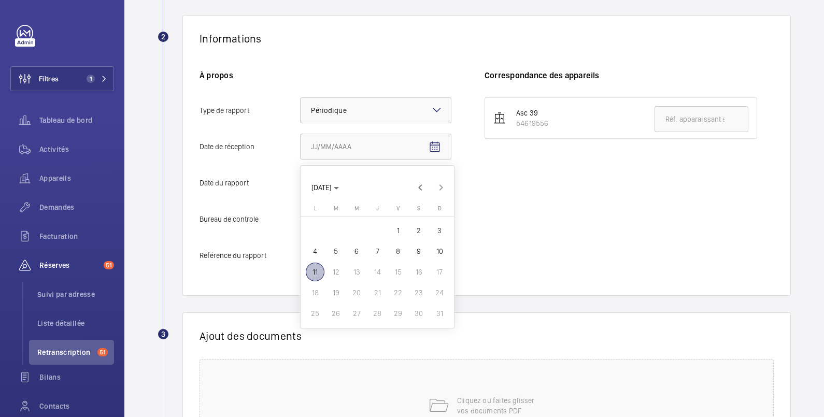
click at [316, 271] on span "11" at bounding box center [315, 272] width 19 height 19
type input "11/08/2025"
click at [436, 182] on mat-icon "Open calendar" at bounding box center [434, 183] width 12 height 12
click at [343, 223] on span "Choose month and year" at bounding box center [325, 223] width 36 height 25
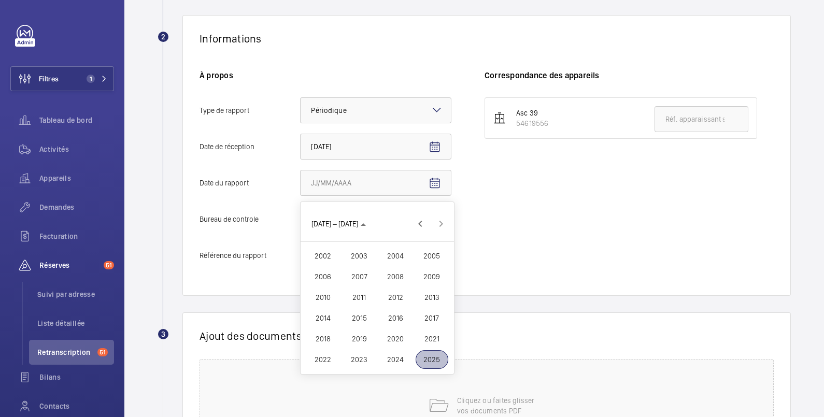
click at [328, 362] on span "2022" at bounding box center [323, 359] width 33 height 19
click at [357, 255] on span "FÉVR." at bounding box center [359, 256] width 33 height 19
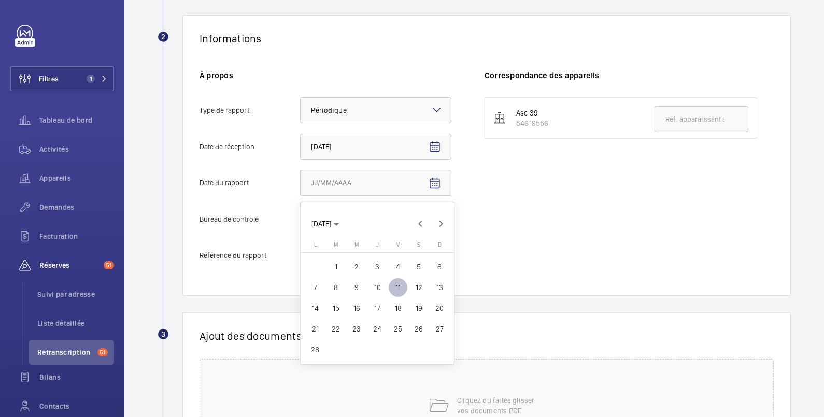
click at [356, 281] on span "9" at bounding box center [356, 287] width 19 height 19
type input "09/02/2022"
click at [360, 221] on div "Faites un choix" at bounding box center [348, 219] width 75 height 10
click at [300, 221] on input "Bureau de controle Faites un choix" at bounding box center [300, 219] width 0 height 25
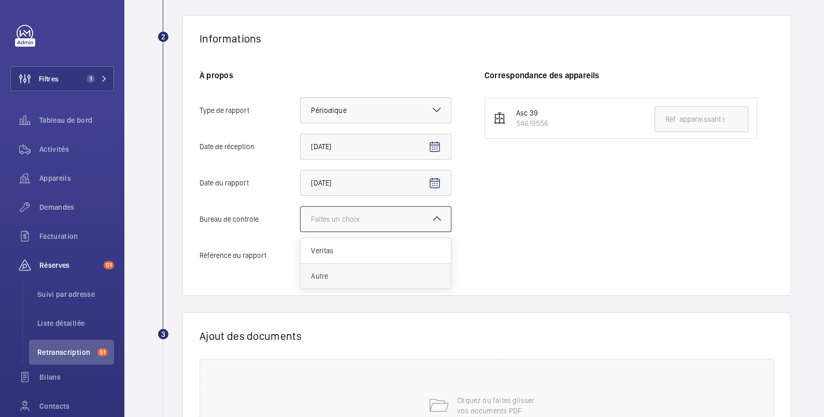
click at [347, 279] on span "Autre" at bounding box center [375, 276] width 129 height 10
click at [300, 232] on input "Bureau de controle Faites un choix Veritas Autre" at bounding box center [300, 219] width 0 height 25
click at [330, 260] on input "Référence du rapport" at bounding box center [375, 255] width 151 height 26
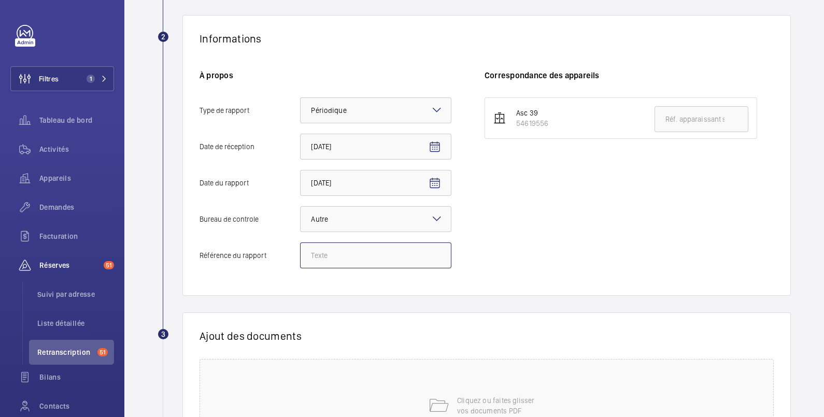
paste input "DTG221ETE000033517"
type input "DTG221ETE000033517"
drag, startPoint x: 580, startPoint y: 128, endPoint x: 514, endPoint y: 126, distance: 65.8
click at [514, 126] on li "Asc 39 54619556" at bounding box center [620, 117] width 272 height 41
copy div "54619556"
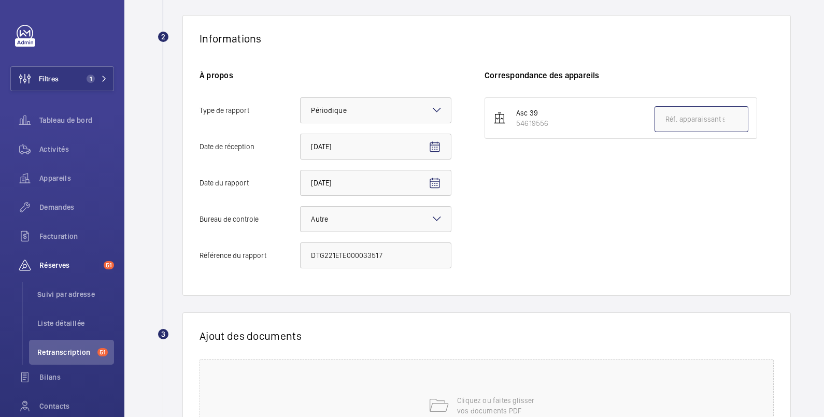
click at [678, 122] on input "text" at bounding box center [701, 119] width 94 height 26
paste input "54619556"
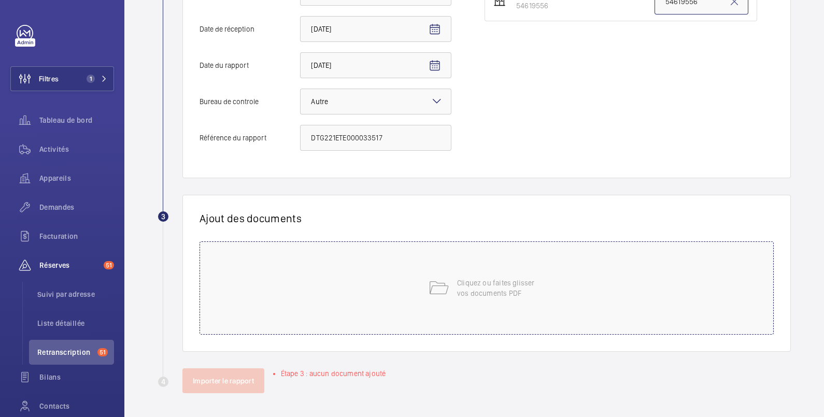
type input "54619556"
click at [441, 279] on mat-icon at bounding box center [438, 288] width 21 height 21
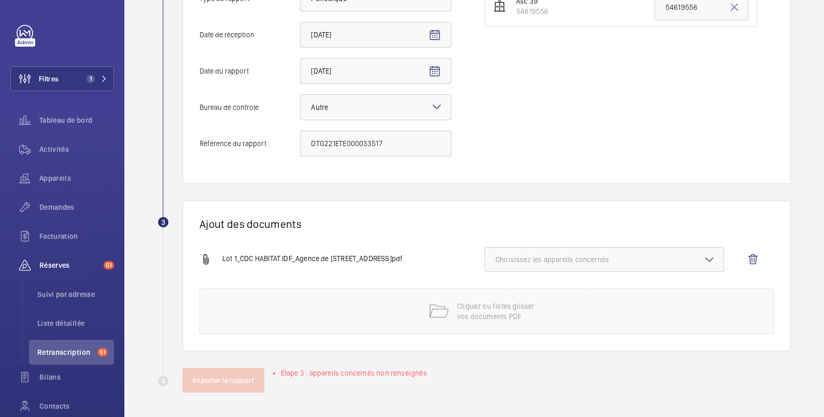
click at [539, 256] on span "Choisissez les appareils concernés" at bounding box center [604, 259] width 218 height 10
click at [526, 287] on span "54619556" at bounding box center [604, 292] width 185 height 10
click at [510, 287] on input "54619556" at bounding box center [499, 292] width 21 height 21
checkbox input "true"
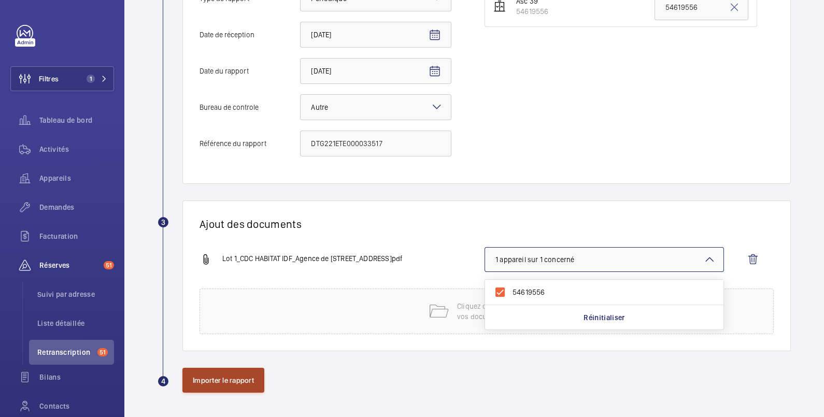
click at [232, 382] on button "Importer le rapport" at bounding box center [223, 380] width 82 height 25
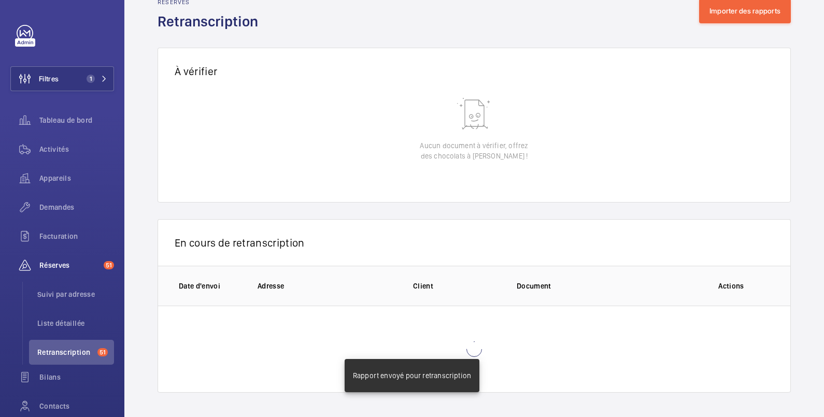
scroll to position [83, 0]
